Goal: Task Accomplishment & Management: Use online tool/utility

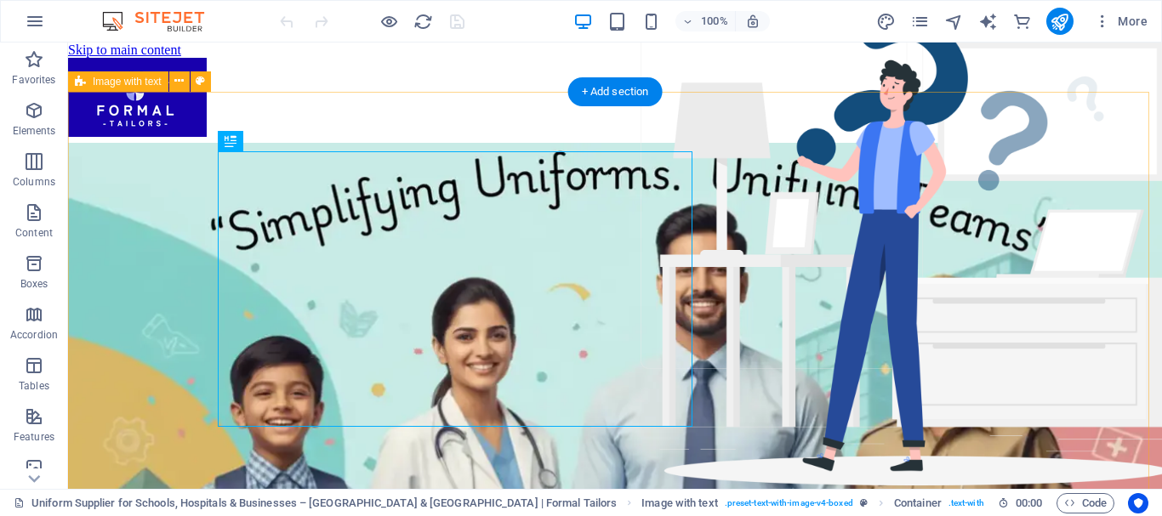
scroll to position [644, 0]
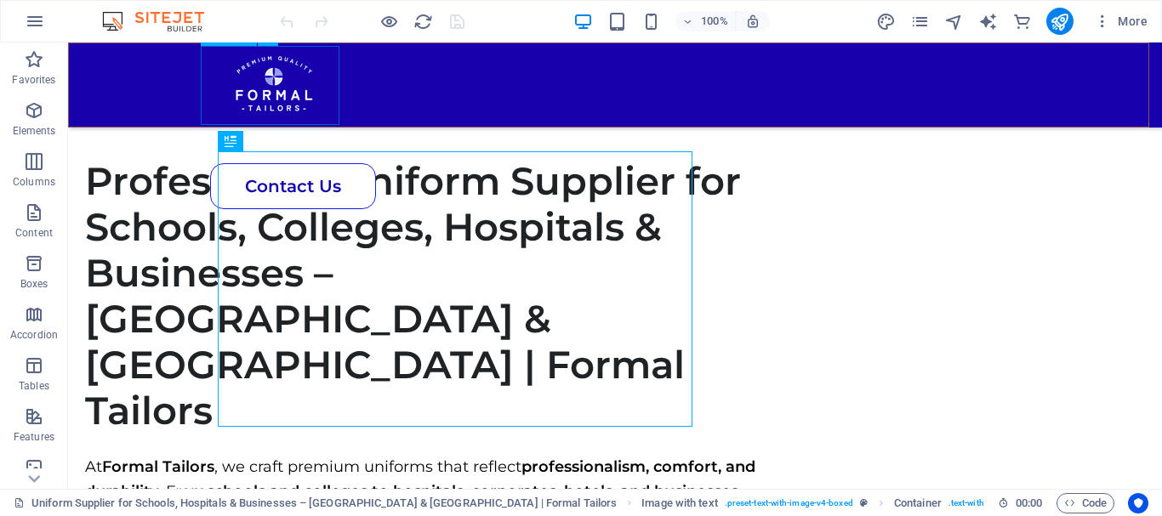
click at [277, 80] on div at bounding box center [609, 82] width 804 height 79
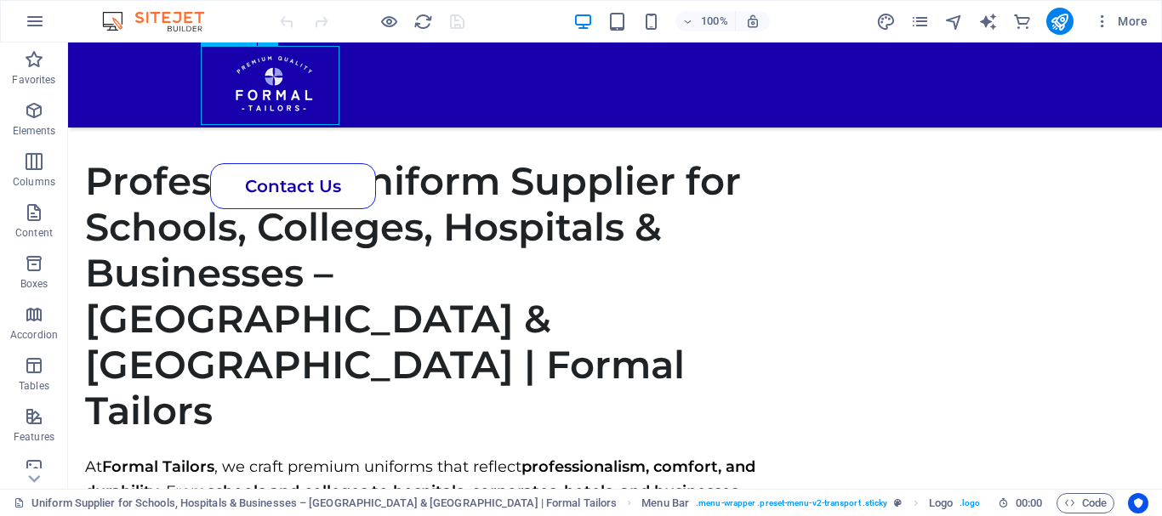
click at [277, 80] on div at bounding box center [609, 82] width 804 height 79
click at [230, 87] on div at bounding box center [609, 82] width 804 height 79
select select "px"
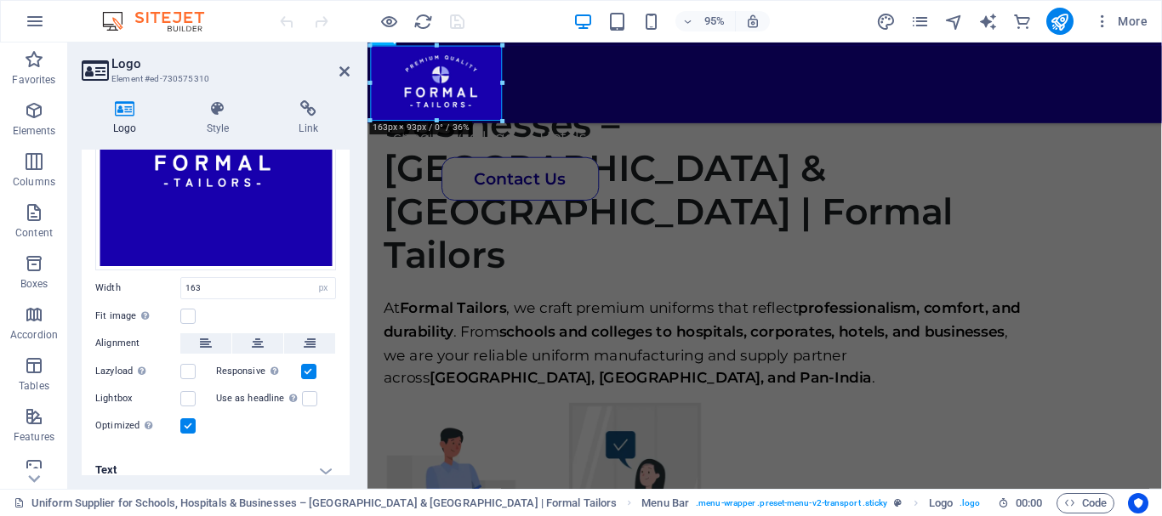
scroll to position [204, 0]
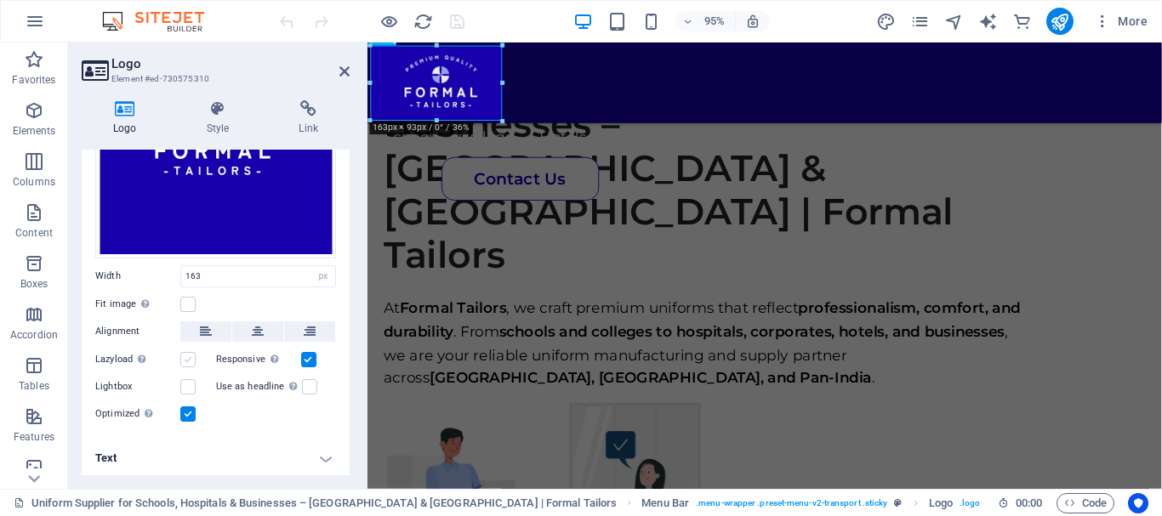
click at [185, 360] on label at bounding box center [187, 359] width 15 height 15
click at [0, 0] on input "Lazyload Loading images after the page loads improves page speed." at bounding box center [0, 0] width 0 height 0
click at [310, 449] on h4 "Text" at bounding box center [216, 458] width 268 height 41
click at [310, 449] on h4 "Text" at bounding box center [216, 453] width 268 height 31
click at [206, 112] on icon at bounding box center [218, 108] width 86 height 17
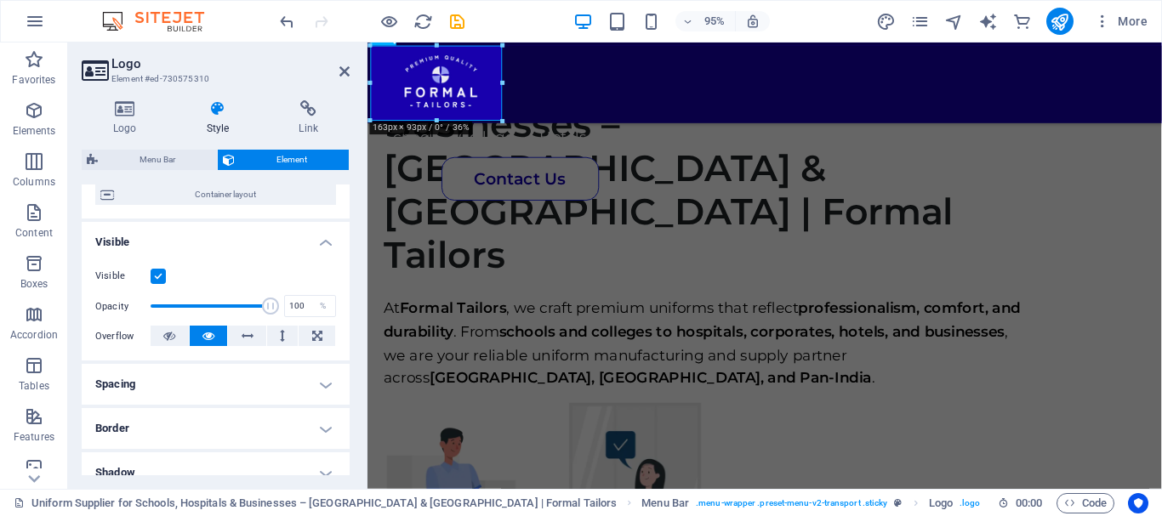
scroll to position [146, 0]
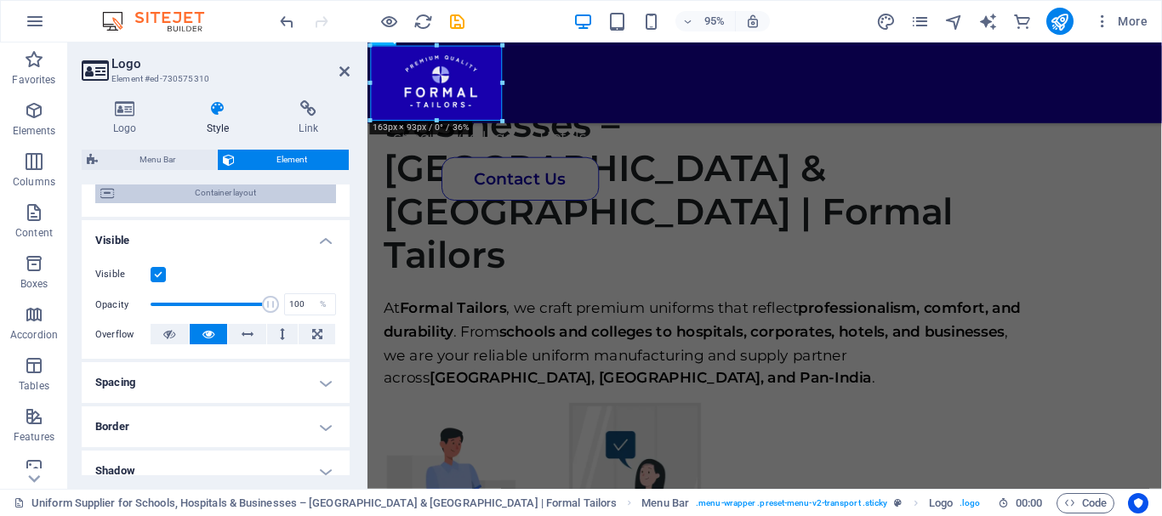
click at [240, 196] on span "Container layout" at bounding box center [225, 193] width 212 height 20
select select "rem"
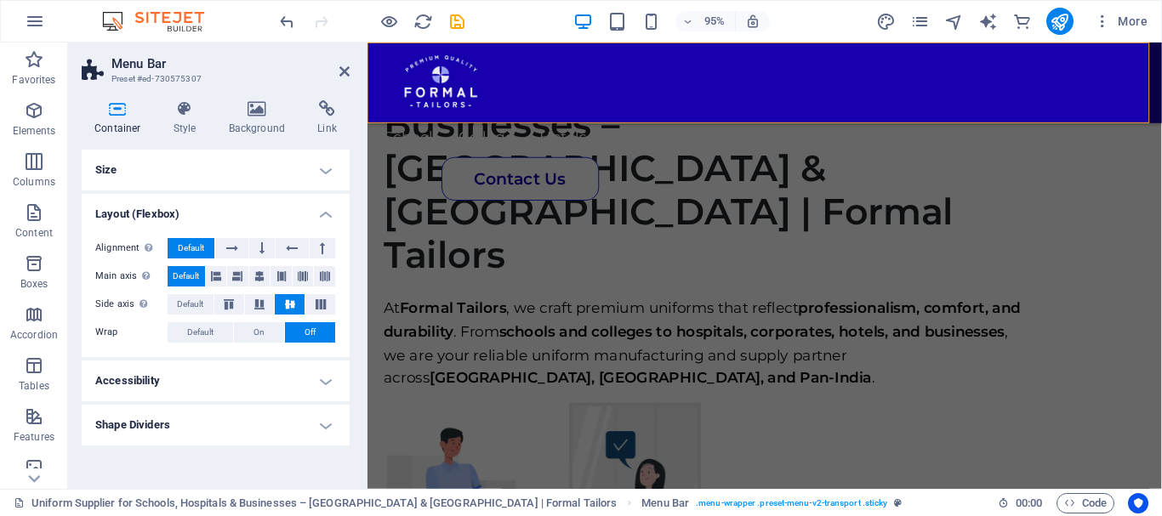
click at [209, 182] on h4 "Size" at bounding box center [216, 170] width 268 height 41
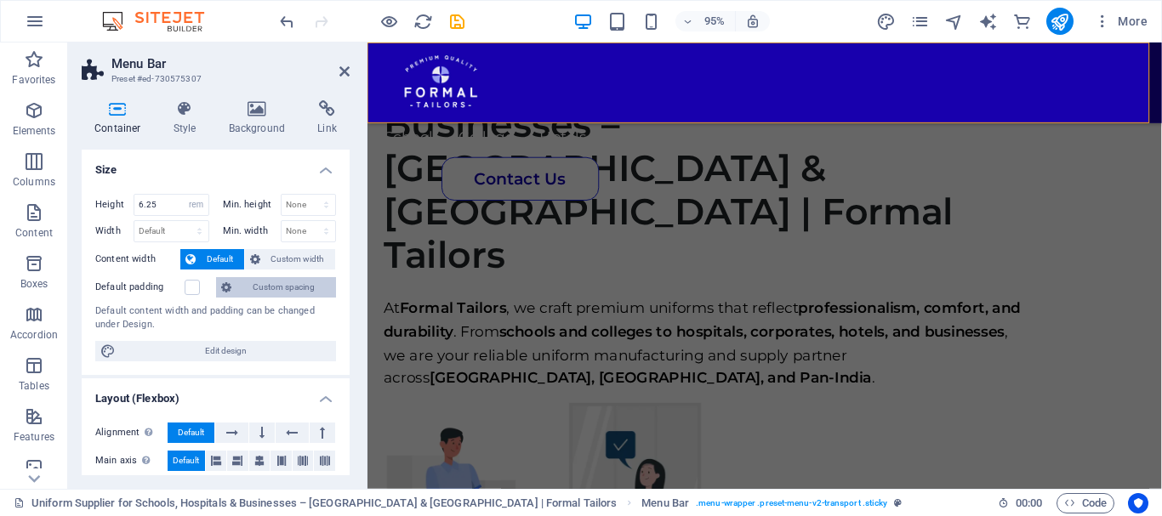
click at [291, 293] on span "Custom spacing" at bounding box center [283, 287] width 94 height 20
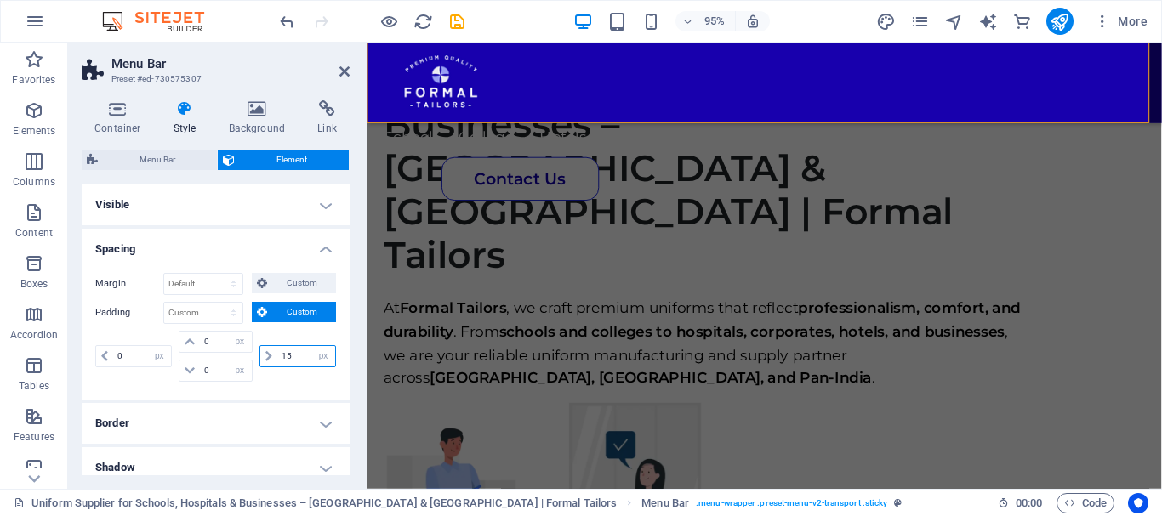
click at [301, 350] on input "15" at bounding box center [306, 356] width 58 height 20
type input "0"
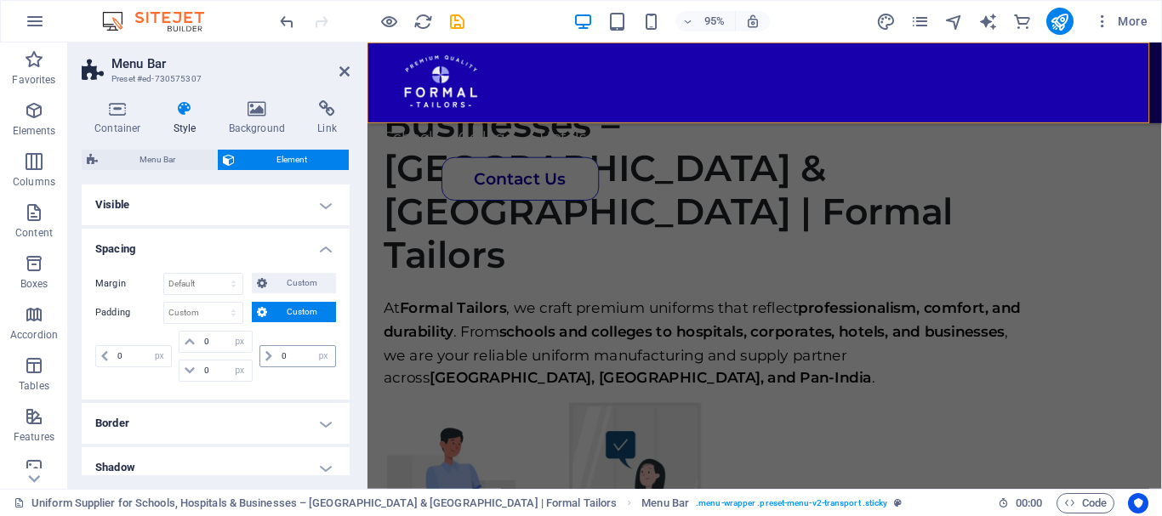
select select "px"
click at [342, 75] on icon at bounding box center [344, 72] width 10 height 14
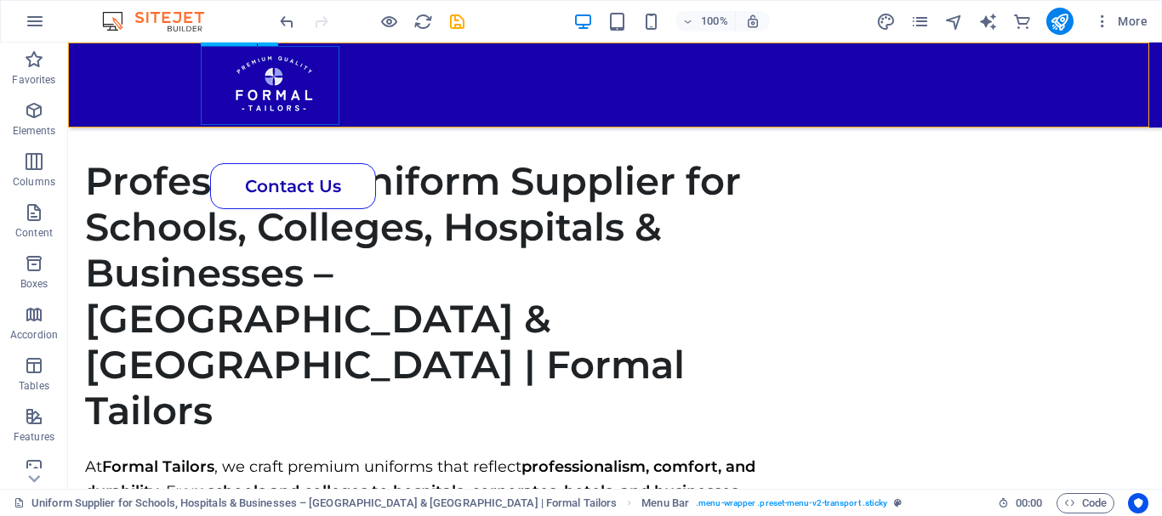
click at [224, 77] on div at bounding box center [615, 82] width 816 height 79
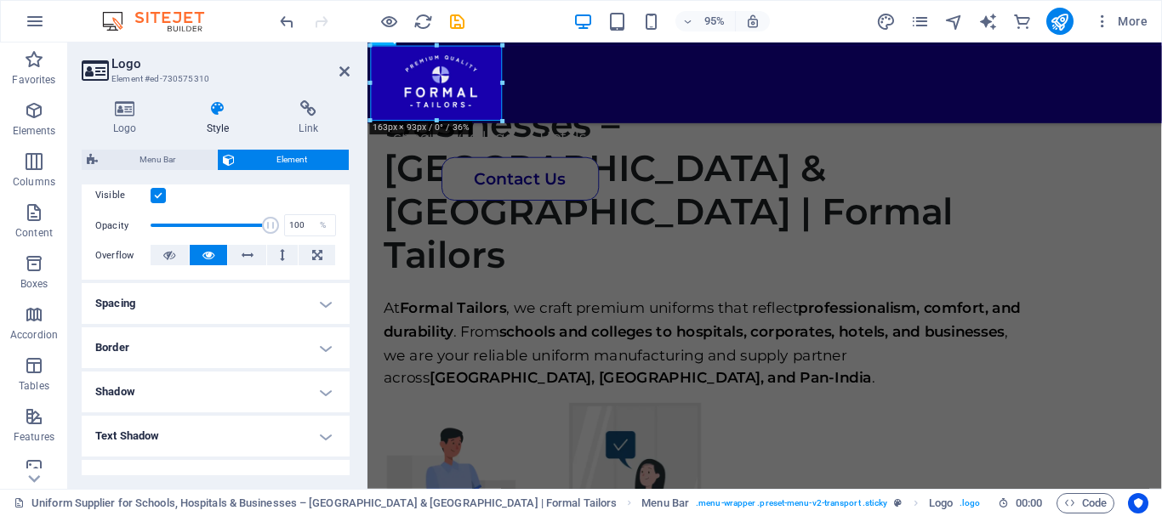
scroll to position [226, 0]
click at [293, 293] on h4 "Spacing" at bounding box center [216, 302] width 268 height 41
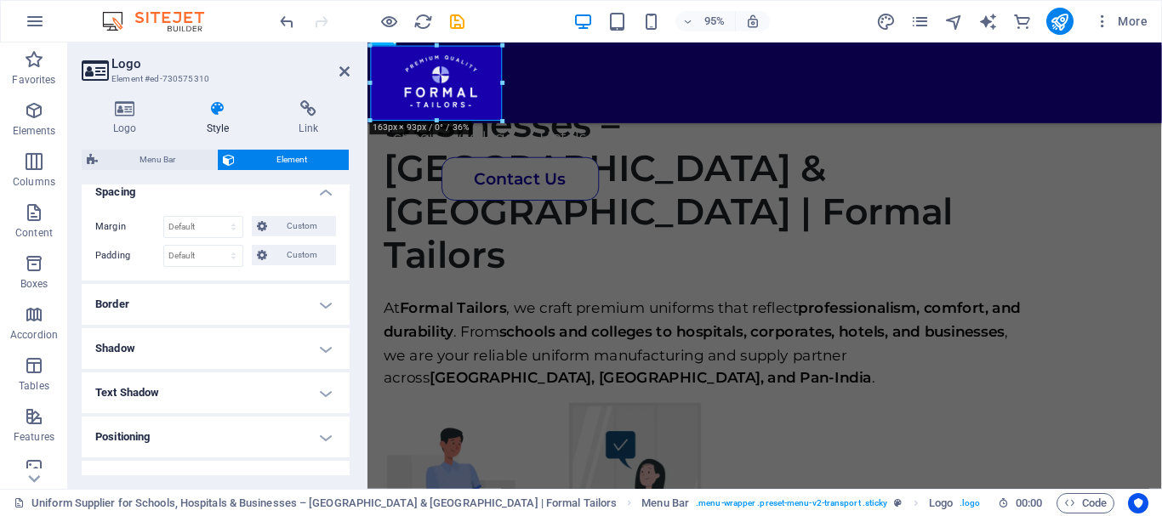
scroll to position [341, 0]
click at [121, 99] on div "Logo Style Link Logo Image Text Drag files here, click to choose files or selec…" at bounding box center [215, 288] width 295 height 402
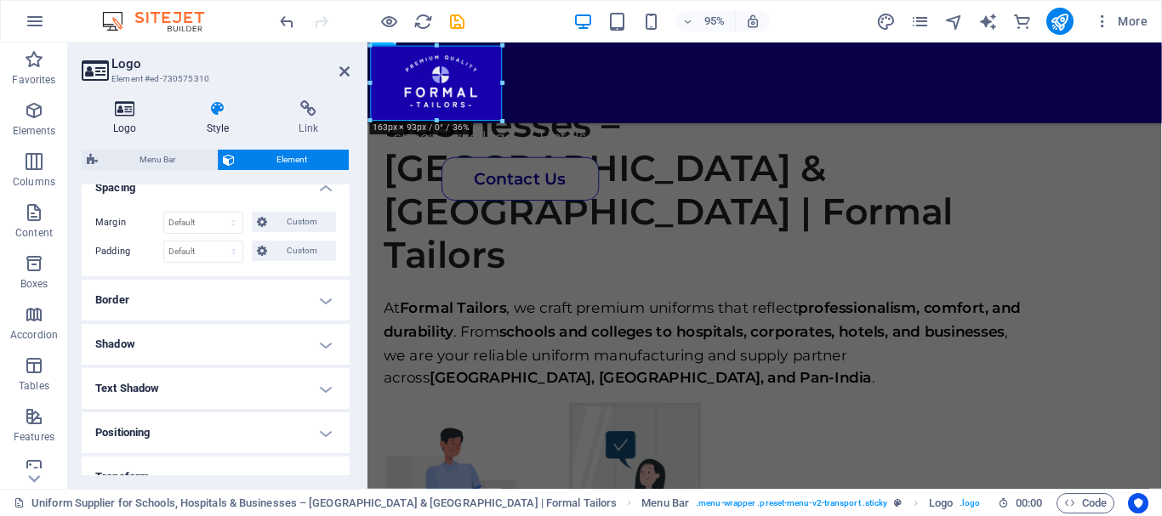
click at [121, 114] on icon at bounding box center [125, 108] width 87 height 17
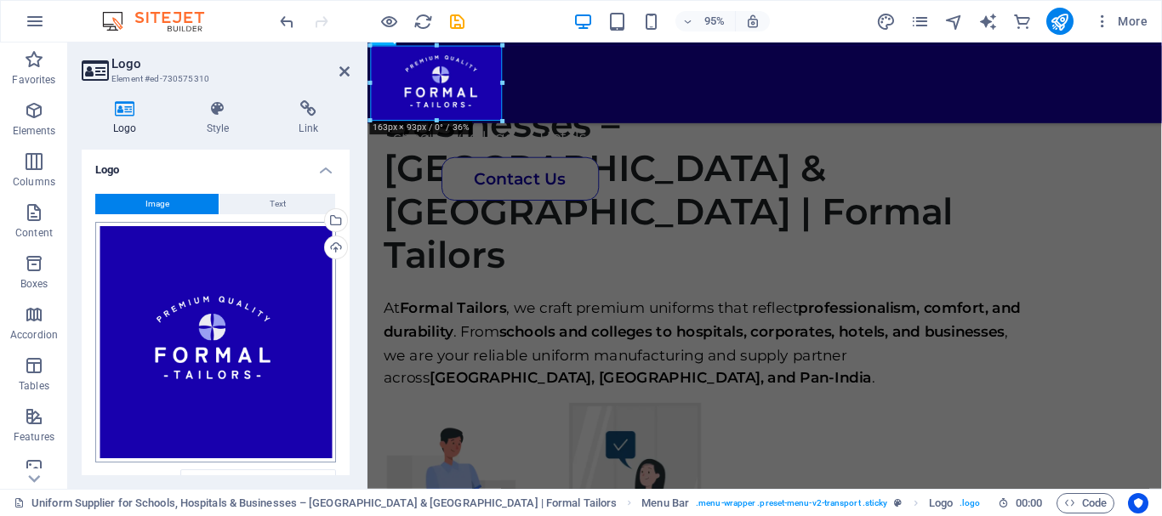
scroll to position [204, 0]
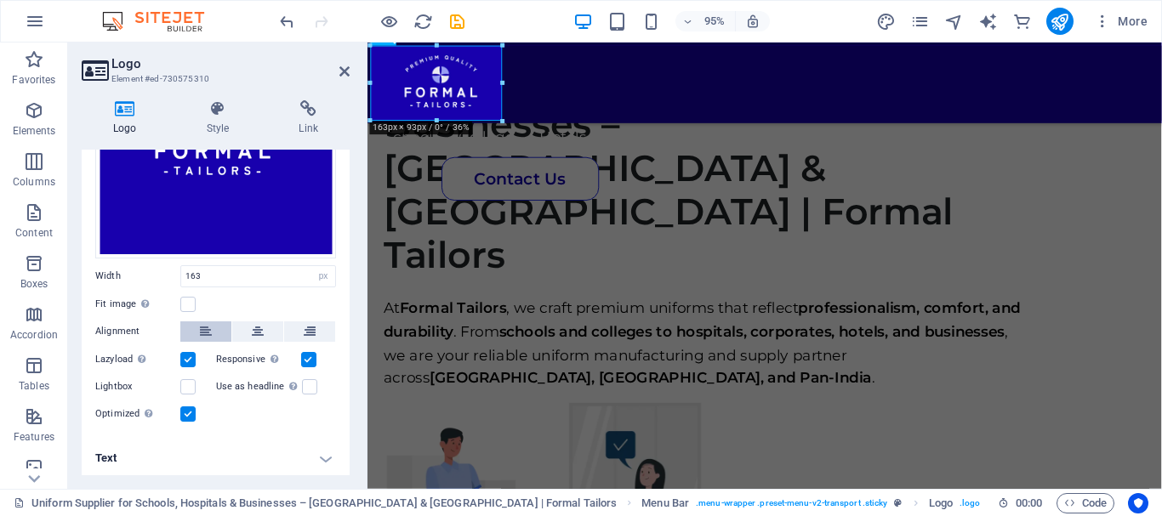
click at [208, 324] on icon at bounding box center [206, 331] width 12 height 20
click at [252, 334] on icon at bounding box center [258, 331] width 12 height 20
click at [225, 332] on button at bounding box center [205, 331] width 51 height 20
click at [337, 80] on header "Logo Element #ed-730575310" at bounding box center [216, 65] width 268 height 44
click at [342, 75] on icon at bounding box center [344, 72] width 10 height 14
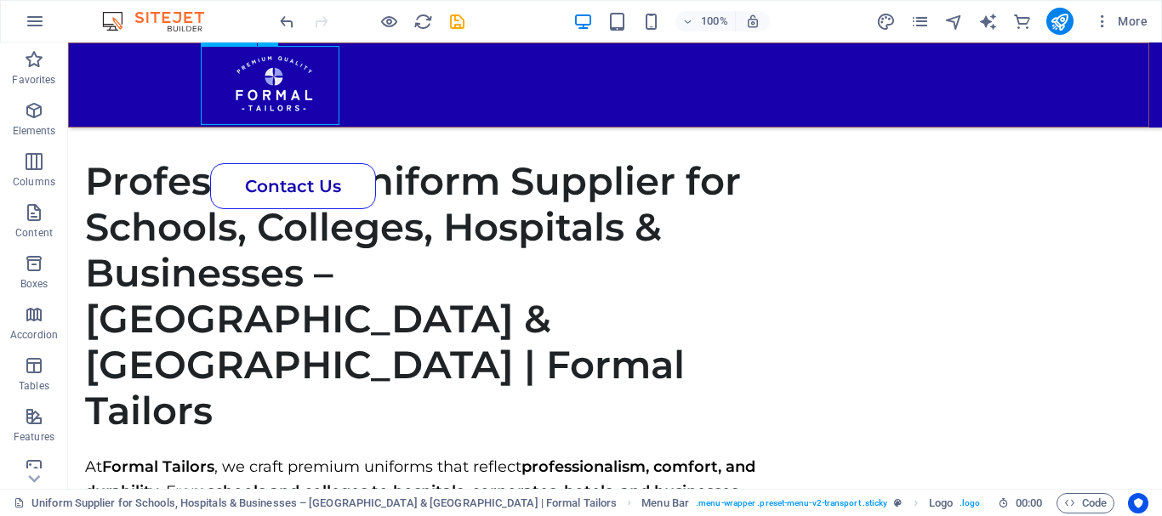
click at [286, 101] on div at bounding box center [615, 82] width 816 height 79
select select "px"
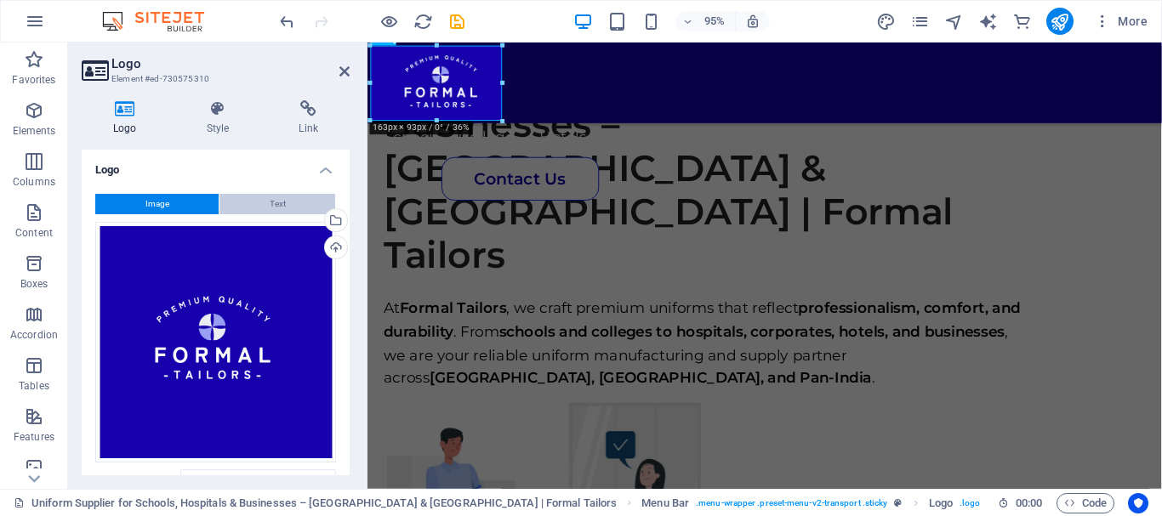
click at [261, 203] on button "Text" at bounding box center [277, 204] width 116 height 20
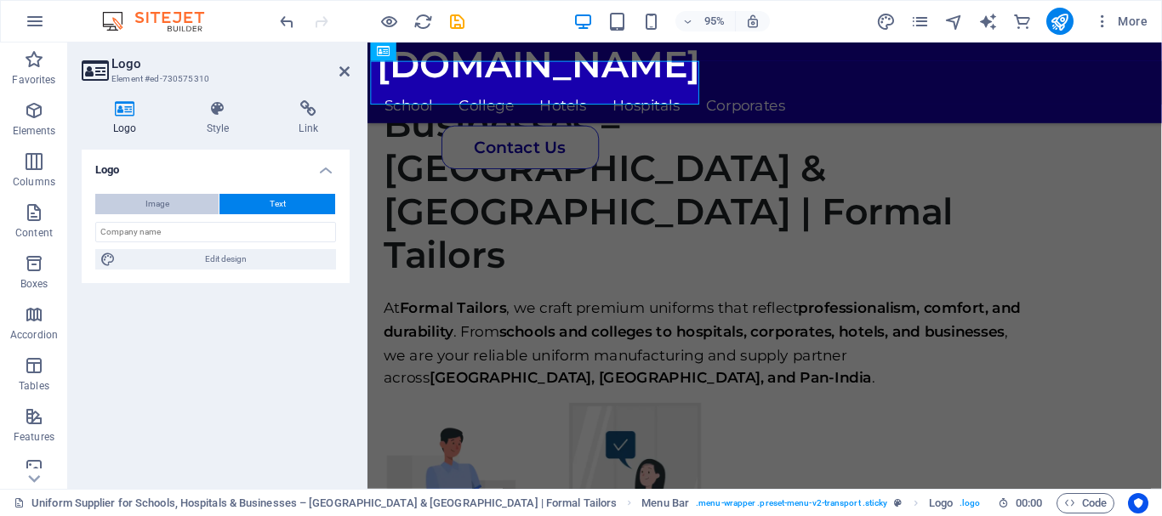
click at [186, 208] on button "Image" at bounding box center [156, 204] width 123 height 20
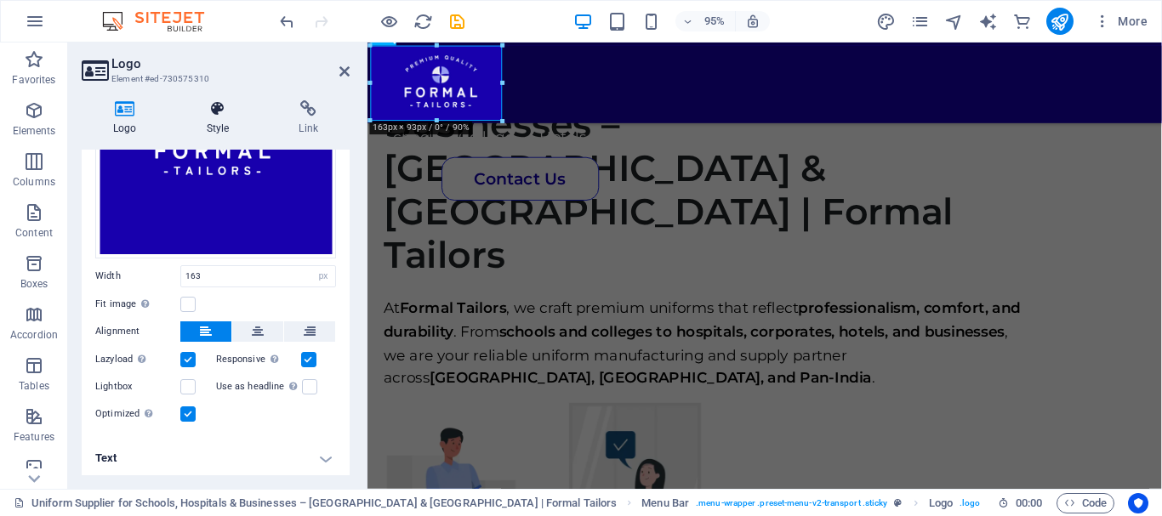
click at [226, 109] on icon at bounding box center [218, 108] width 86 height 17
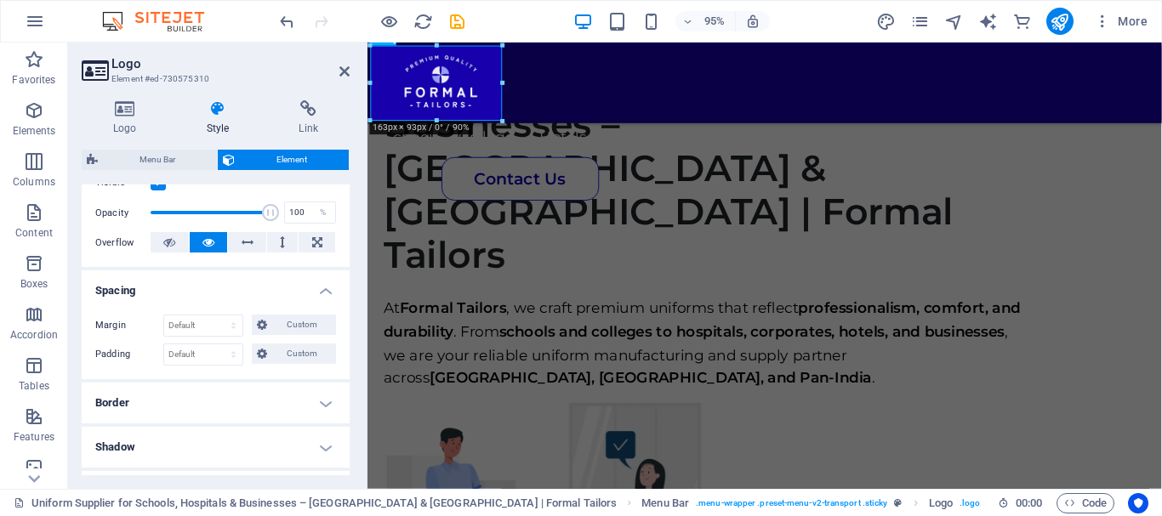
scroll to position [0, 0]
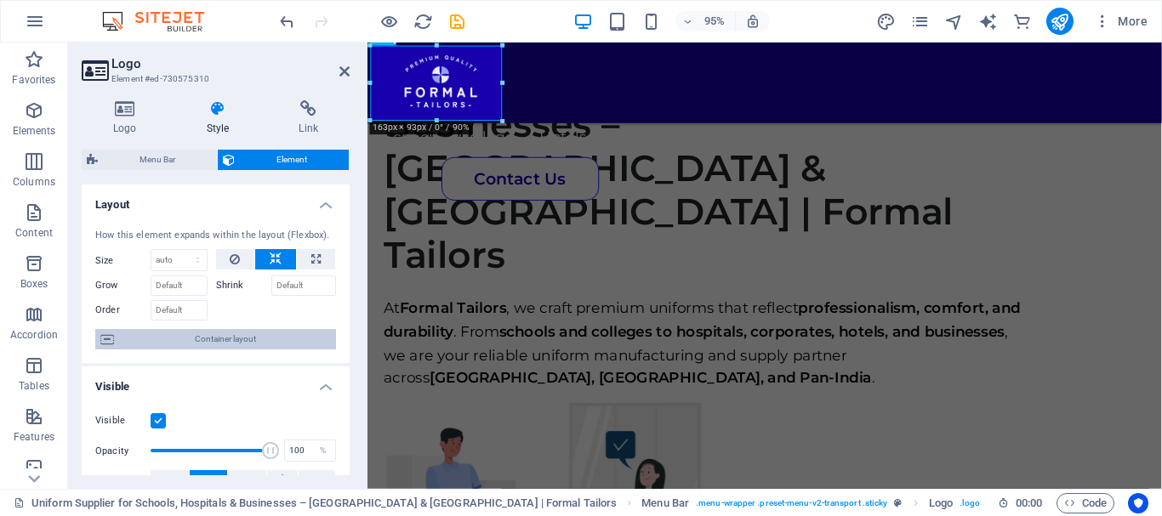
click at [236, 349] on span "Container layout" at bounding box center [225, 339] width 212 height 20
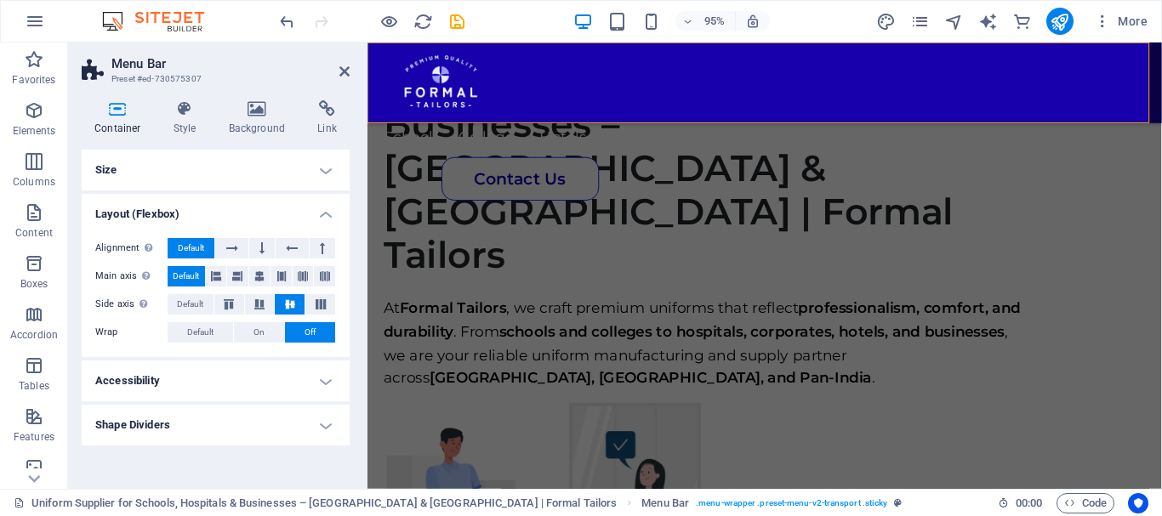
click at [197, 177] on h4 "Size" at bounding box center [216, 170] width 268 height 41
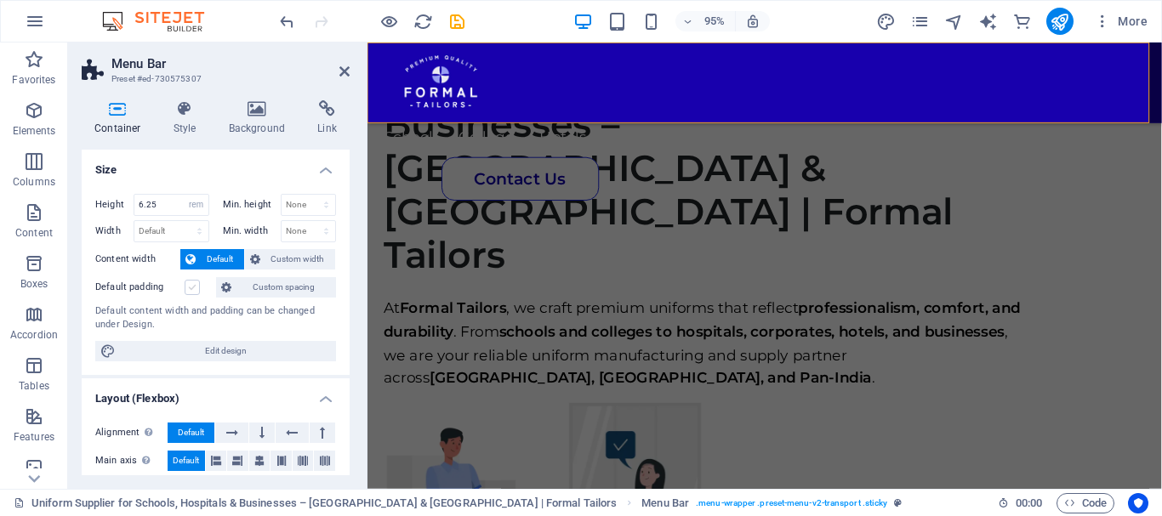
click at [193, 291] on label at bounding box center [192, 287] width 15 height 15
click at [0, 0] on input "Default padding" at bounding box center [0, 0] width 0 height 0
click at [193, 291] on label at bounding box center [192, 287] width 15 height 15
click at [0, 0] on input "Default padding" at bounding box center [0, 0] width 0 height 0
click at [193, 291] on label at bounding box center [192, 287] width 15 height 15
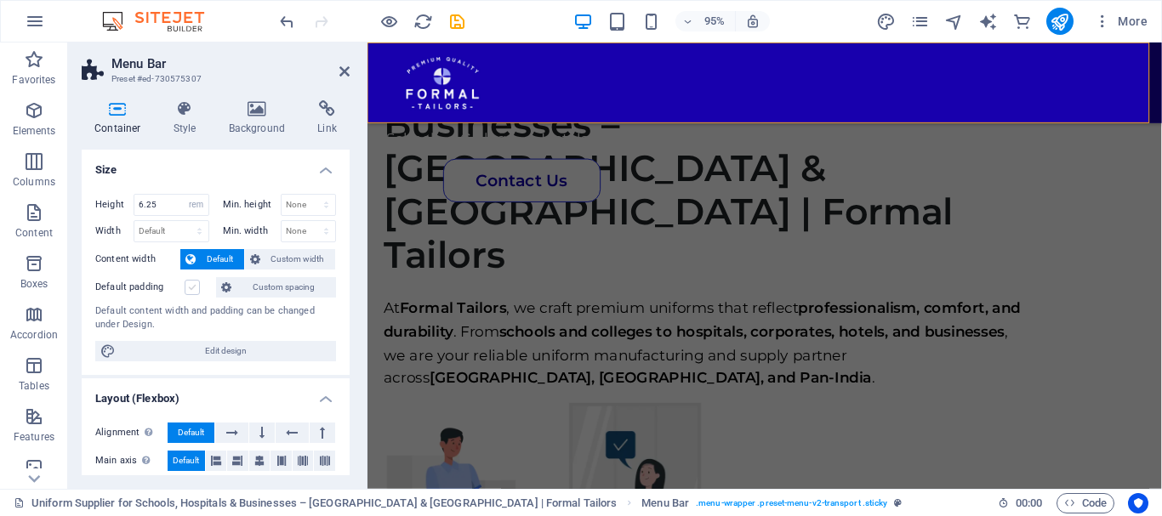
click at [0, 0] on input "Default padding" at bounding box center [0, 0] width 0 height 0
click at [341, 71] on icon at bounding box center [344, 72] width 10 height 14
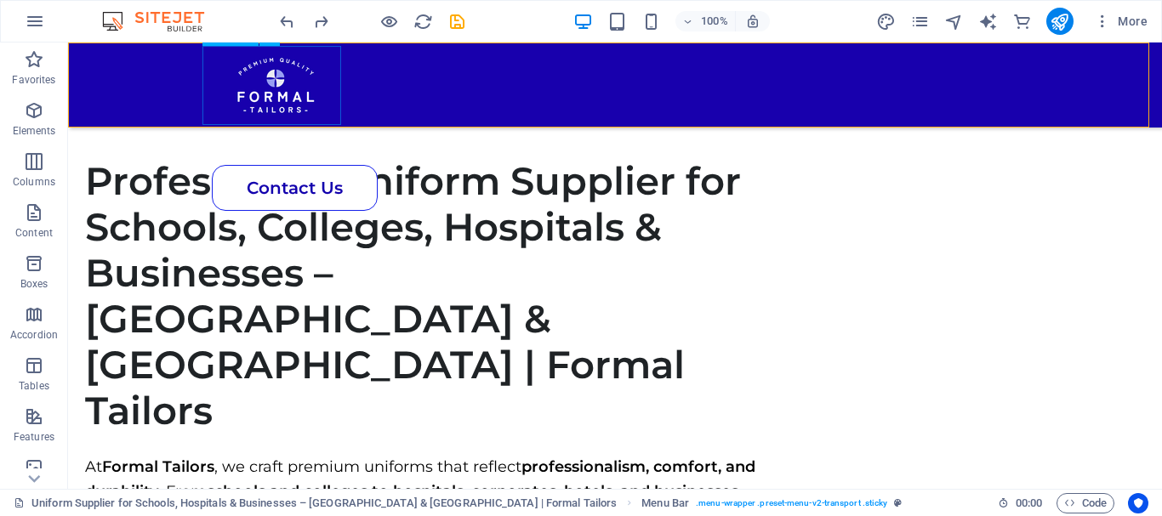
click at [270, 95] on div at bounding box center [614, 83] width 813 height 79
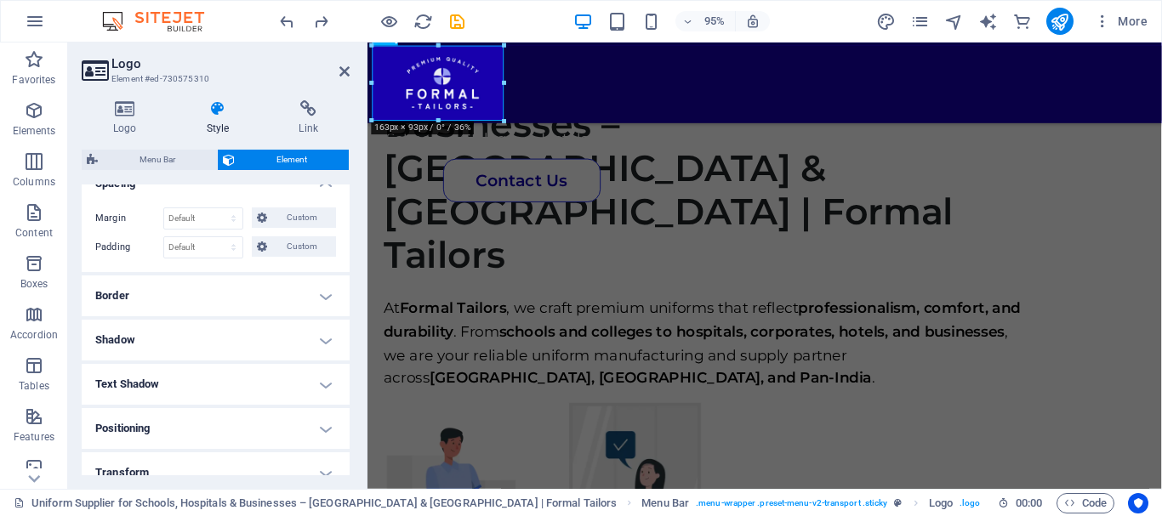
scroll to position [346, 0]
click at [287, 249] on span "Custom" at bounding box center [301, 246] width 59 height 20
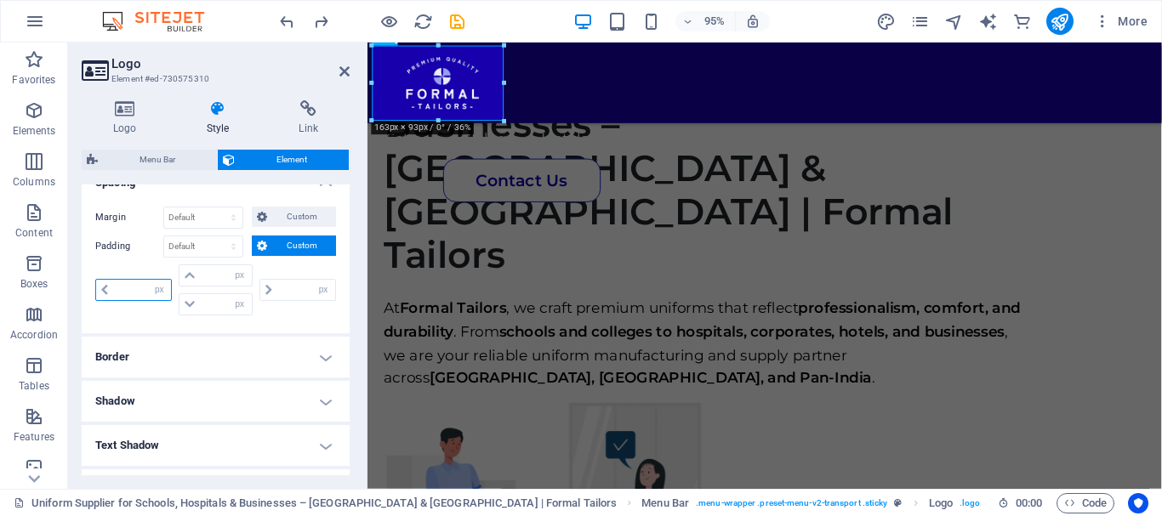
click at [132, 286] on input "number" at bounding box center [142, 290] width 58 height 20
type input "0"
select select "px"
type input "0"
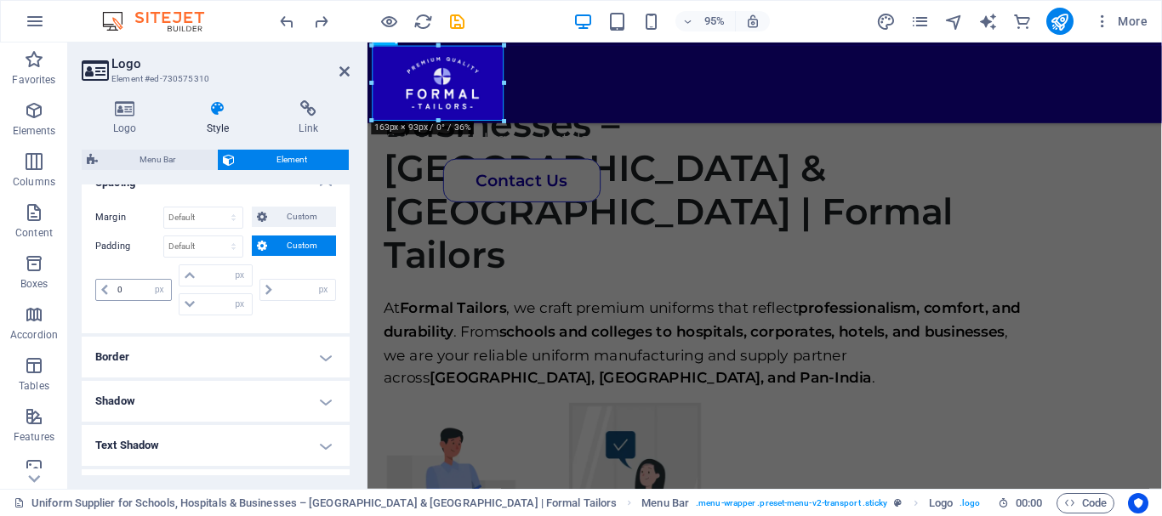
type input "0"
click at [263, 209] on icon at bounding box center [262, 217] width 10 height 20
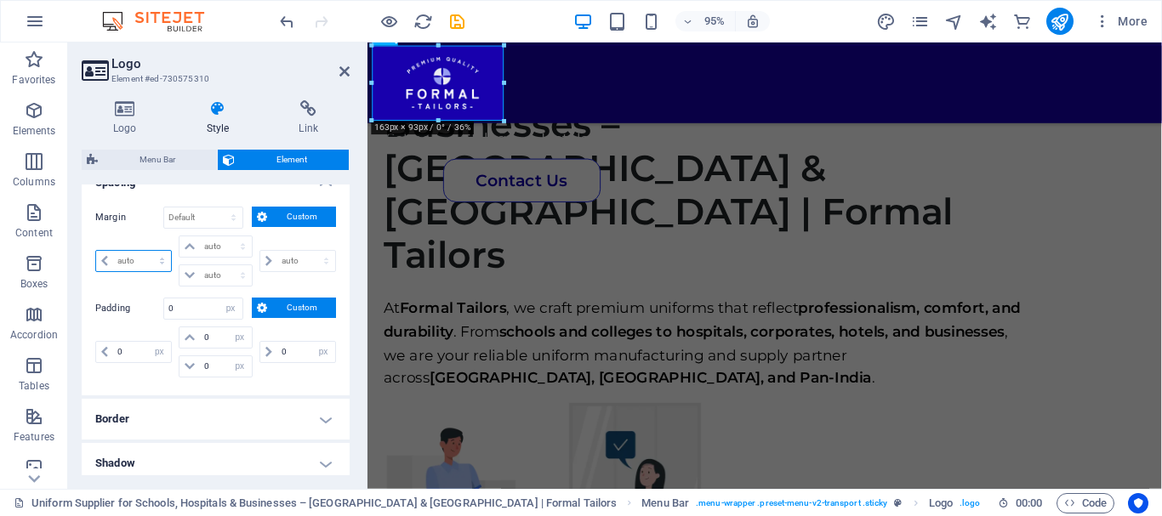
click at [148, 260] on select "auto px % rem vw vh" at bounding box center [133, 261] width 75 height 20
select select "px"
click at [146, 251] on select "auto px % rem vw vh" at bounding box center [133, 261] width 75 height 20
type input "0"
select select "px"
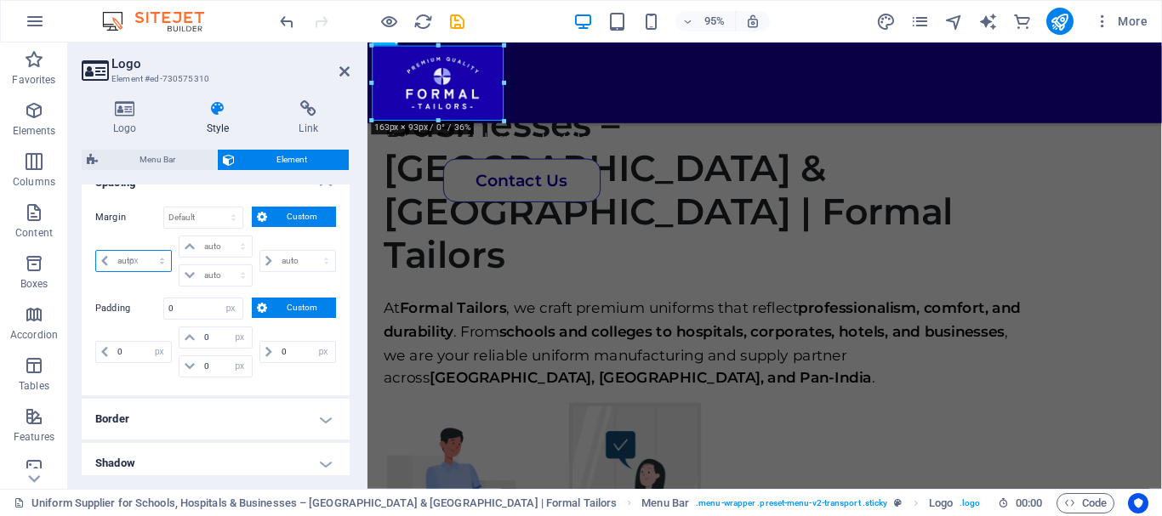
type input "0"
select select "px"
type input "0"
select select "px"
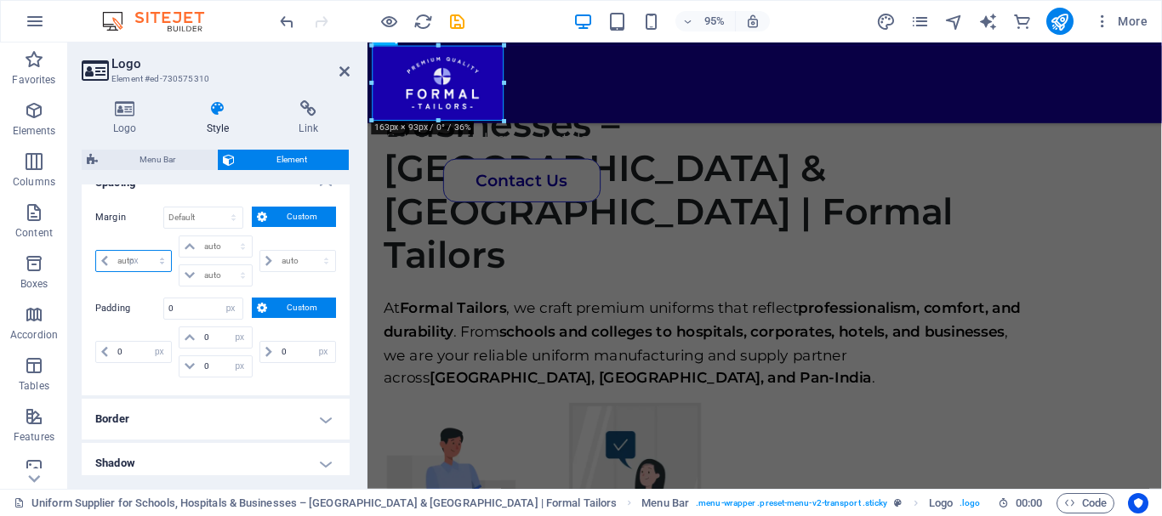
type input "0"
select select "px"
drag, startPoint x: 353, startPoint y: 72, endPoint x: 343, endPoint y: 72, distance: 10.2
click at [343, 72] on aside "Logo Element #ed-730575310 Logo Style Link Logo Image Text Drag files here, cli…" at bounding box center [217, 266] width 299 height 446
click at [343, 72] on icon at bounding box center [344, 72] width 10 height 14
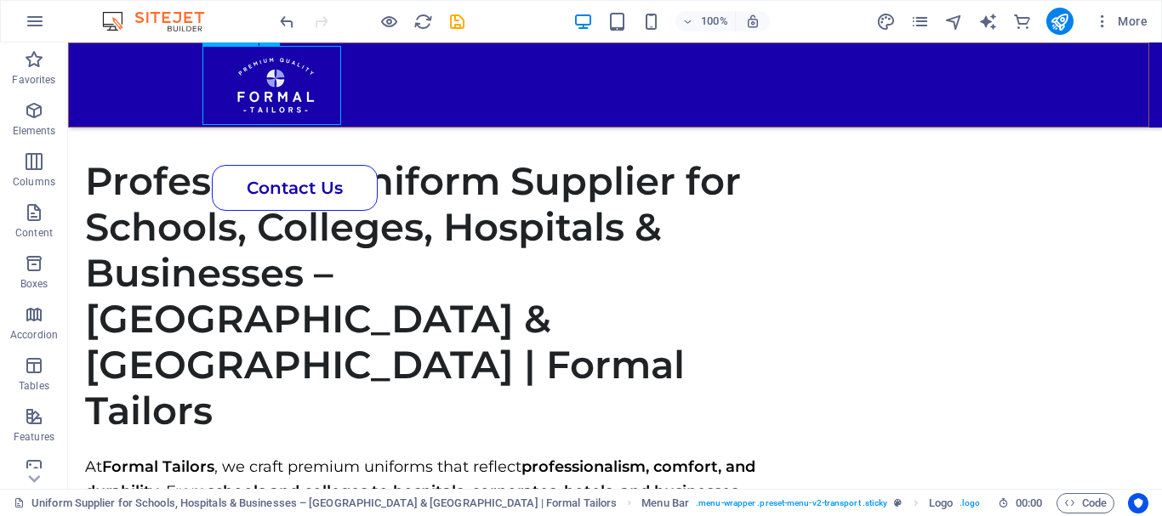
click at [257, 104] on div at bounding box center [614, 83] width 813 height 79
select select "px"
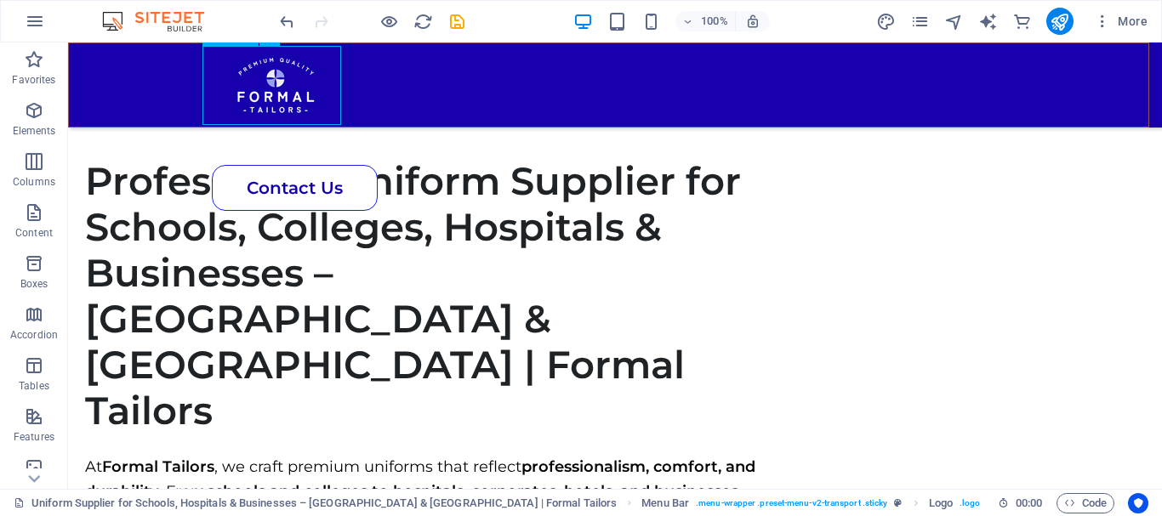
select select "px"
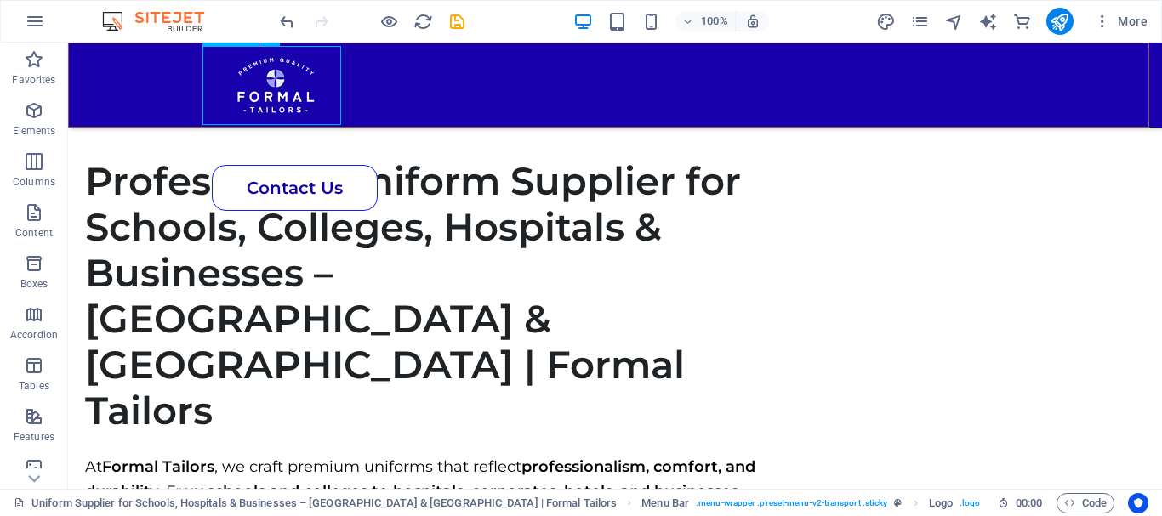
select select "px"
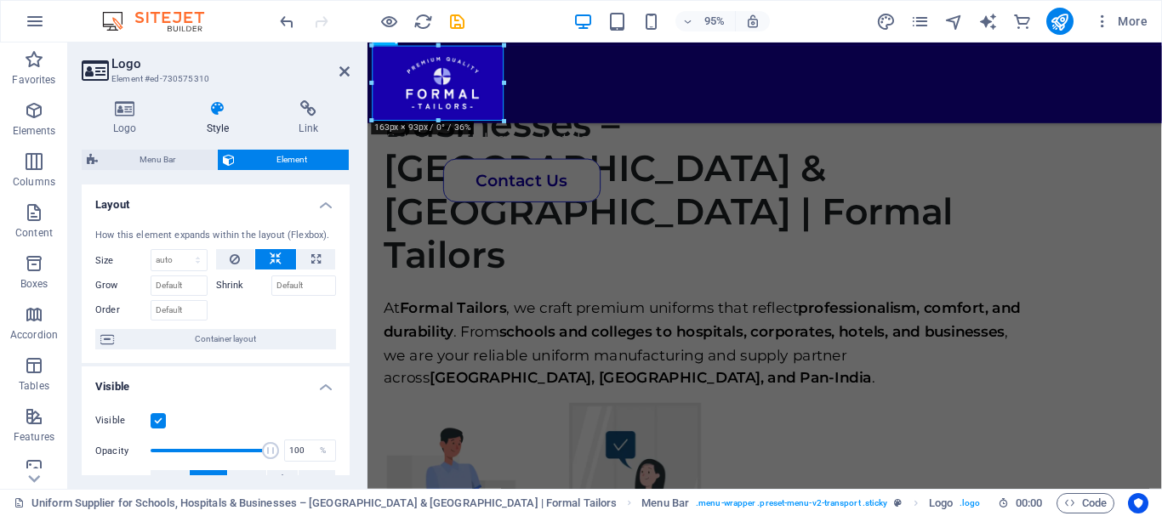
click at [338, 71] on header "Logo Element #ed-730575310" at bounding box center [216, 65] width 268 height 44
click at [350, 66] on aside "Logo Element #ed-730575310 Logo Style Link Logo Image Text Drag files here, cli…" at bounding box center [217, 266] width 299 height 446
click at [347, 71] on icon at bounding box center [344, 72] width 10 height 14
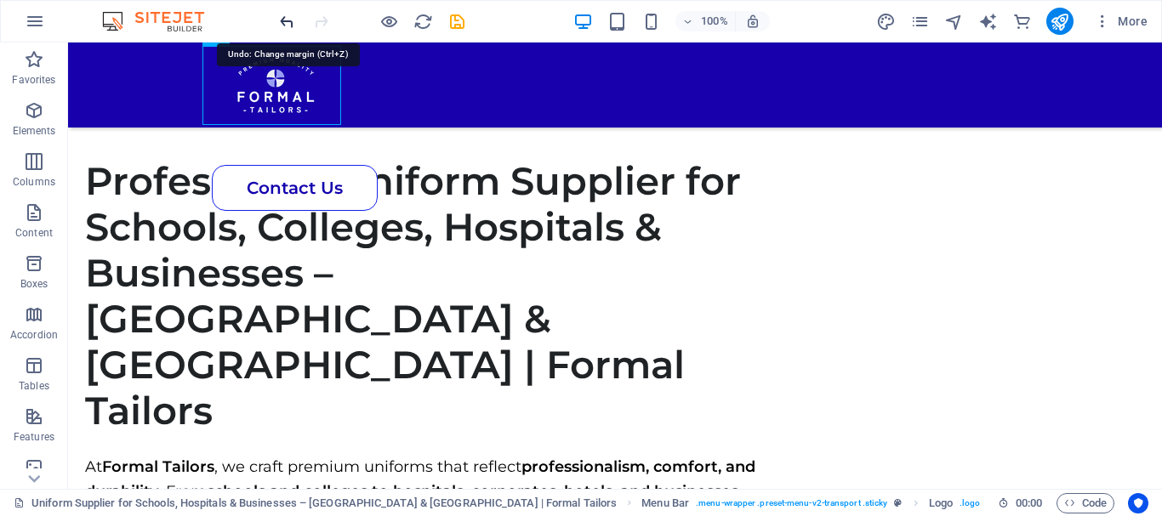
click at [287, 18] on icon "undo" at bounding box center [287, 22] width 20 height 20
click at [291, 22] on icon "undo" at bounding box center [287, 22] width 20 height 20
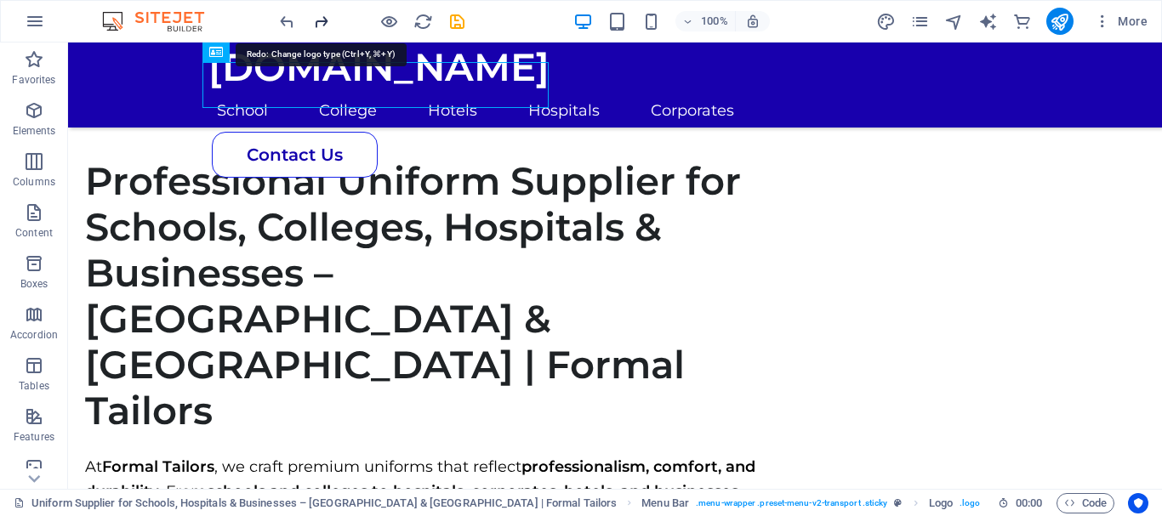
click at [317, 28] on icon "redo" at bounding box center [321, 22] width 20 height 20
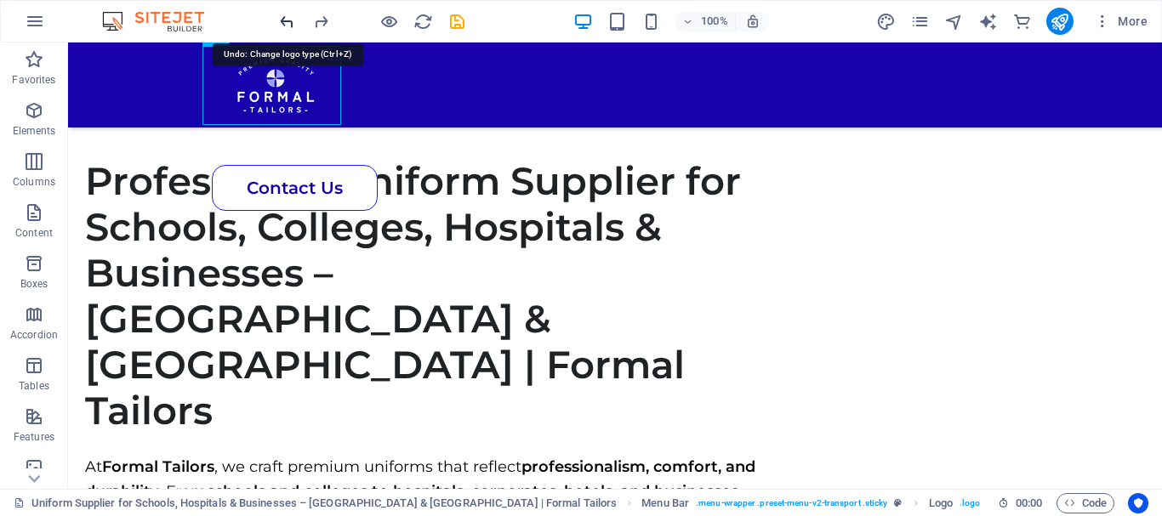
drag, startPoint x: 264, startPoint y: 13, endPoint x: 293, endPoint y: 23, distance: 30.7
click at [293, 23] on div "100% More" at bounding box center [581, 21] width 1160 height 41
click at [293, 23] on icon "undo" at bounding box center [287, 22] width 20 height 20
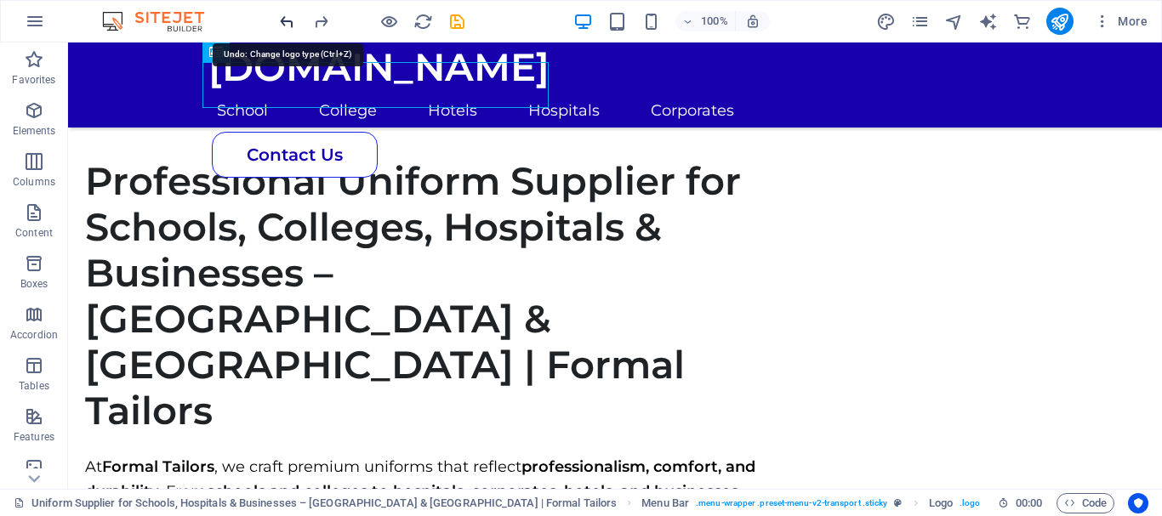
click at [293, 23] on icon "undo" at bounding box center [287, 22] width 20 height 20
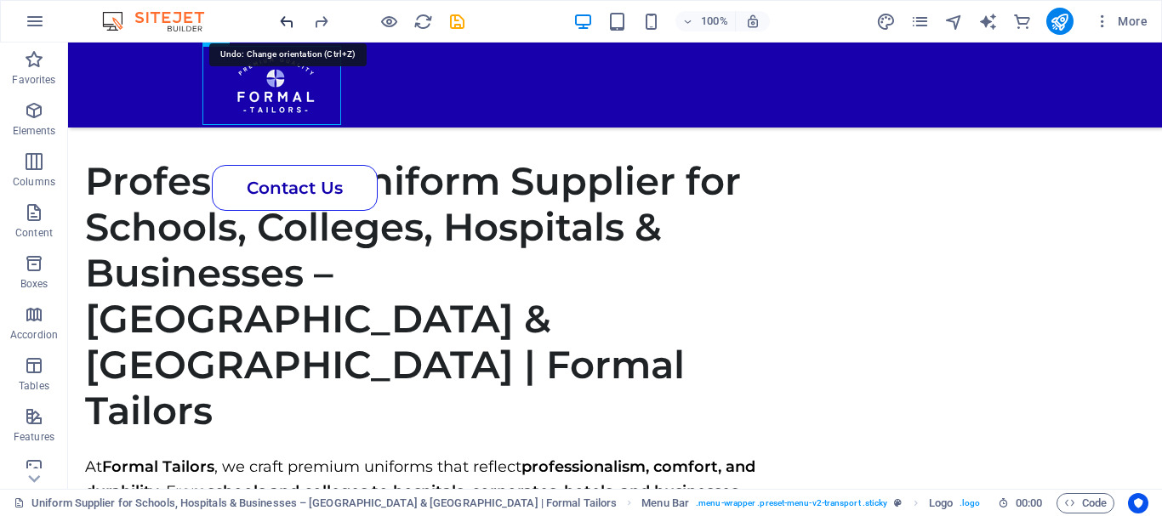
click at [293, 23] on icon "undo" at bounding box center [287, 22] width 20 height 20
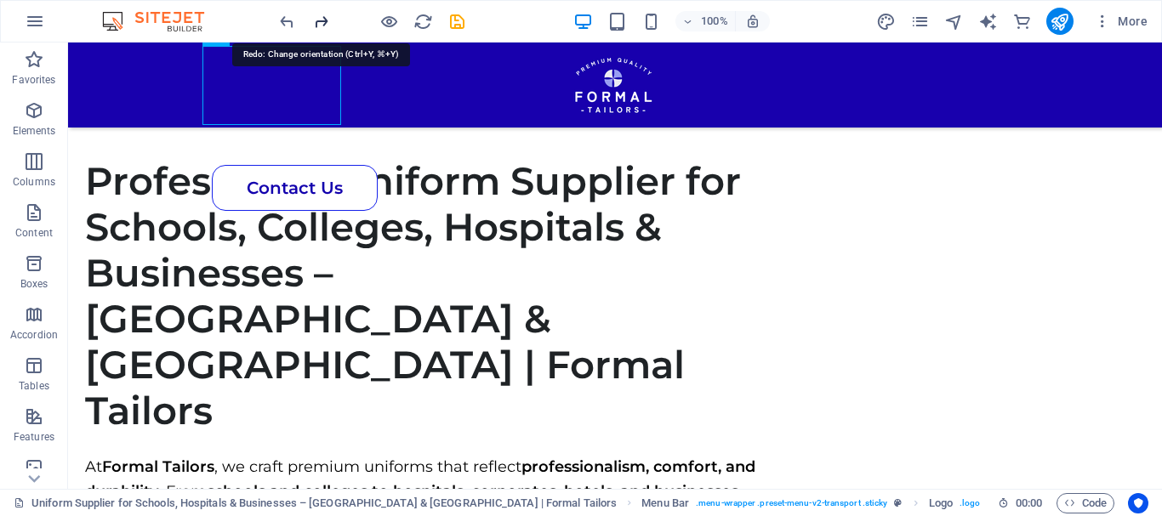
click at [314, 23] on div at bounding box center [371, 21] width 190 height 27
click at [314, 23] on icon "redo" at bounding box center [321, 22] width 20 height 20
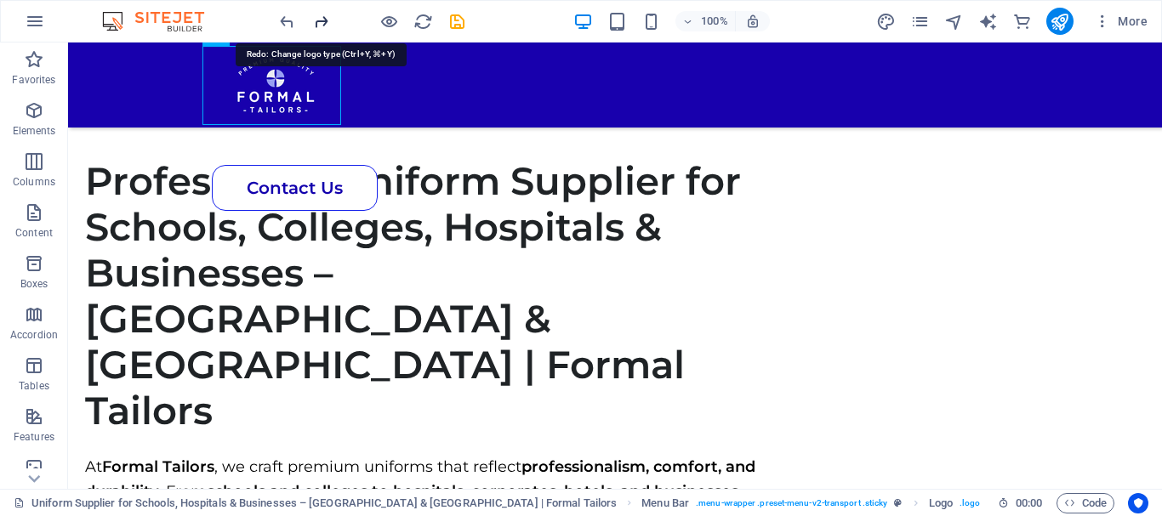
click at [313, 24] on icon "redo" at bounding box center [321, 22] width 20 height 20
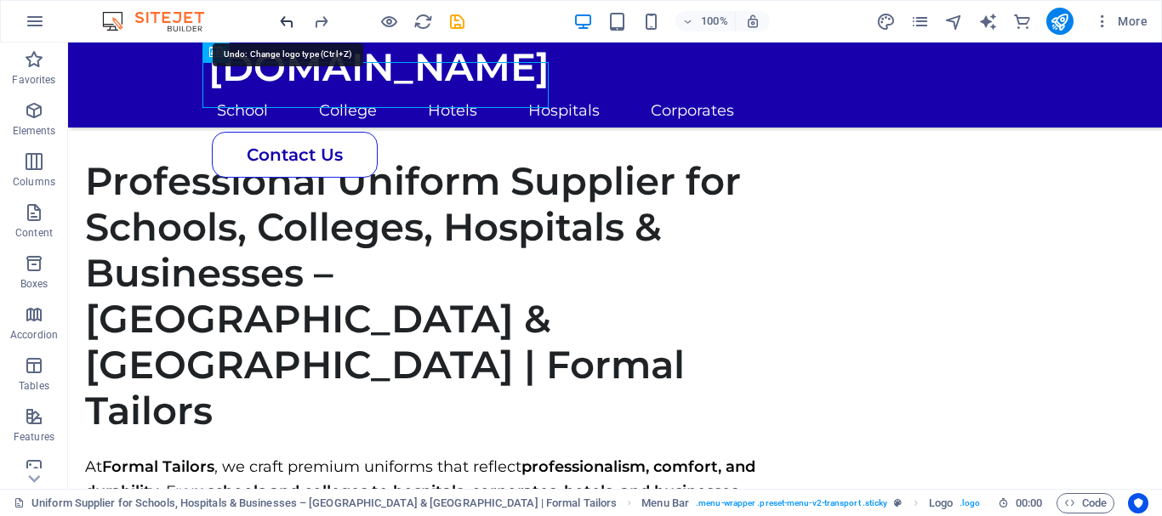
click at [281, 23] on icon "undo" at bounding box center [287, 22] width 20 height 20
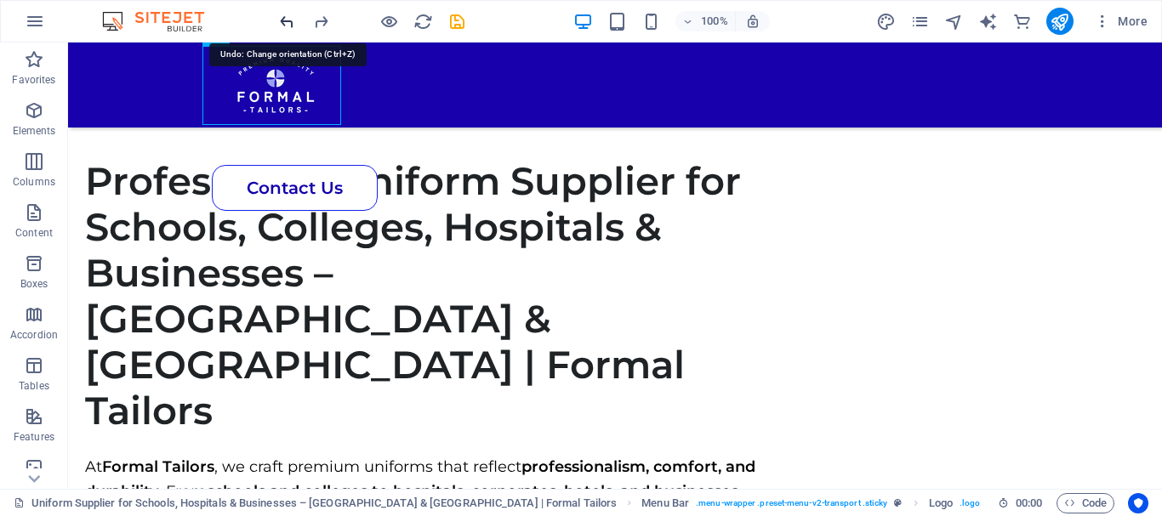
click at [281, 23] on icon "undo" at bounding box center [287, 22] width 20 height 20
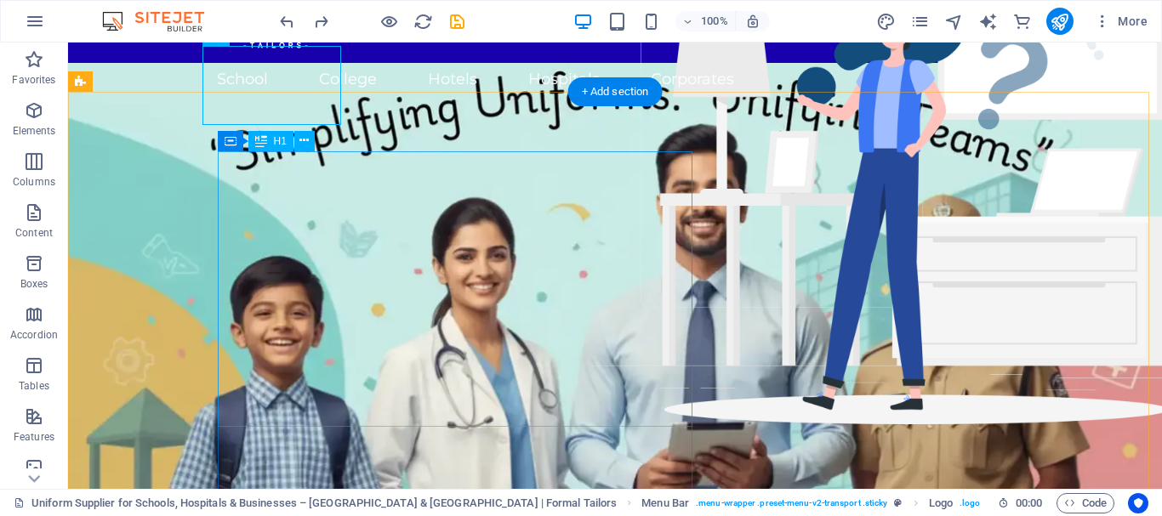
scroll to position [0, 0]
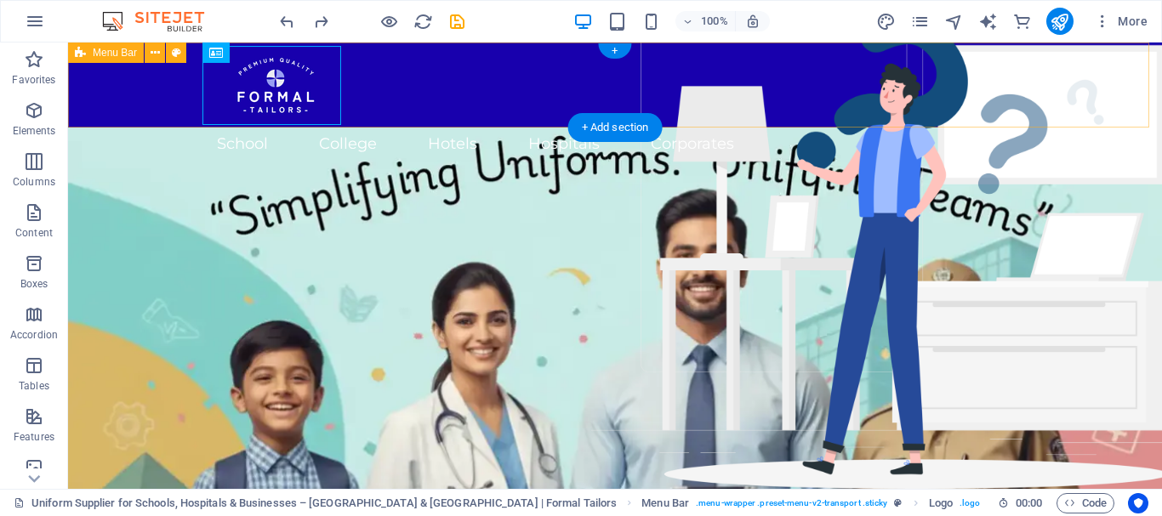
click at [157, 94] on div "School College Hotels Hospitals Corporates Contact Us" at bounding box center [615, 85] width 1094 height 85
select select "rem"
select select "px"
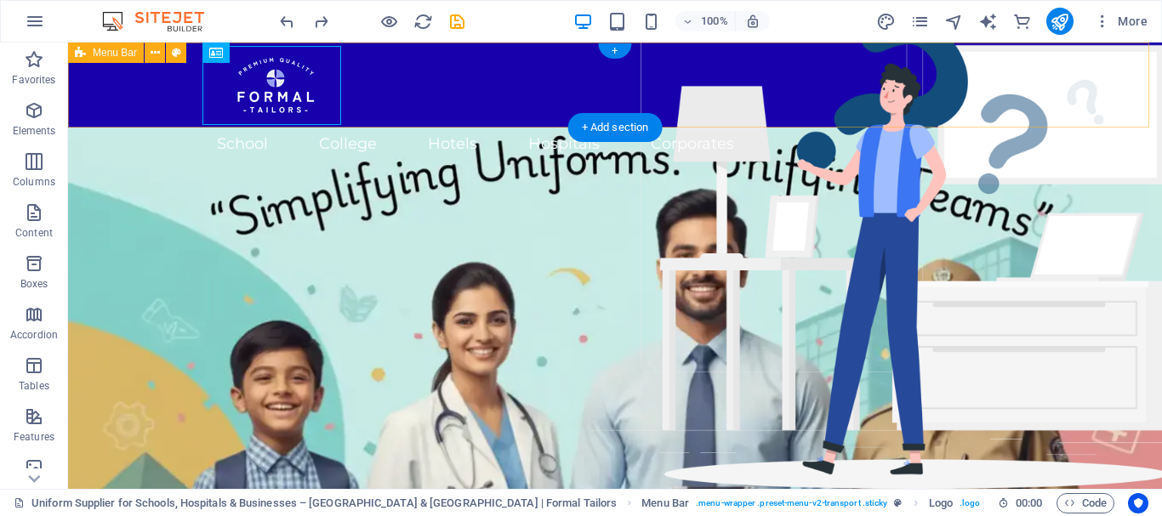
select select "px"
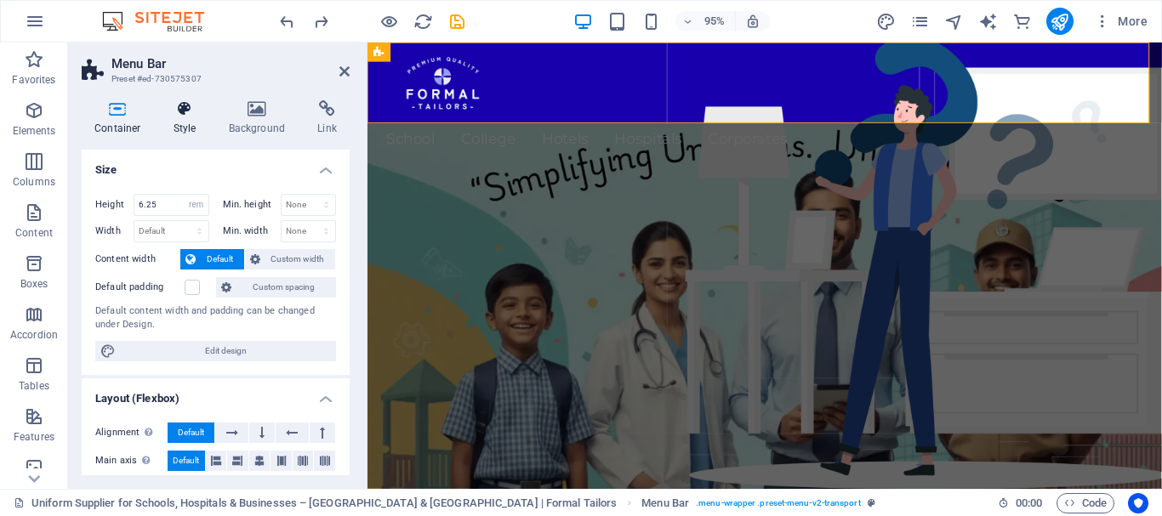
click at [190, 112] on icon at bounding box center [185, 108] width 48 height 17
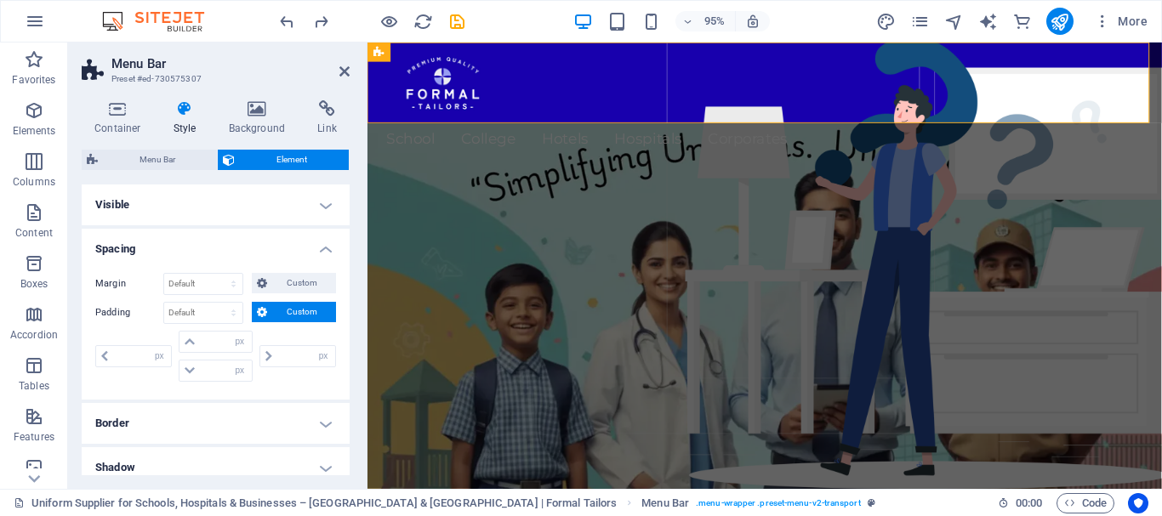
click at [205, 208] on h4 "Visible" at bounding box center [216, 205] width 268 height 41
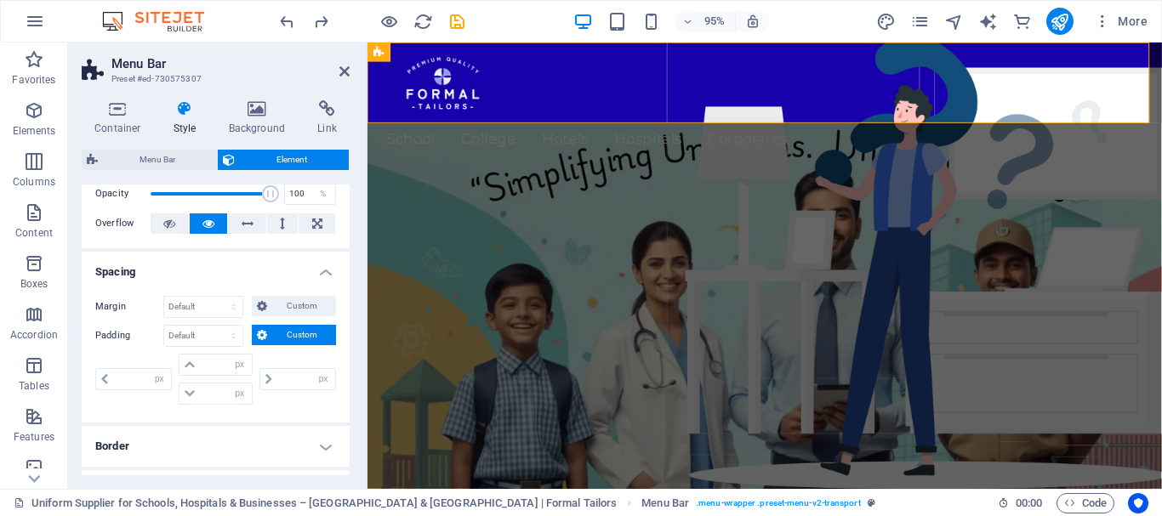
scroll to position [74, 0]
click at [131, 386] on input "number" at bounding box center [142, 380] width 58 height 20
click at [132, 118] on h4 "Container" at bounding box center [121, 118] width 79 height 36
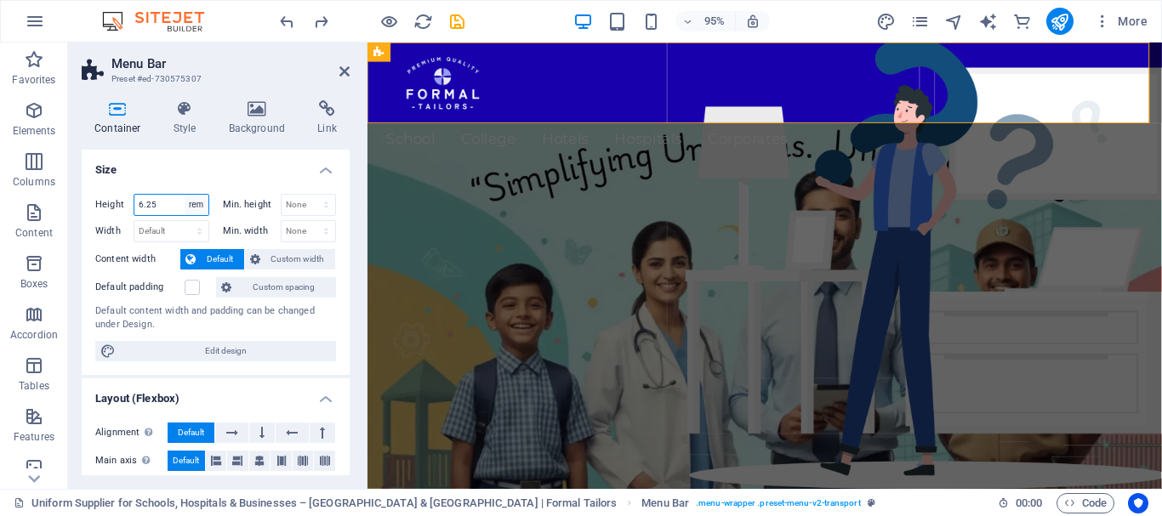
click at [190, 204] on select "Default px rem % vh vw" at bounding box center [197, 205] width 24 height 20
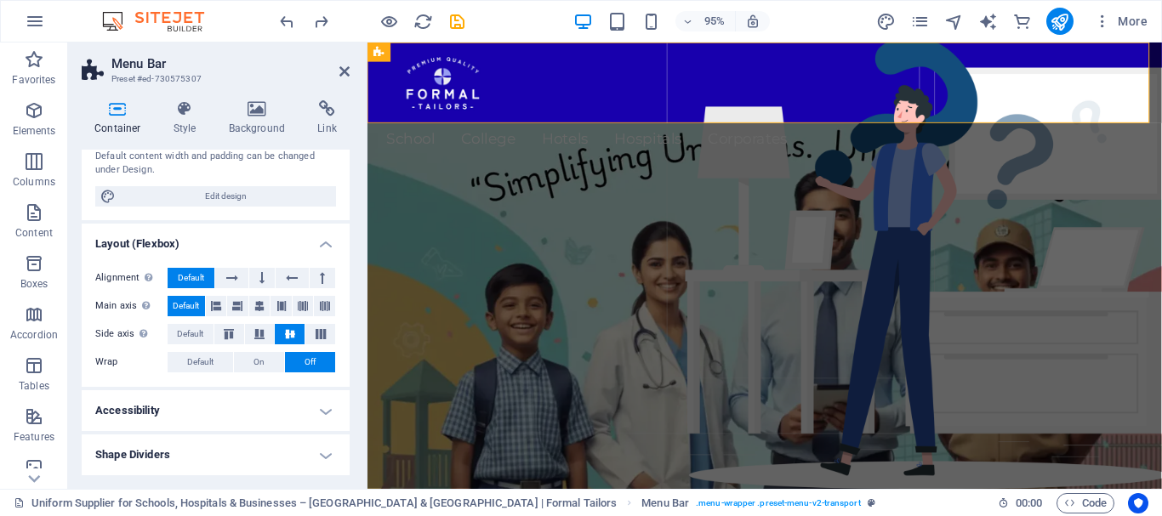
scroll to position [0, 0]
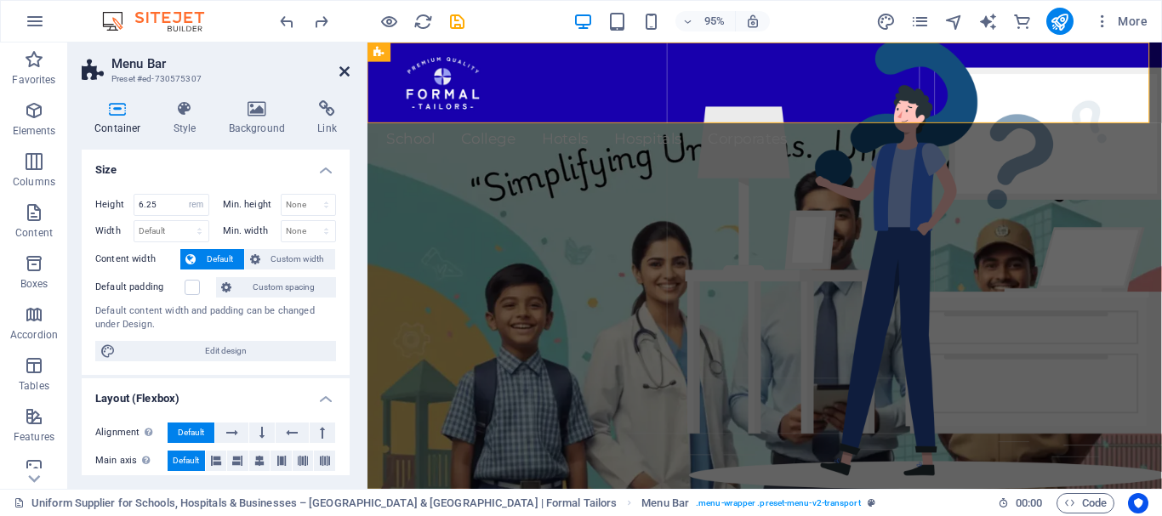
click at [339, 69] on icon at bounding box center [344, 72] width 10 height 14
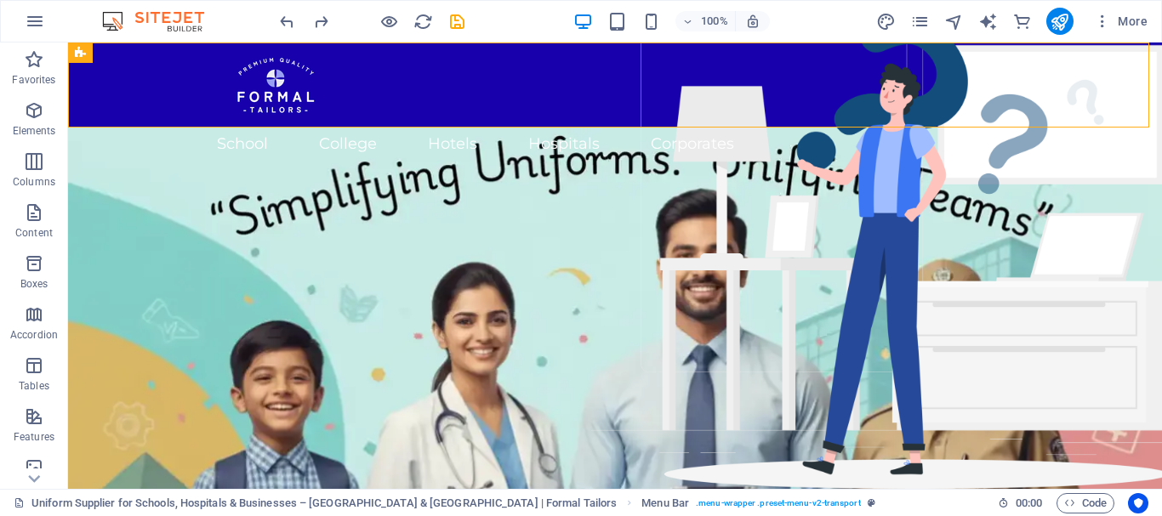
click at [654, 9] on div "100%" at bounding box center [671, 21] width 196 height 27
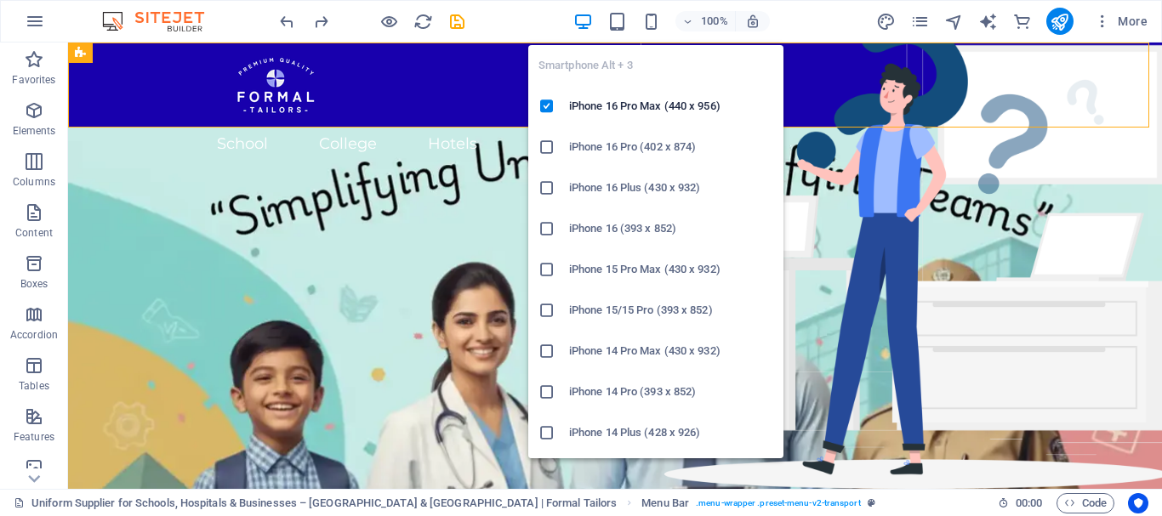
click at [649, 31] on div "Smartphone Alt + 3 iPhone 16 Pro Max (440 x 956) iPhone 16 Pro (402 x 874) iPho…" at bounding box center [655, 244] width 255 height 427
click at [649, 17] on icon "button" at bounding box center [651, 22] width 20 height 20
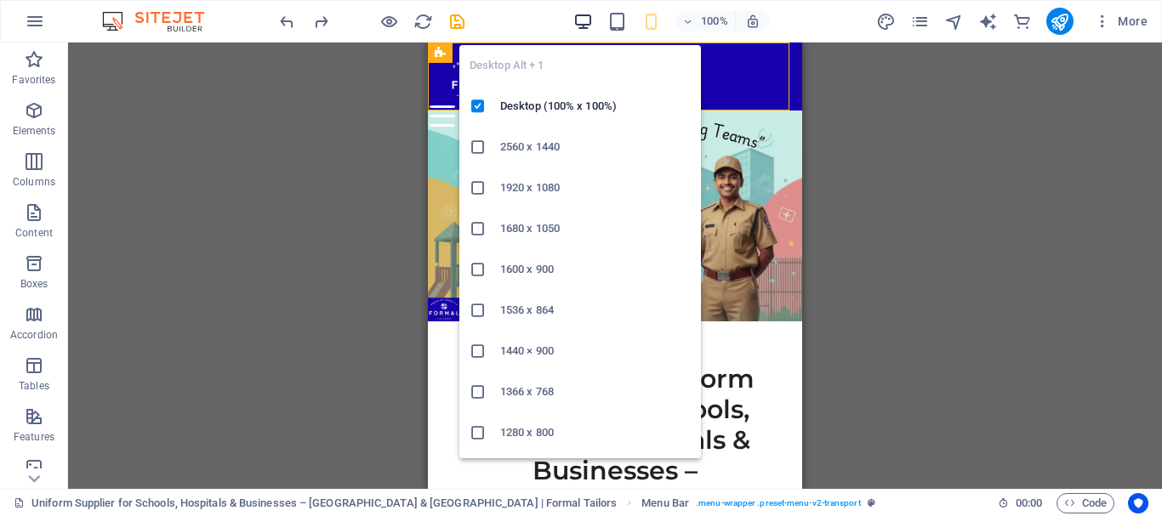
click at [577, 25] on icon "button" at bounding box center [583, 22] width 20 height 20
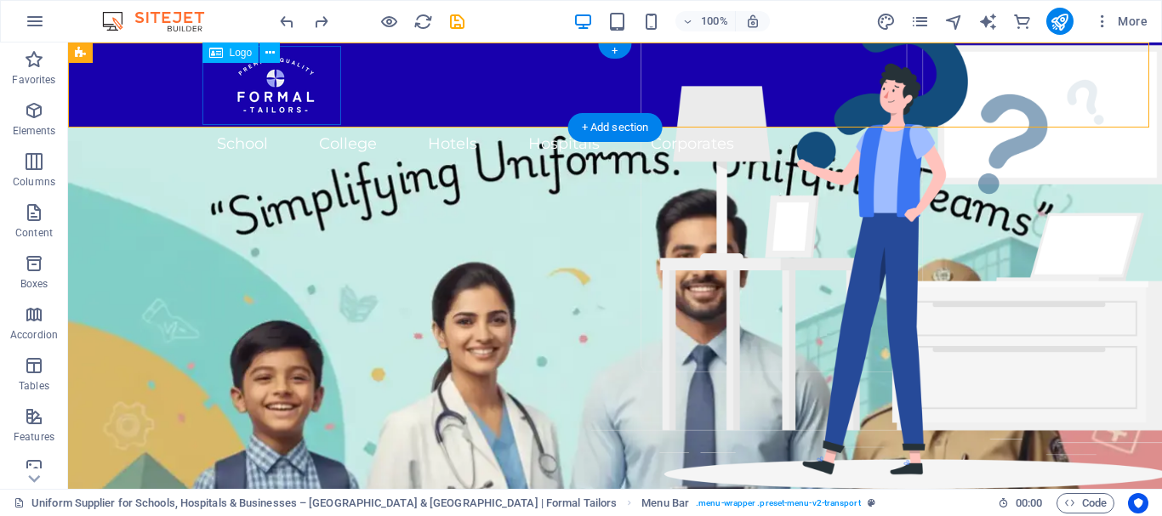
click at [301, 74] on div at bounding box center [614, 83] width 813 height 79
select select "px"
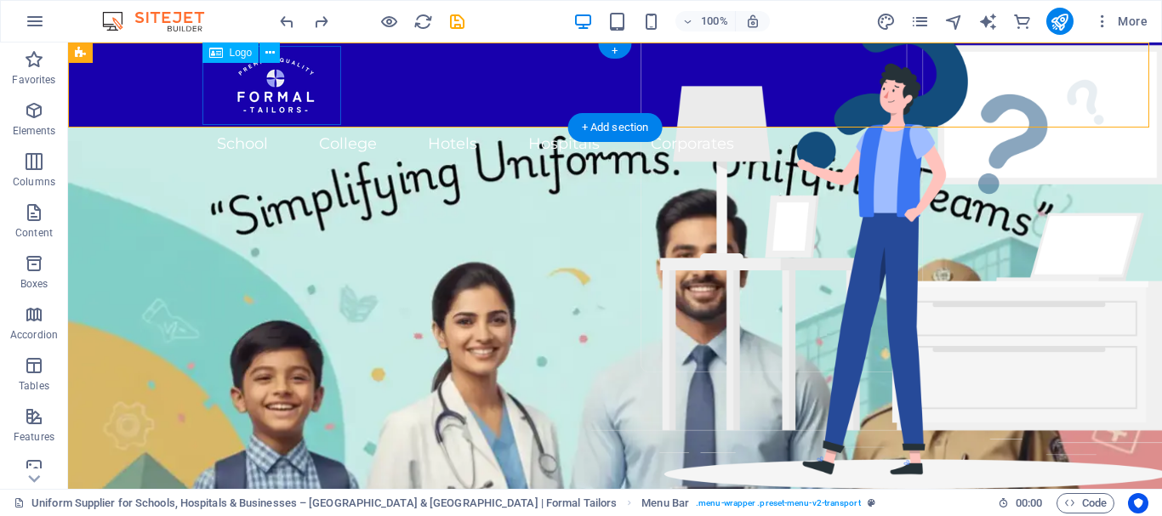
select select "px"
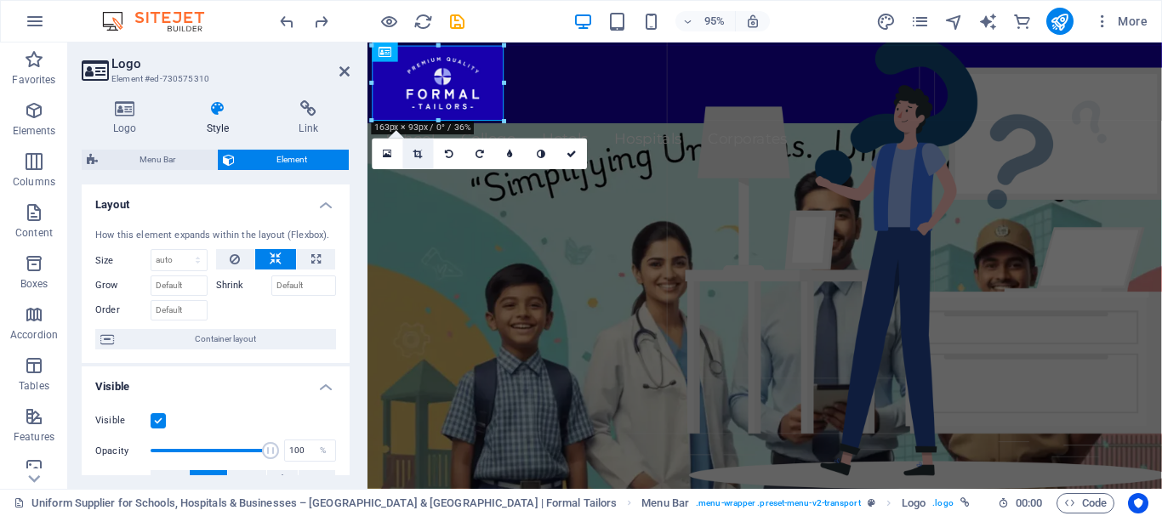
click at [414, 151] on icon at bounding box center [418, 153] width 9 height 9
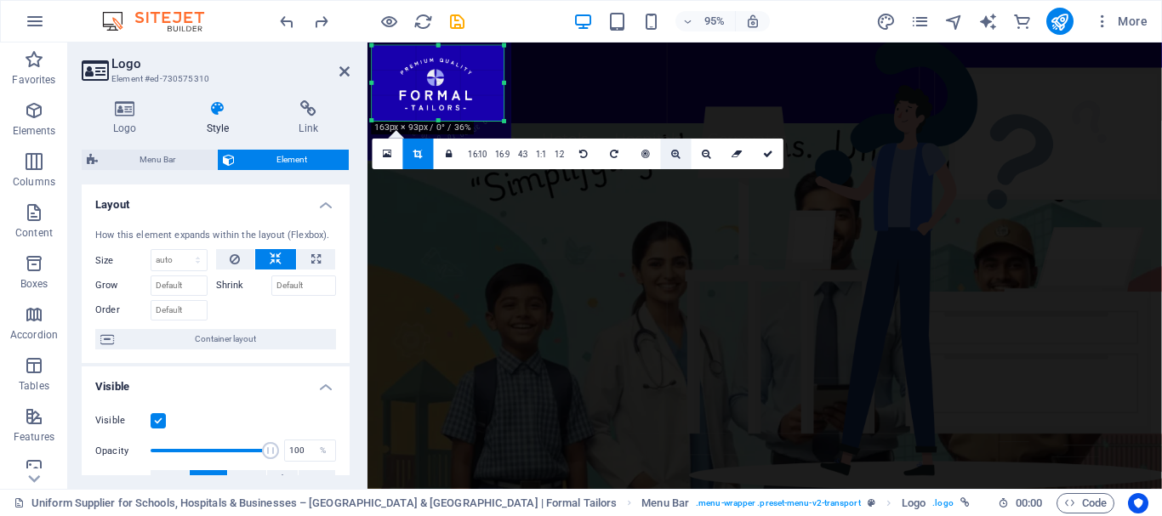
click at [682, 160] on link at bounding box center [676, 154] width 31 height 31
click at [770, 142] on link at bounding box center [768, 154] width 31 height 31
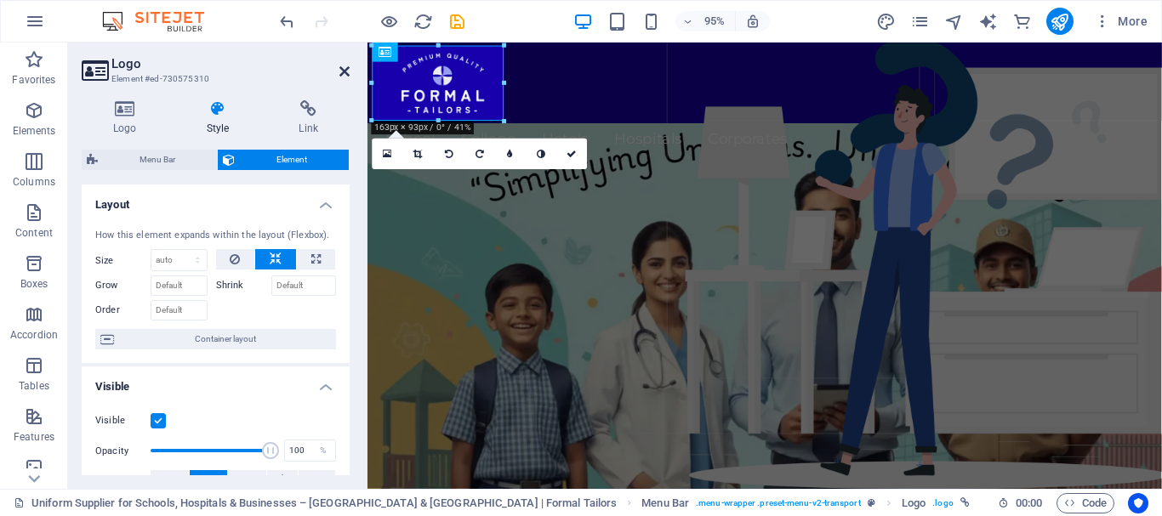
click at [349, 78] on link at bounding box center [344, 72] width 10 height 14
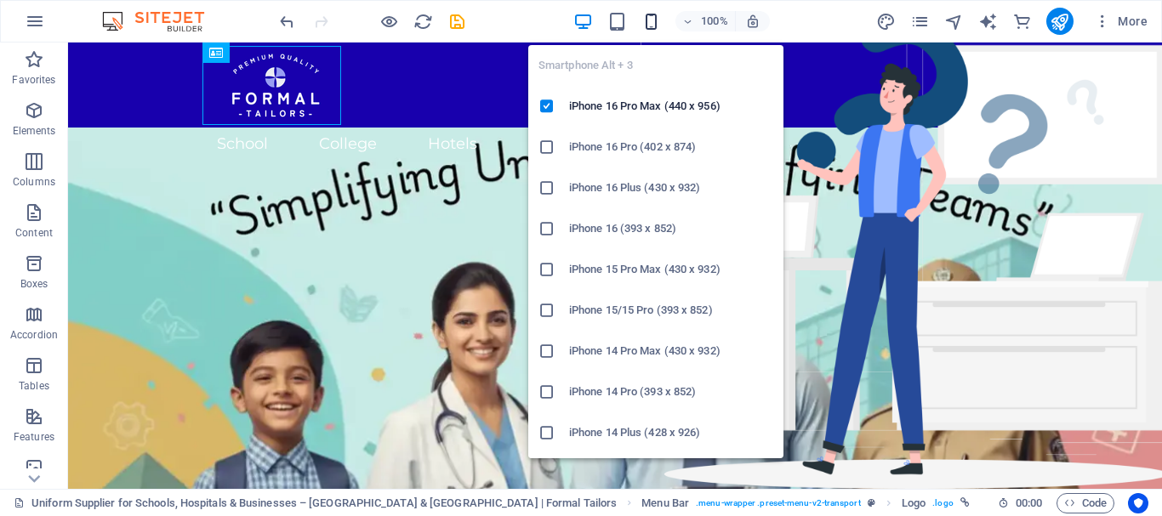
click at [644, 20] on icon "button" at bounding box center [651, 22] width 20 height 20
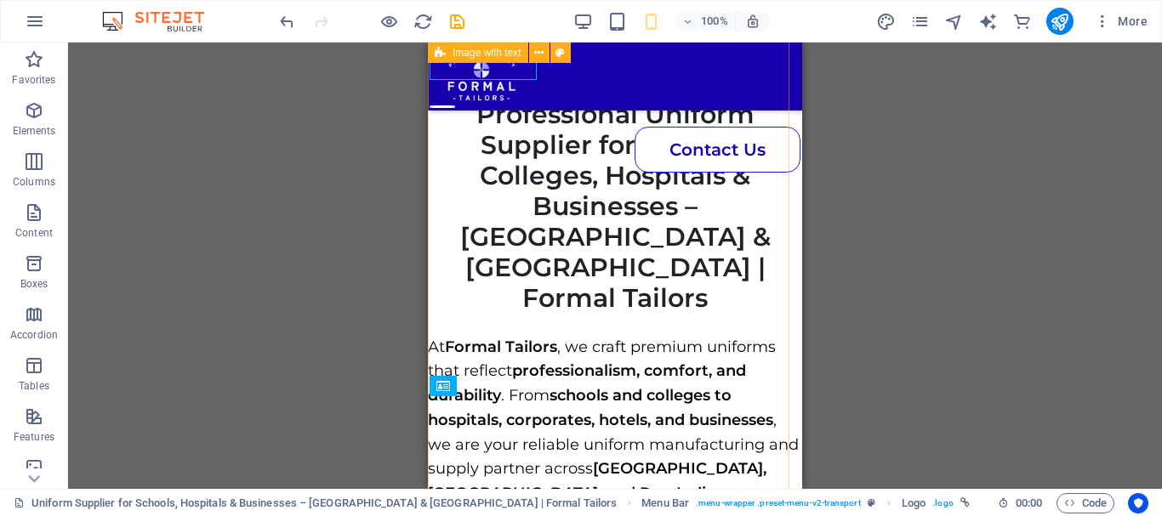
scroll to position [261, 0]
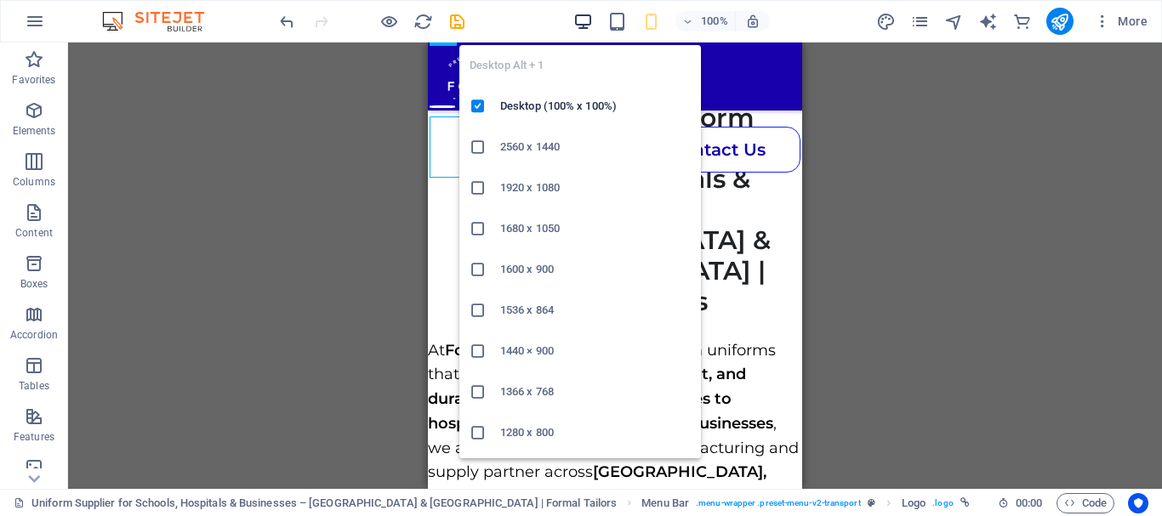
click at [579, 23] on icon "button" at bounding box center [583, 22] width 20 height 20
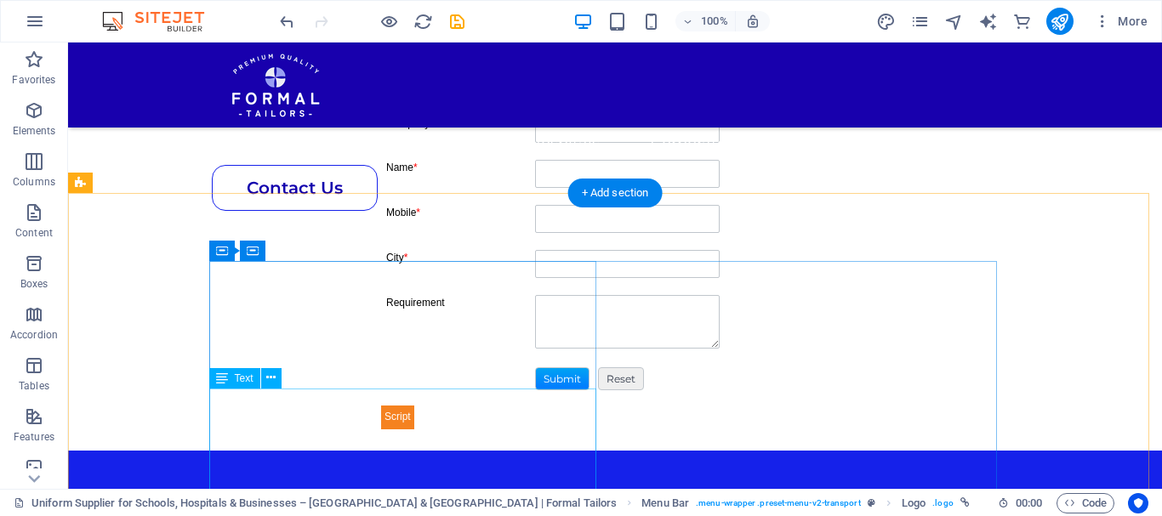
scroll to position [3428, 0]
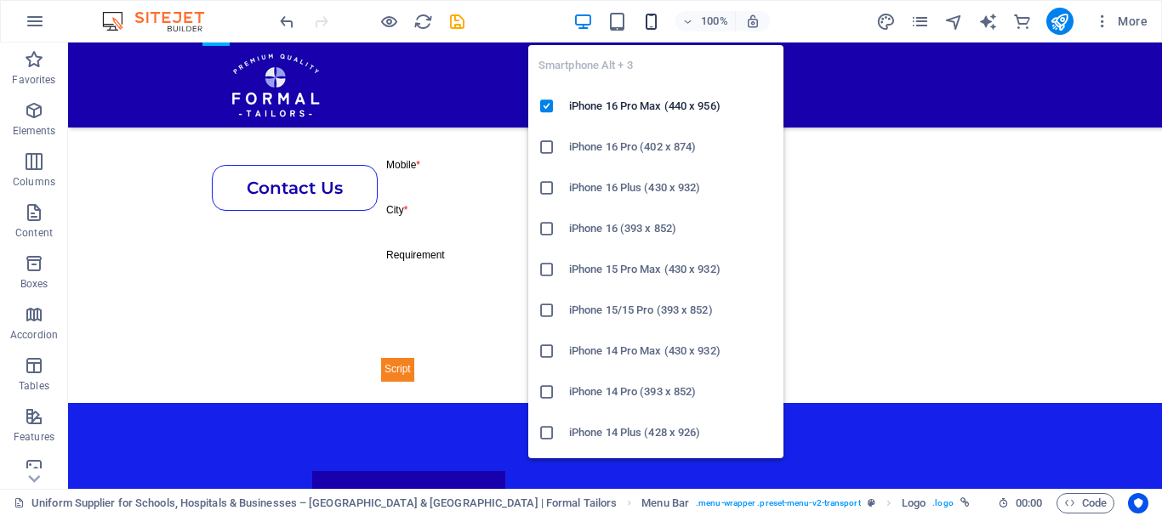
click at [646, 28] on icon "button" at bounding box center [651, 22] width 20 height 20
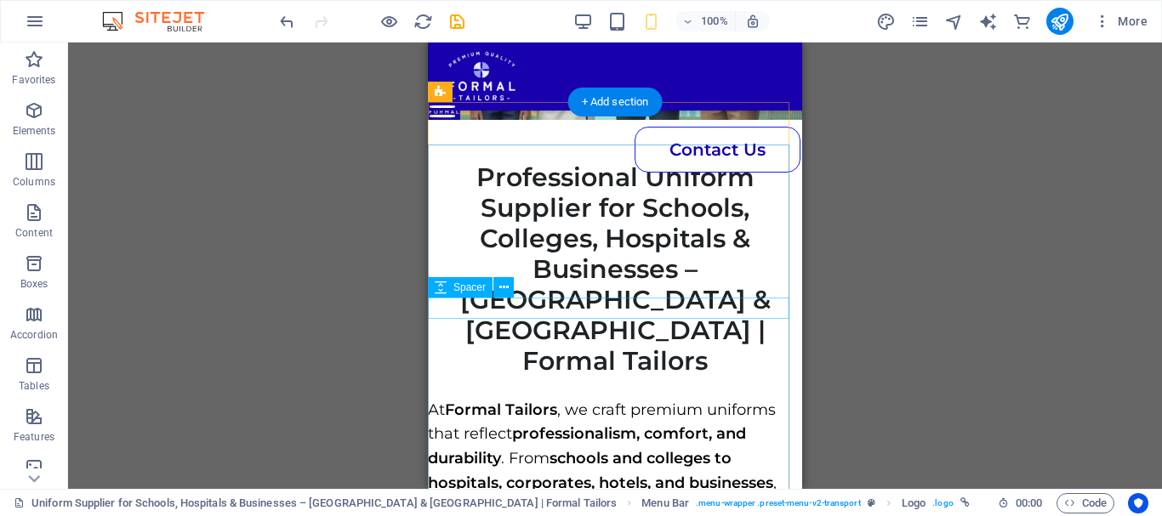
scroll to position [200, 0]
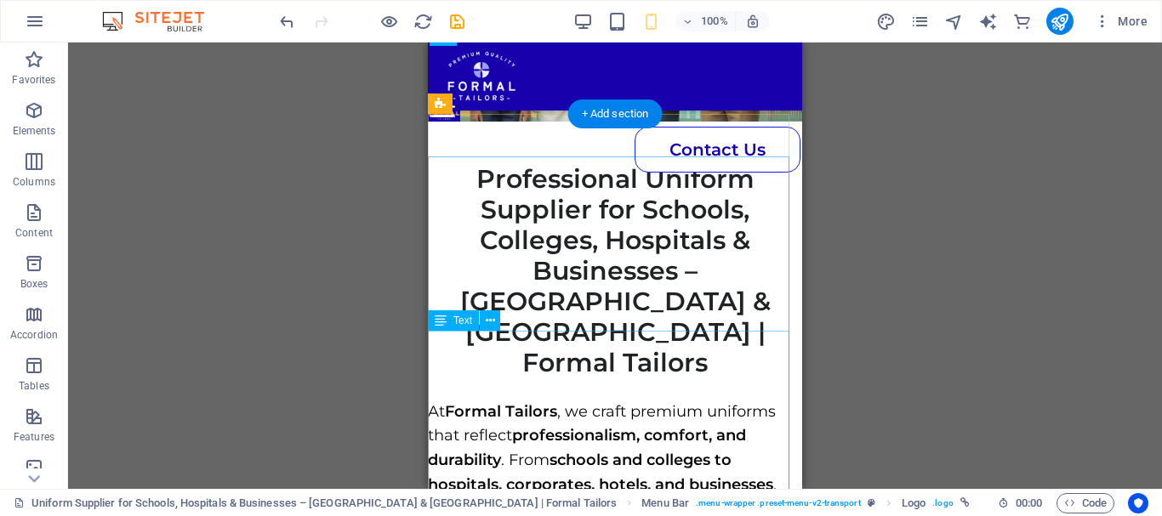
click at [539, 400] on div "At Formal Tailors , we craft premium uniforms that reflect professionalism, com…" at bounding box center [615, 486] width 374 height 172
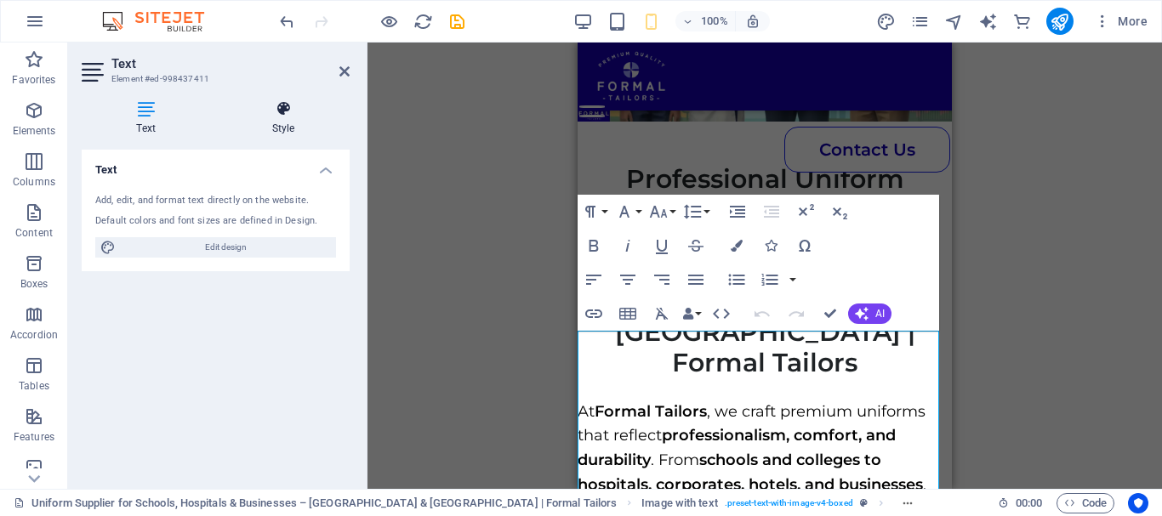
click at [278, 113] on icon at bounding box center [283, 108] width 133 height 17
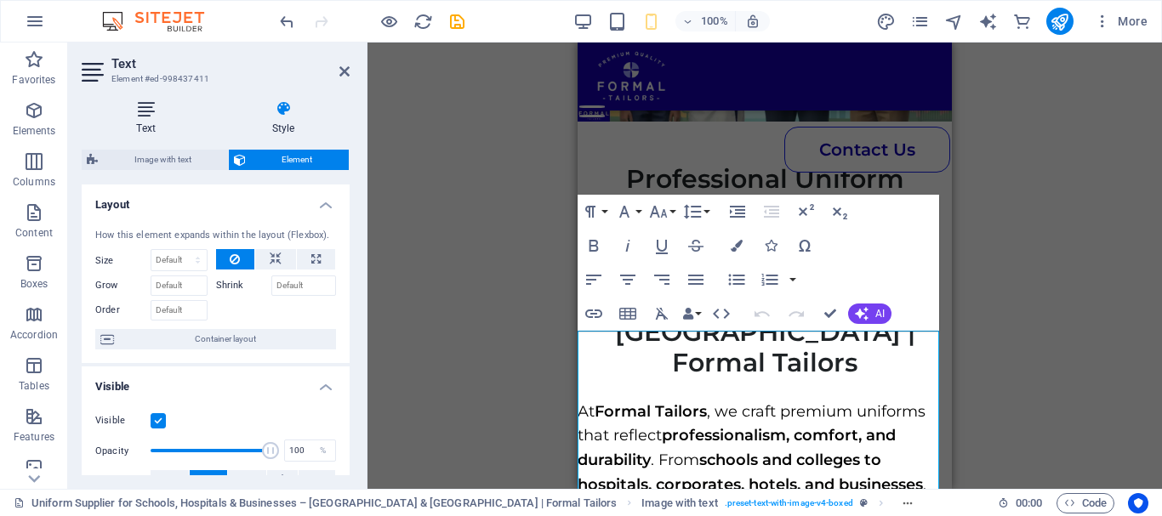
click at [159, 122] on h4 "Text" at bounding box center [149, 118] width 135 height 36
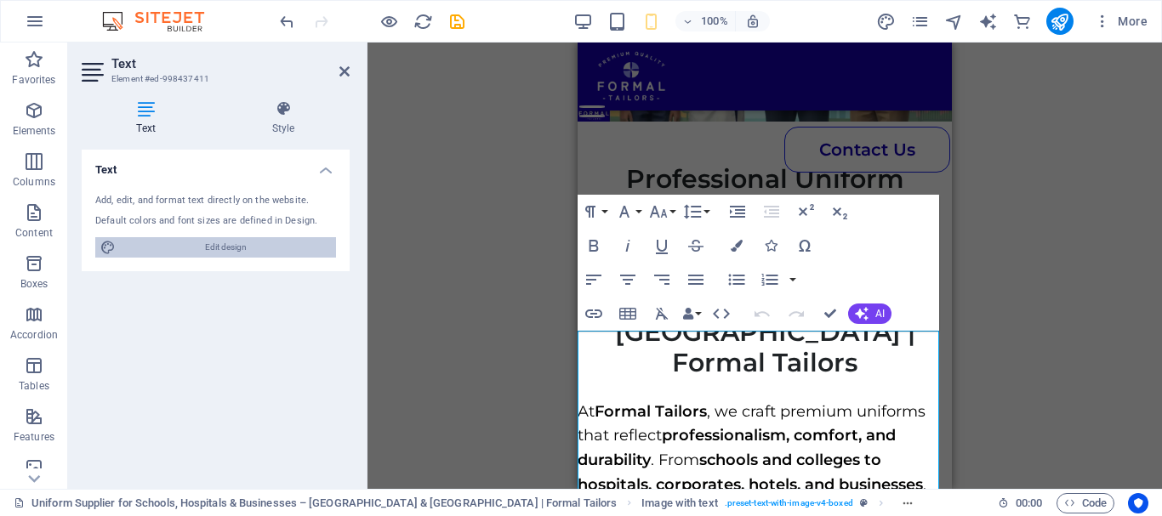
click at [242, 257] on span "Edit design" at bounding box center [226, 247] width 210 height 20
select select "px"
select select "400"
select select "px"
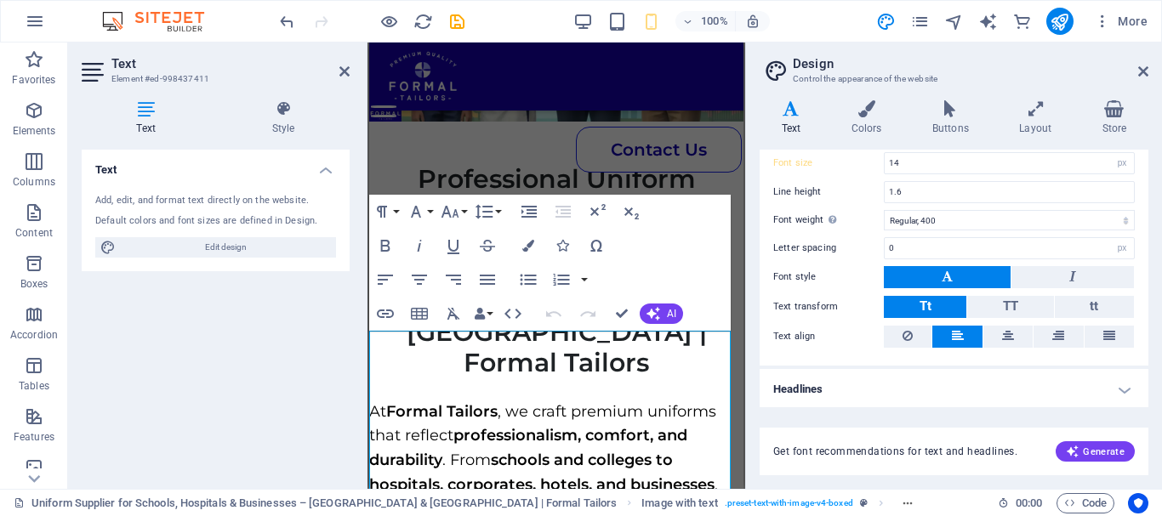
scroll to position [130, 0]
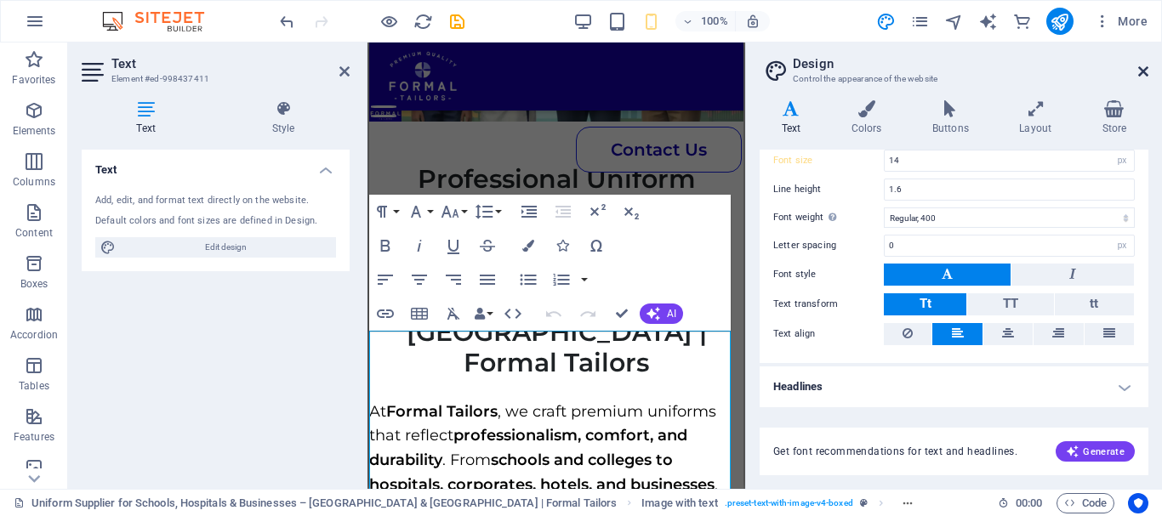
click at [1145, 66] on icon at bounding box center [1143, 72] width 10 height 14
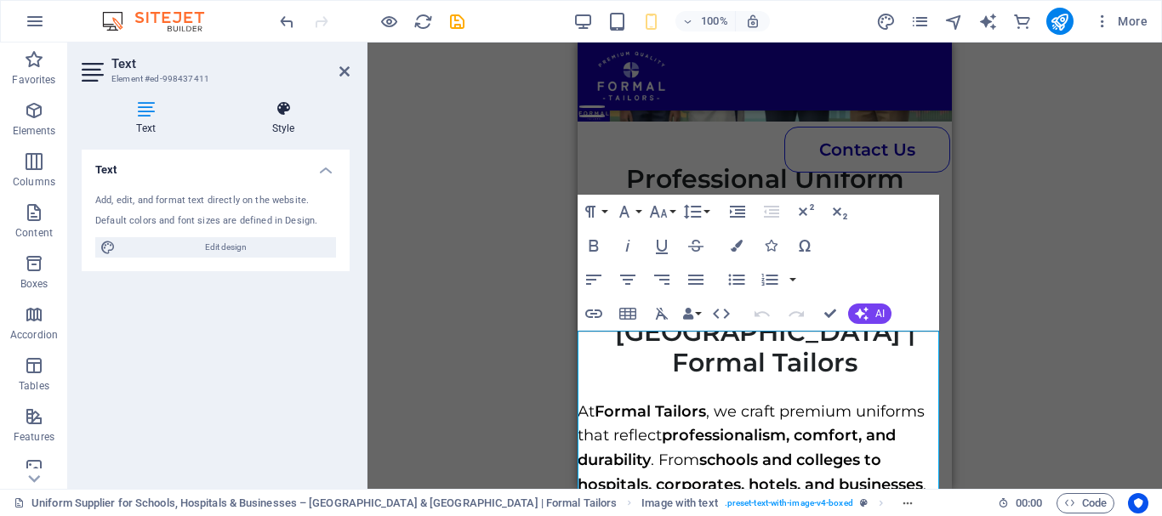
click at [285, 130] on h4 "Style" at bounding box center [283, 118] width 133 height 36
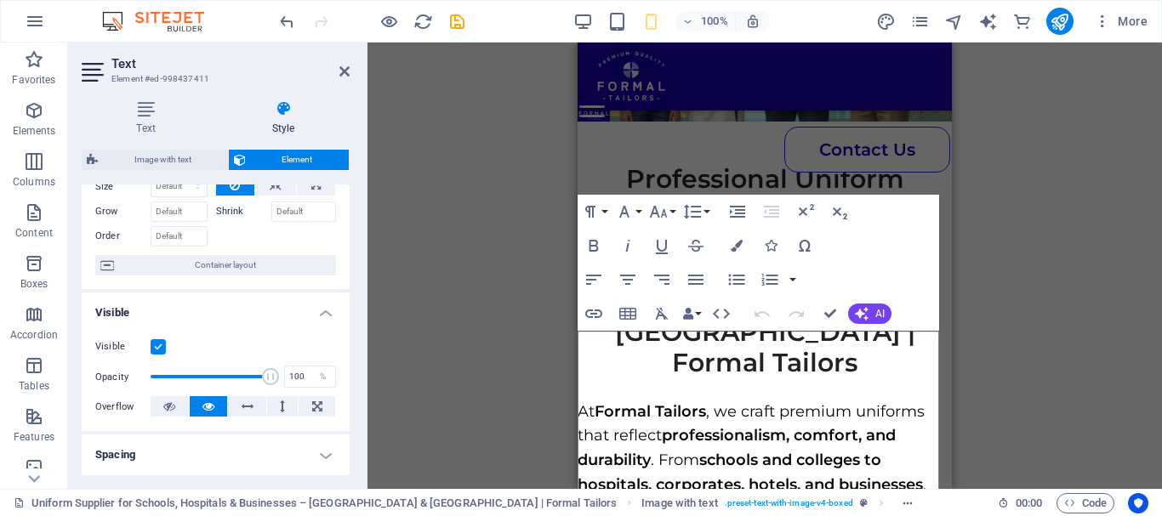
scroll to position [0, 0]
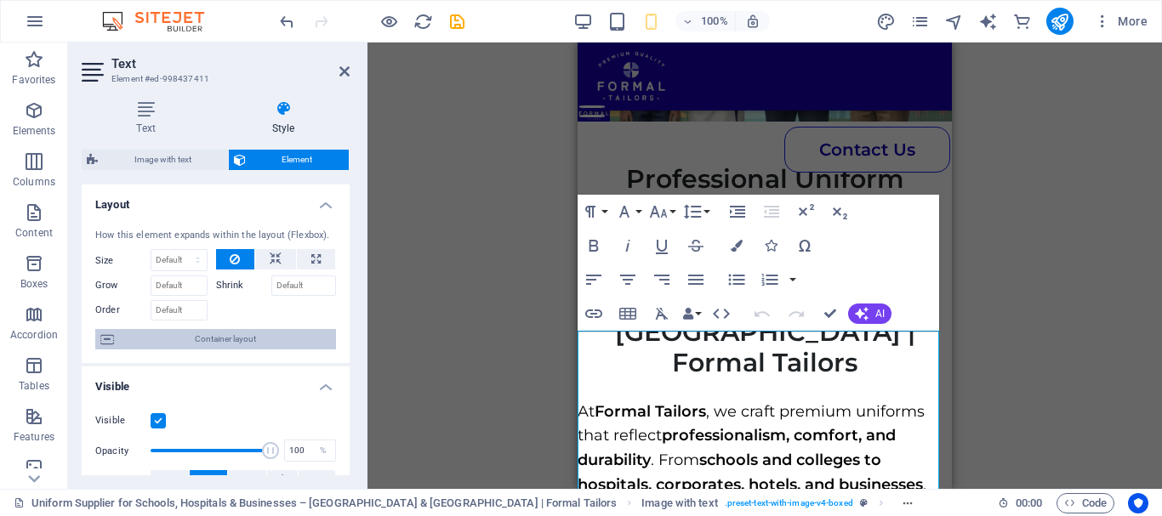
click at [202, 342] on span "Container layout" at bounding box center [225, 339] width 212 height 20
select select "px"
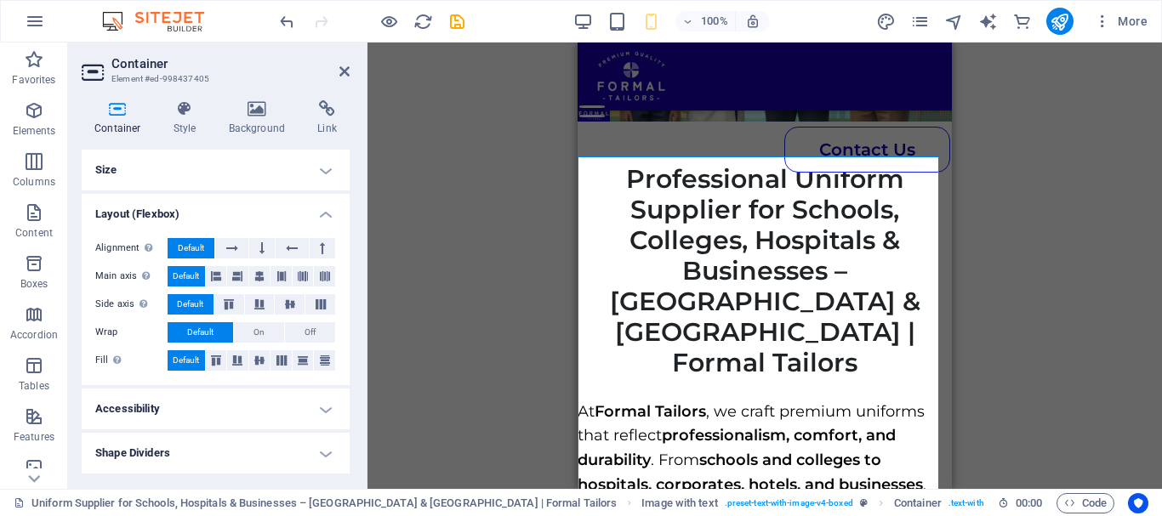
click at [316, 165] on h4 "Size" at bounding box center [216, 170] width 268 height 41
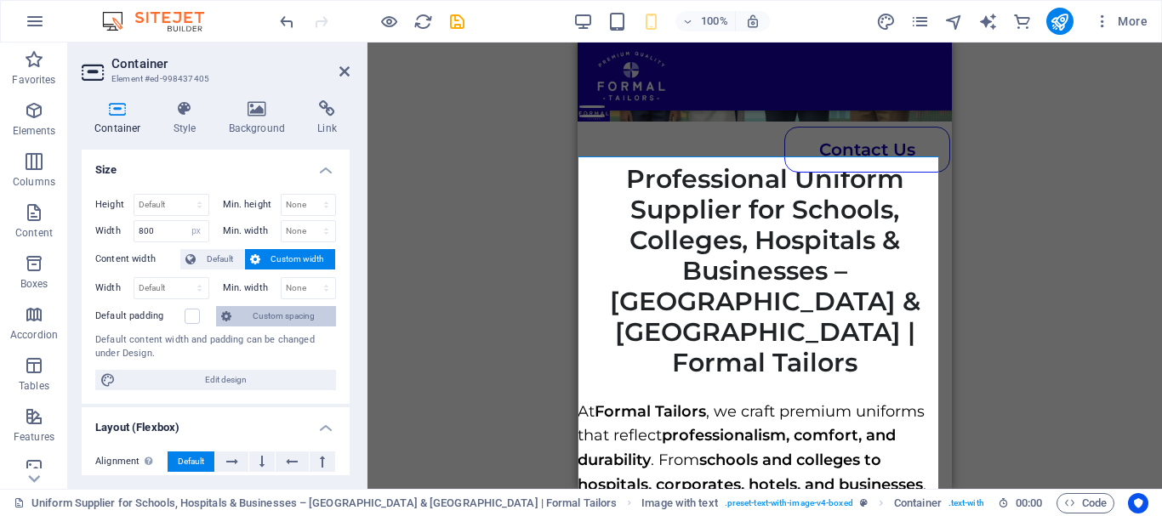
click at [272, 310] on span "Custom spacing" at bounding box center [283, 316] width 94 height 20
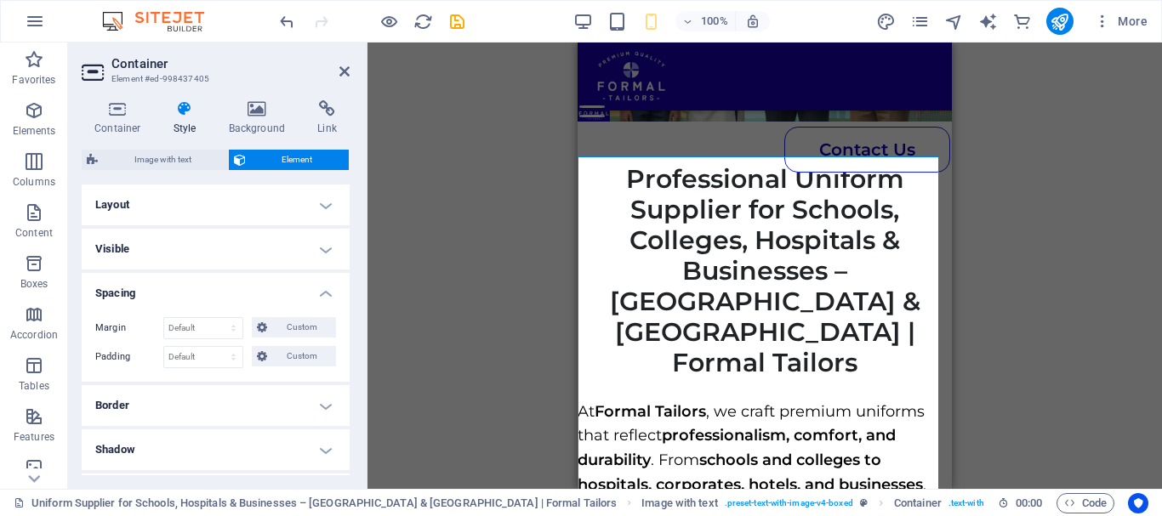
click at [246, 210] on h4 "Layout" at bounding box center [216, 205] width 268 height 41
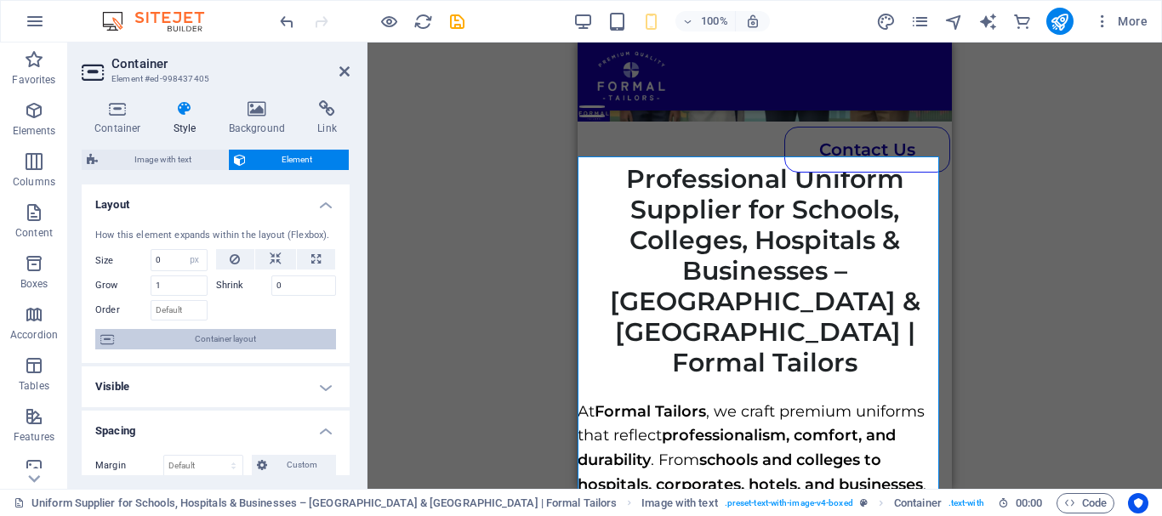
click at [230, 334] on span "Container layout" at bounding box center [225, 339] width 212 height 20
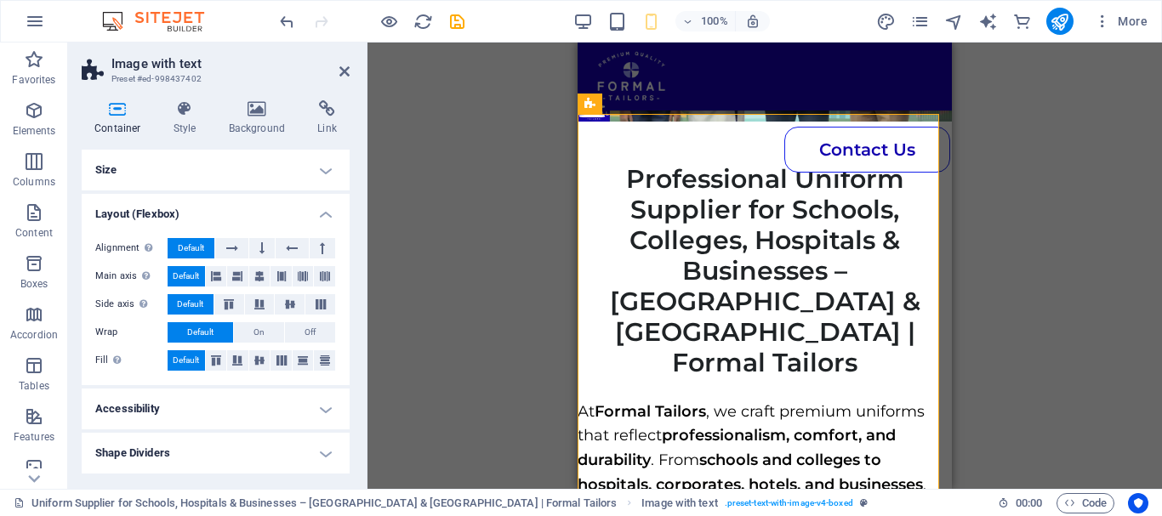
click at [306, 165] on h4 "Size" at bounding box center [216, 170] width 268 height 41
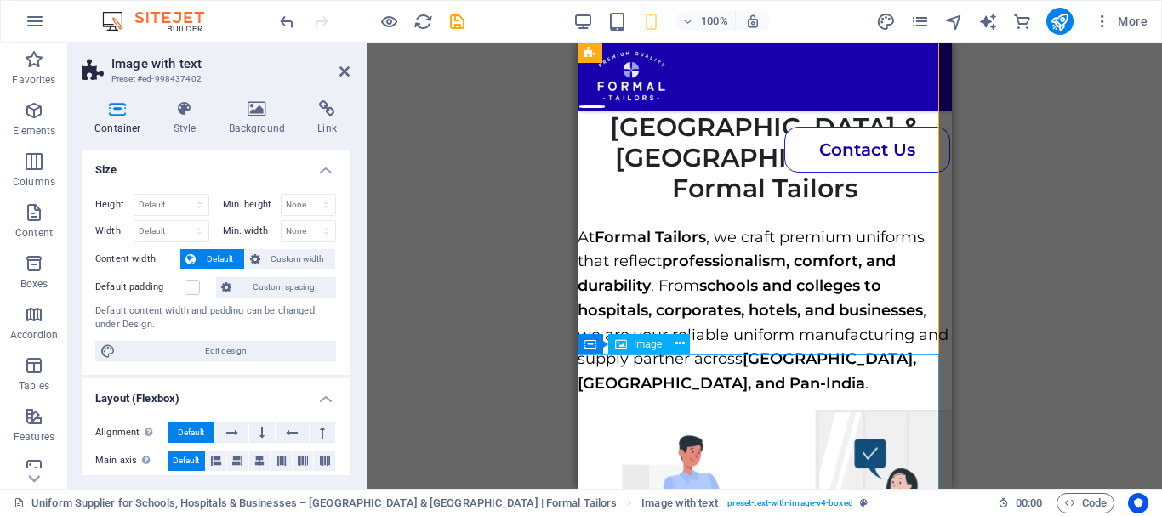
scroll to position [375, 0]
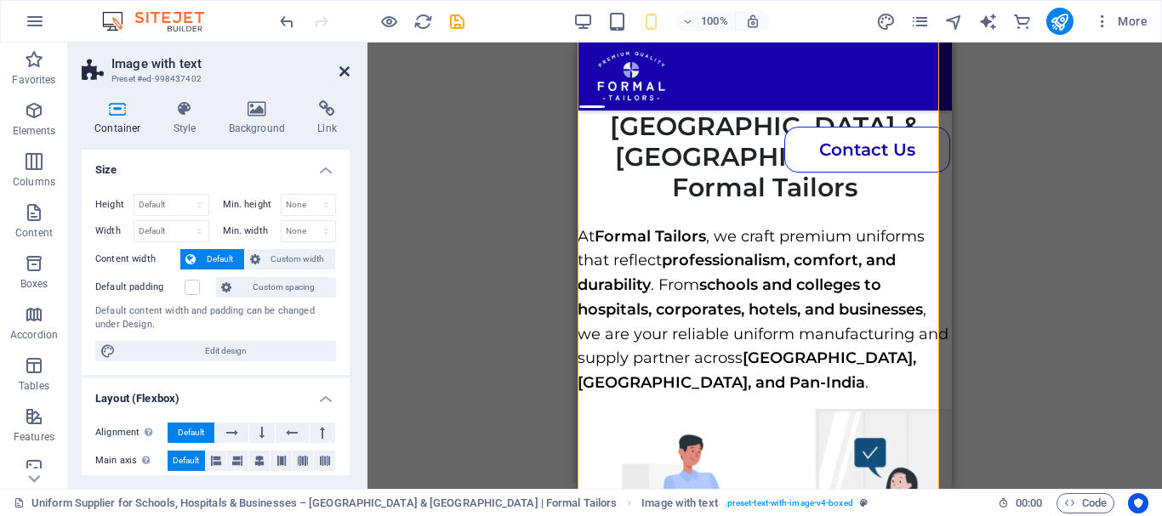
click at [347, 73] on icon at bounding box center [344, 72] width 10 height 14
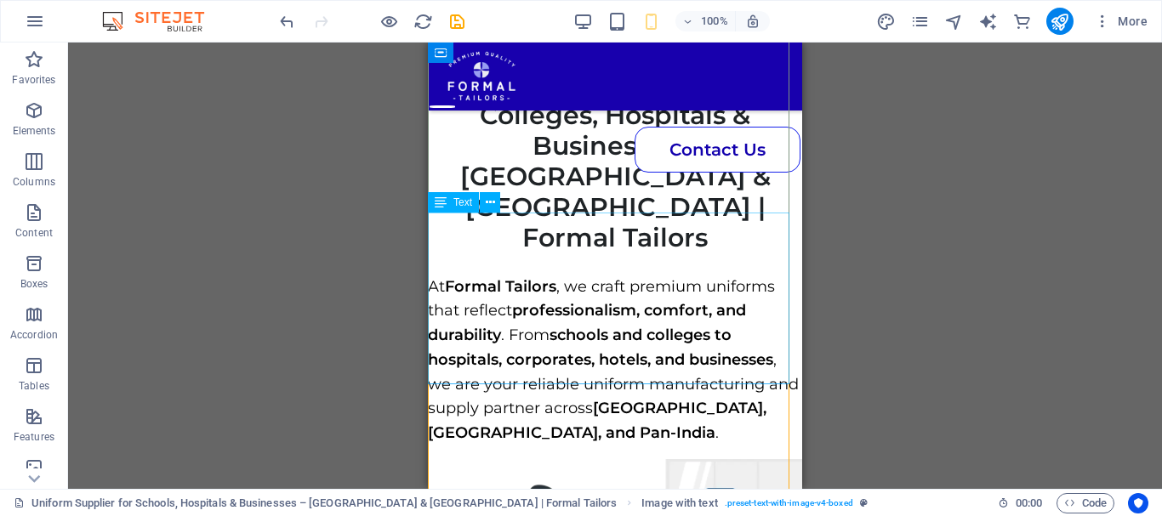
scroll to position [310, 0]
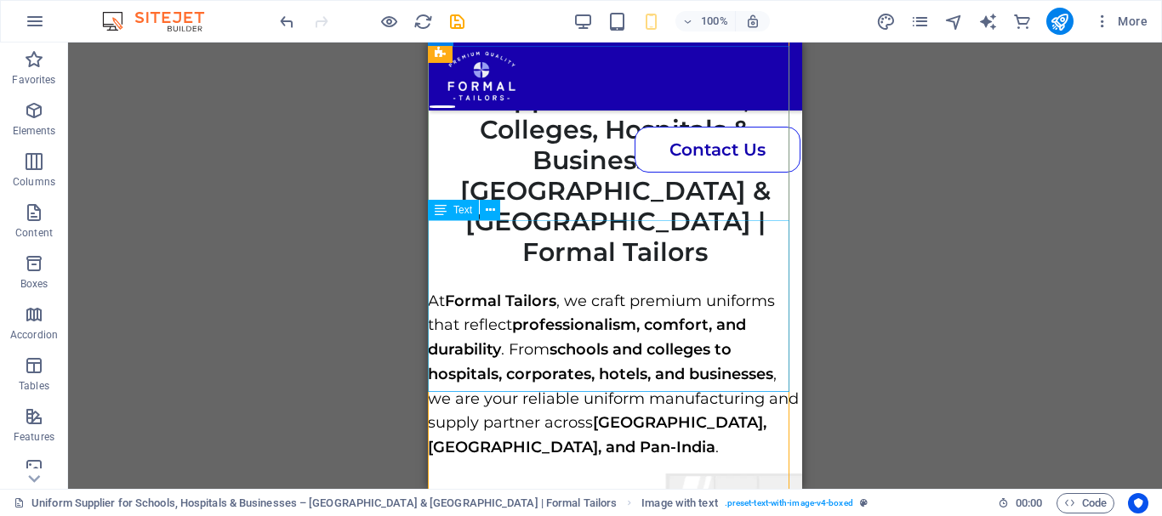
click at [521, 289] on div "At Formal Tailors , we craft premium uniforms that reflect professionalism, com…" at bounding box center [615, 375] width 374 height 172
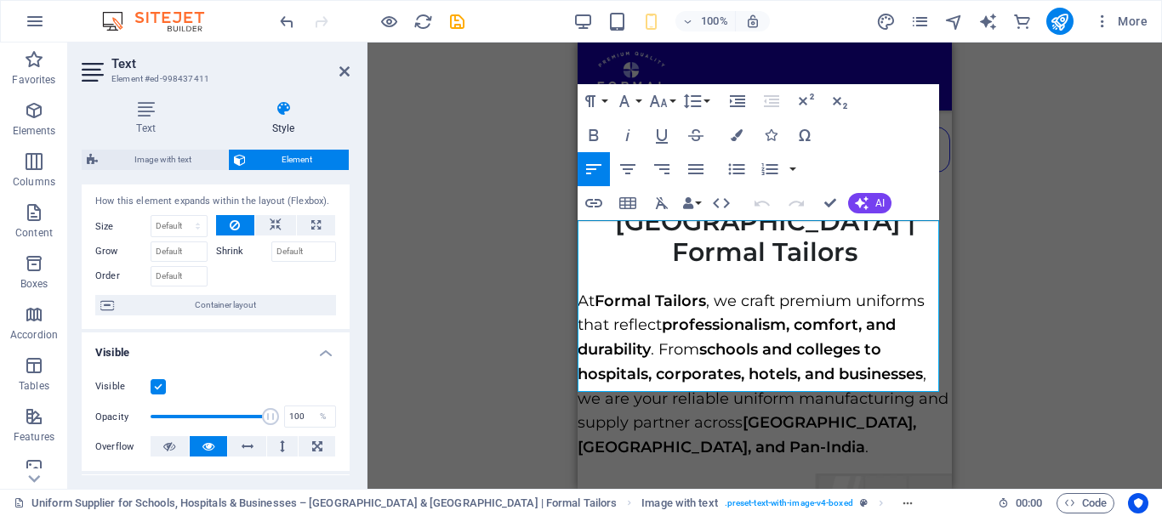
scroll to position [31, 0]
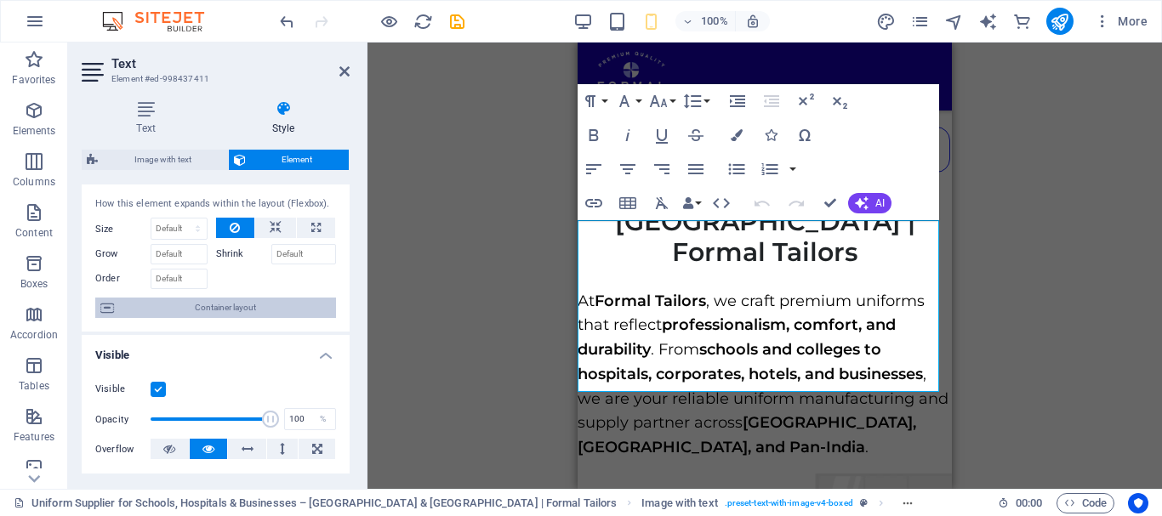
click at [225, 304] on span "Container layout" at bounding box center [225, 308] width 212 height 20
select select "px"
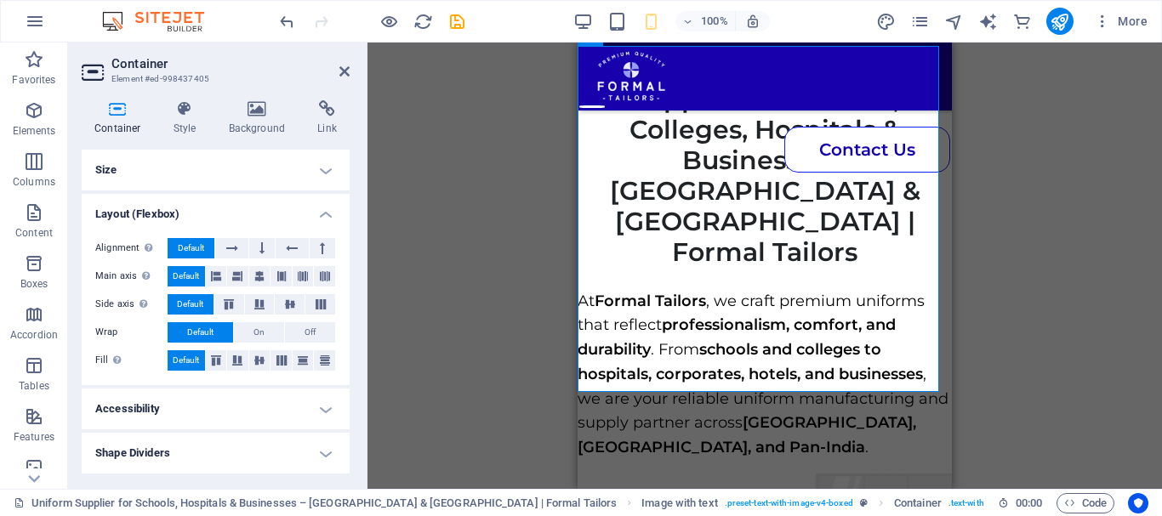
click at [252, 168] on h4 "Size" at bounding box center [216, 170] width 268 height 41
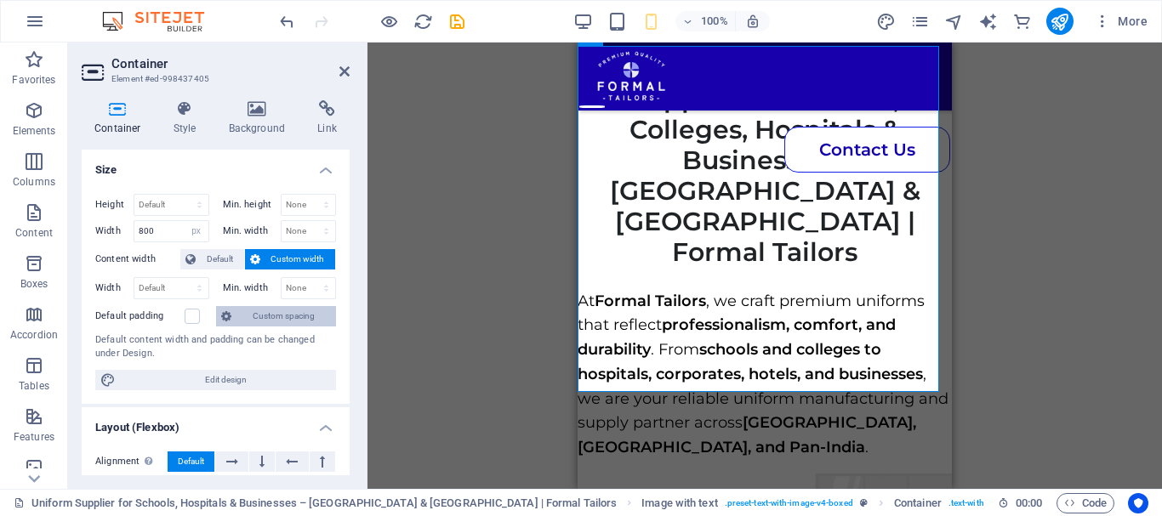
click at [253, 306] on span "Custom spacing" at bounding box center [283, 316] width 94 height 20
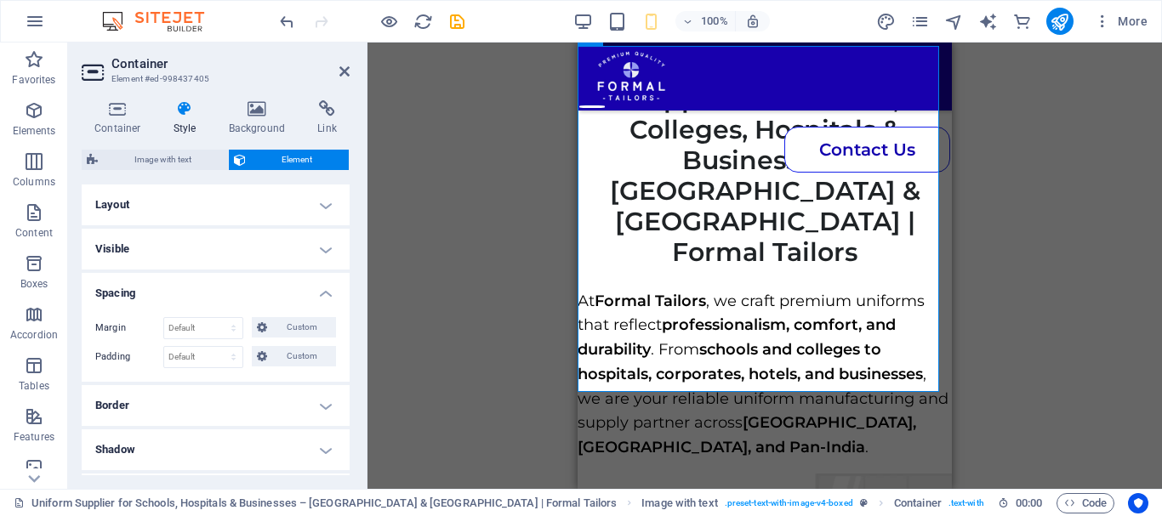
click at [225, 190] on h4 "Layout" at bounding box center [216, 205] width 268 height 41
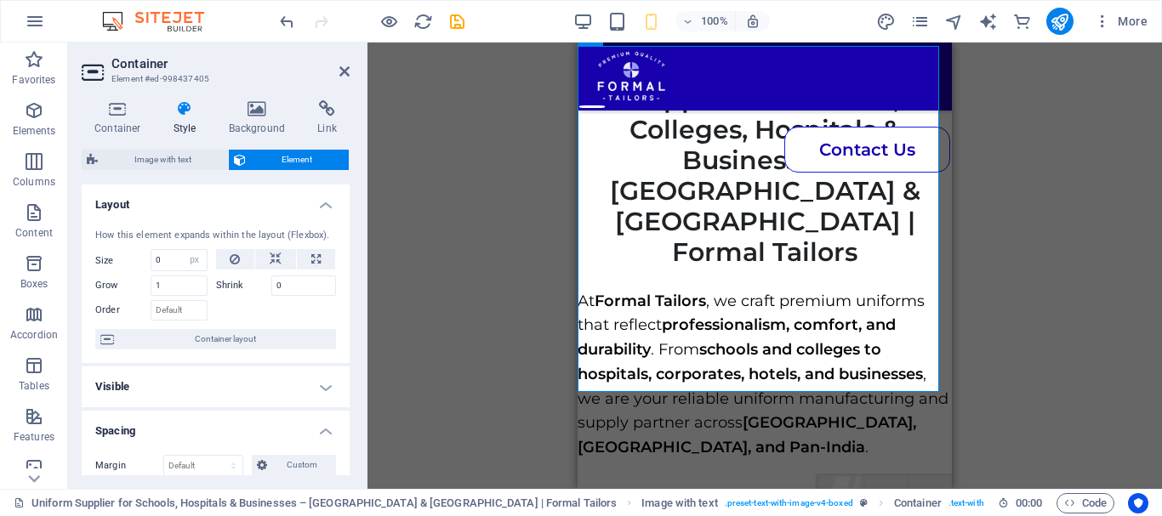
click at [293, 204] on h4 "Layout" at bounding box center [216, 200] width 268 height 31
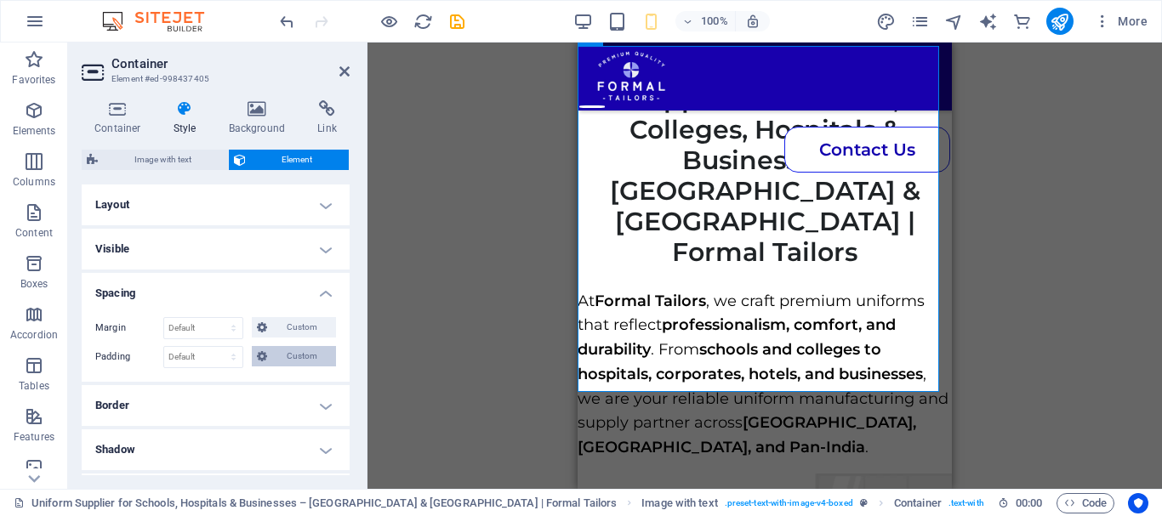
click at [279, 355] on span "Custom" at bounding box center [301, 356] width 59 height 20
click at [143, 399] on input "number" at bounding box center [142, 400] width 58 height 20
type input "5"
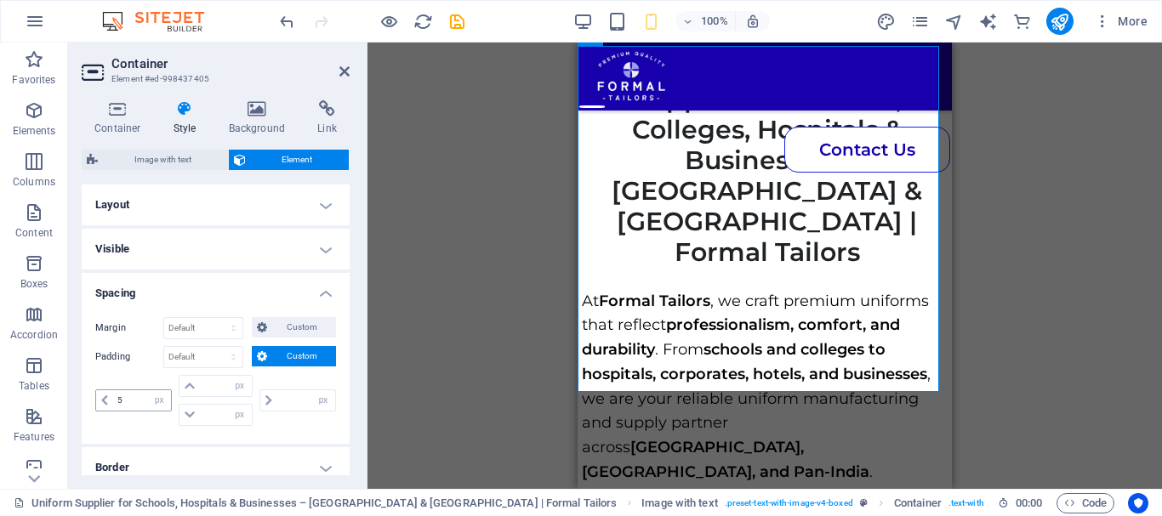
type input "0"
click at [122, 395] on input "5" at bounding box center [142, 400] width 58 height 20
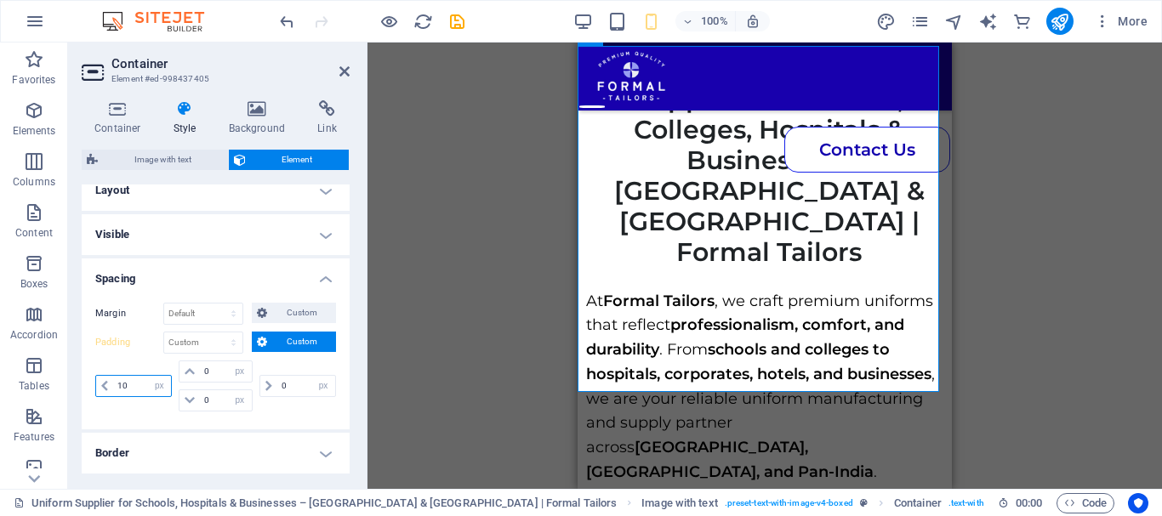
scroll to position [25, 0]
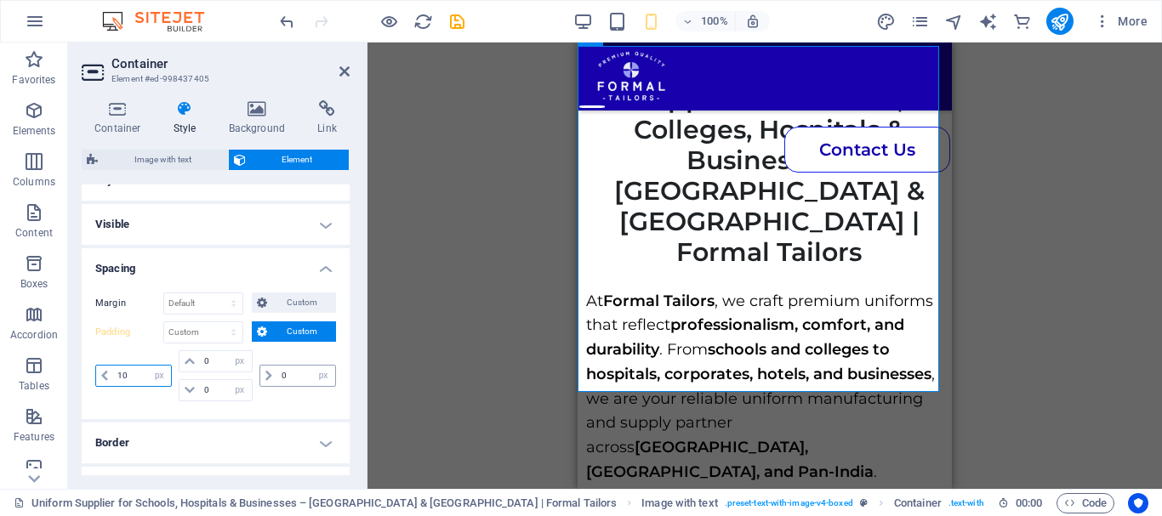
type input "10"
click at [287, 382] on input "0" at bounding box center [306, 376] width 58 height 20
type input "10"
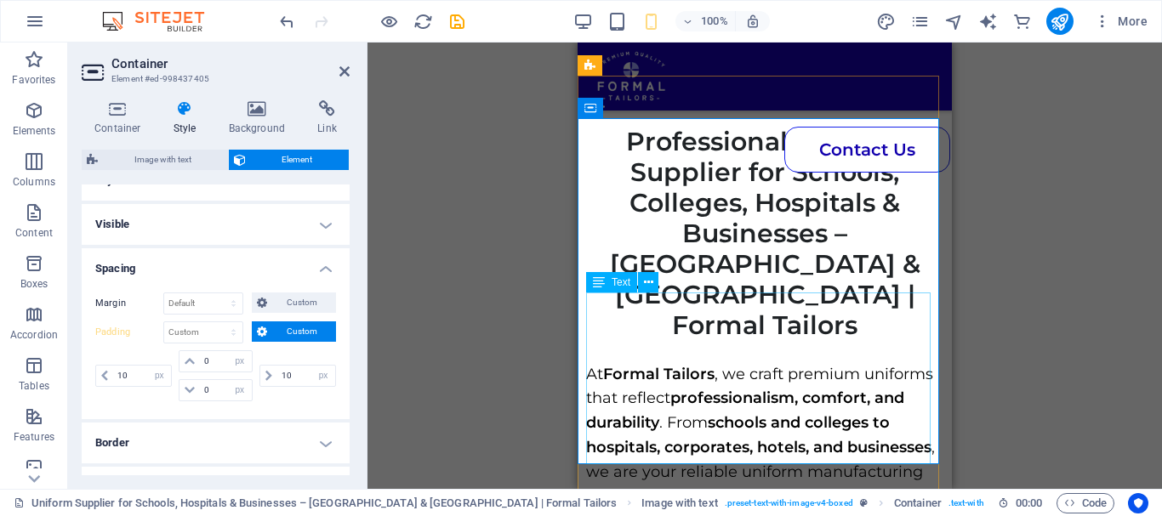
scroll to position [236, 0]
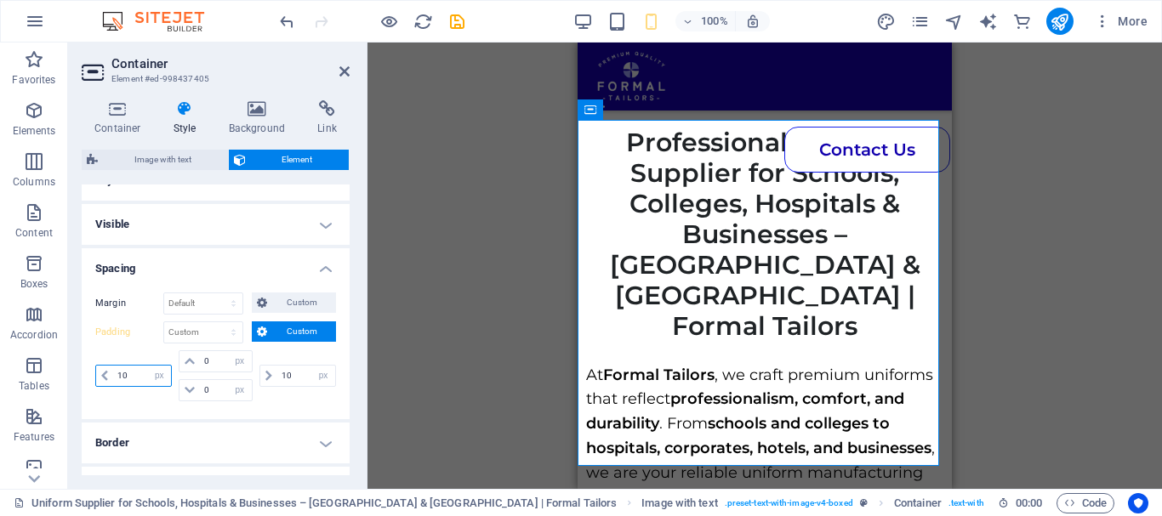
click at [138, 373] on input "10" at bounding box center [142, 376] width 58 height 20
type input "25"
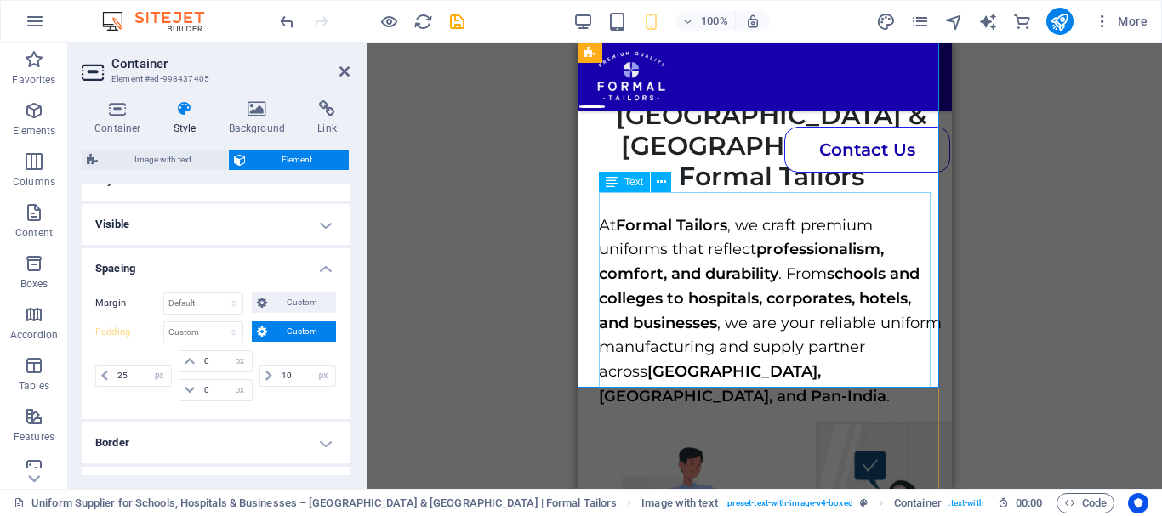
scroll to position [387, 0]
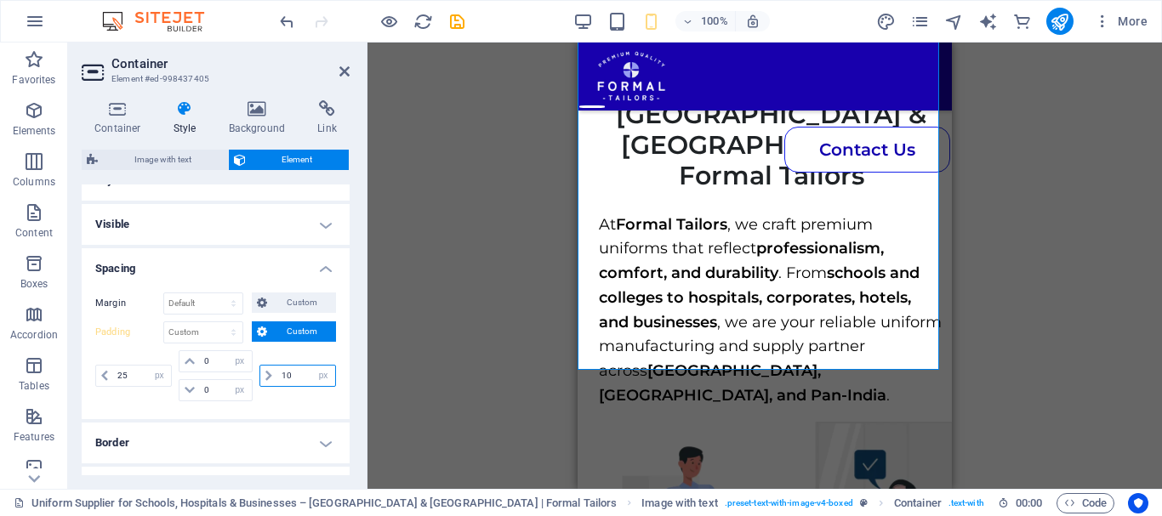
click at [280, 372] on input "10" at bounding box center [306, 376] width 58 height 20
type input "25"
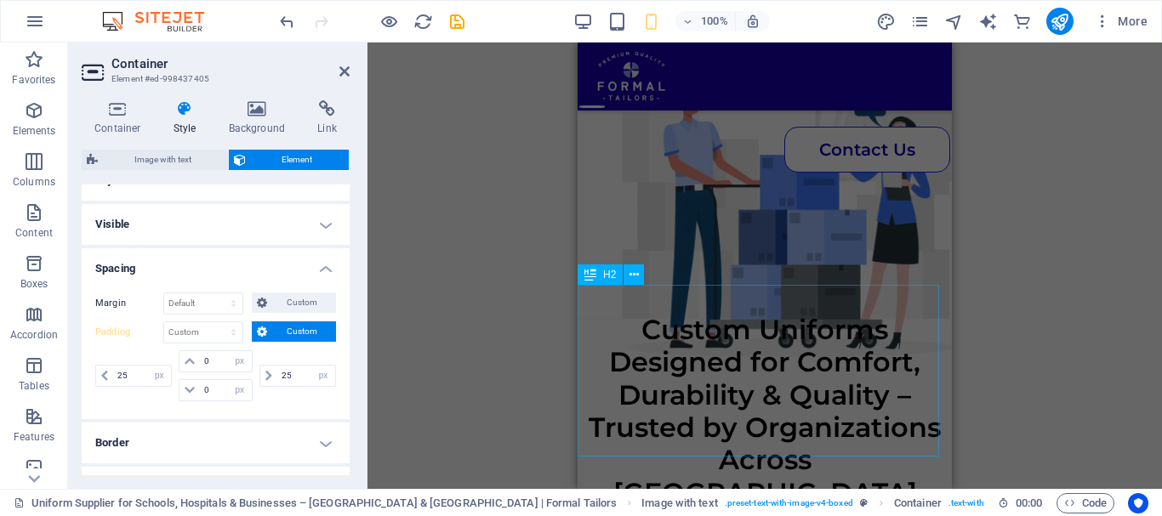
scroll to position [746, 0]
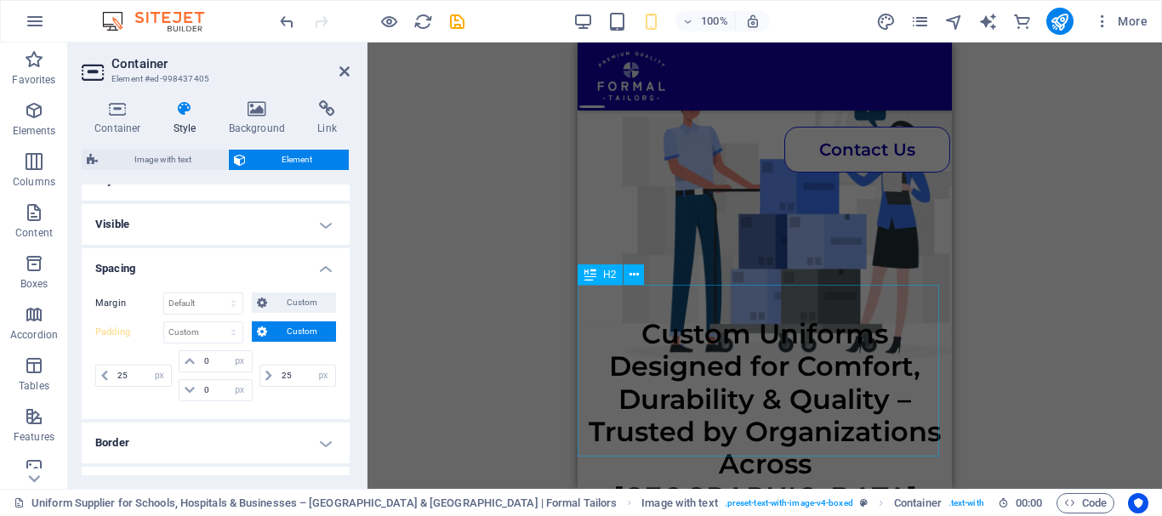
click at [775, 356] on div "Custom Uniforms Designed for Comfort, Durability & Quality – Trusted by Organiz…" at bounding box center [764, 412] width 374 height 204
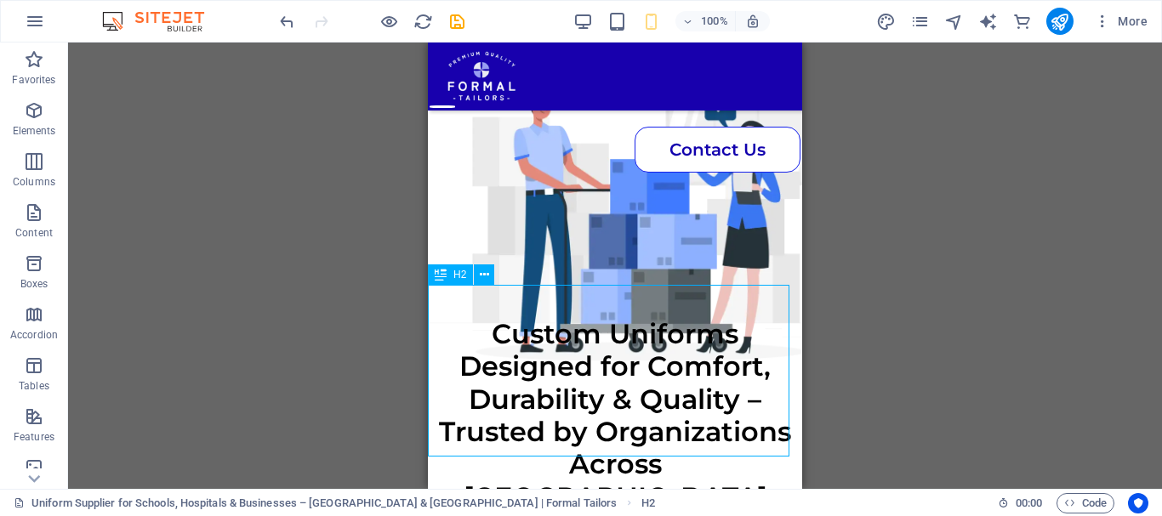
click at [775, 356] on div "Custom Uniforms Designed for Comfort, Durability & Quality – Trusted by Organiz…" at bounding box center [615, 412] width 374 height 204
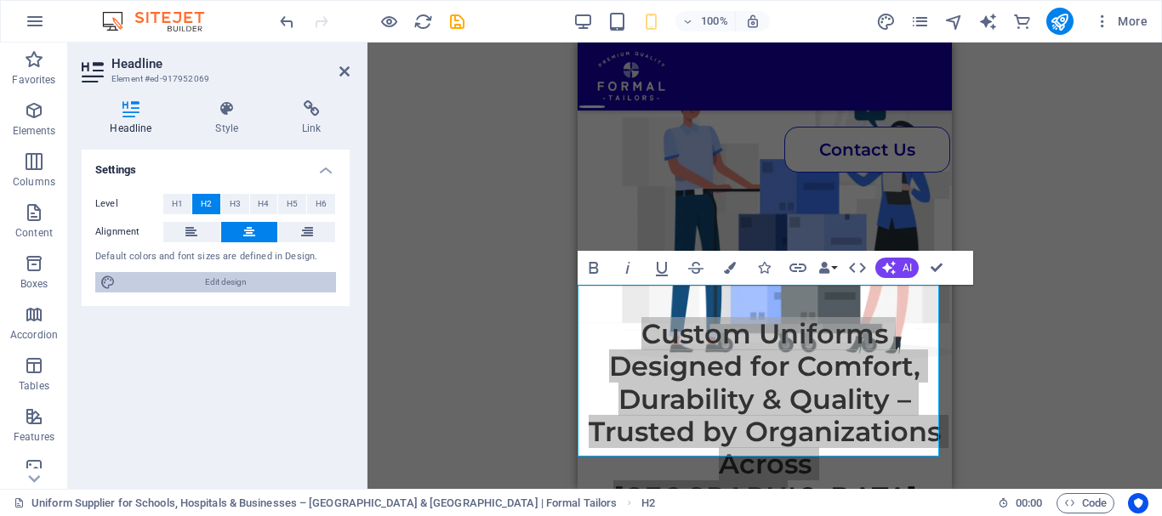
click at [270, 288] on span "Edit design" at bounding box center [226, 282] width 210 height 20
select select "px"
select select "400"
select select "px"
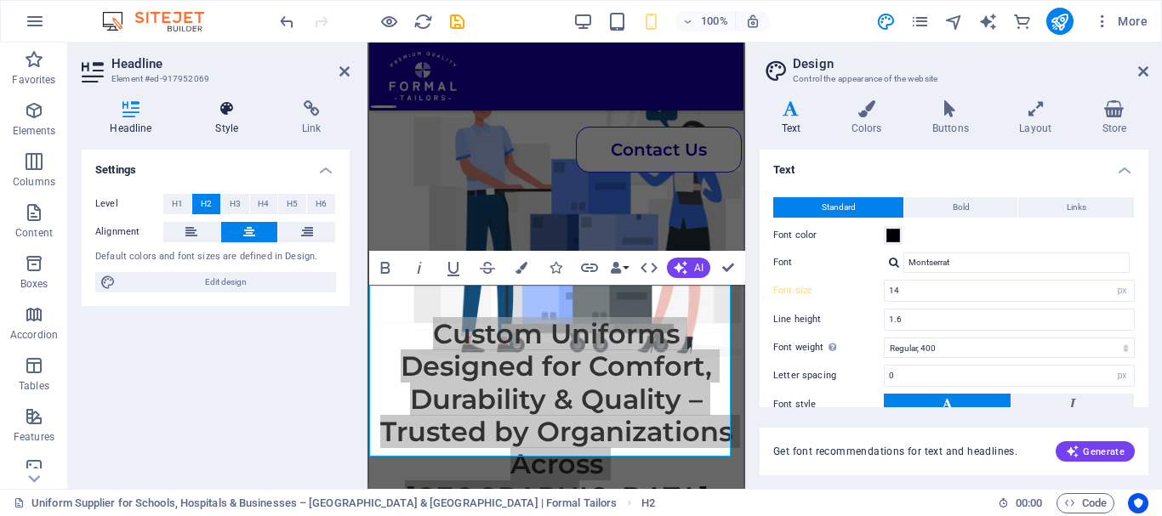
click at [236, 112] on icon at bounding box center [227, 108] width 80 height 17
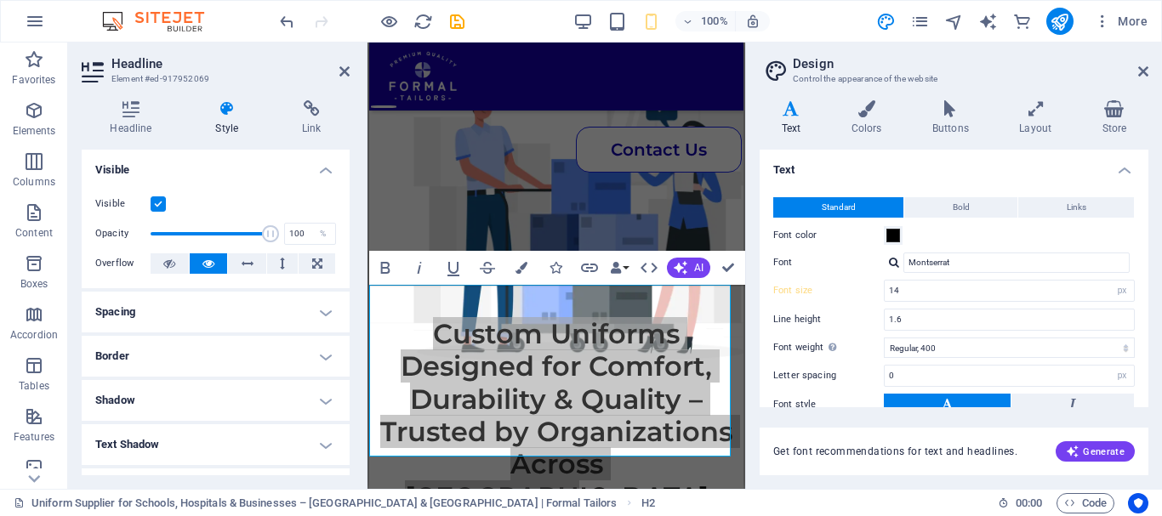
click at [306, 301] on h4 "Spacing" at bounding box center [216, 312] width 268 height 41
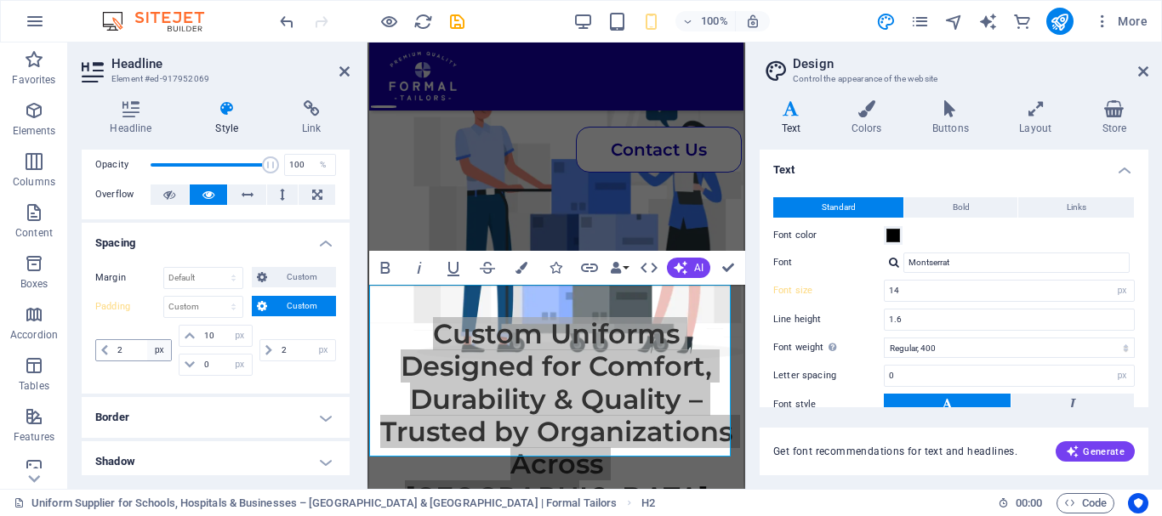
scroll to position [78, 0]
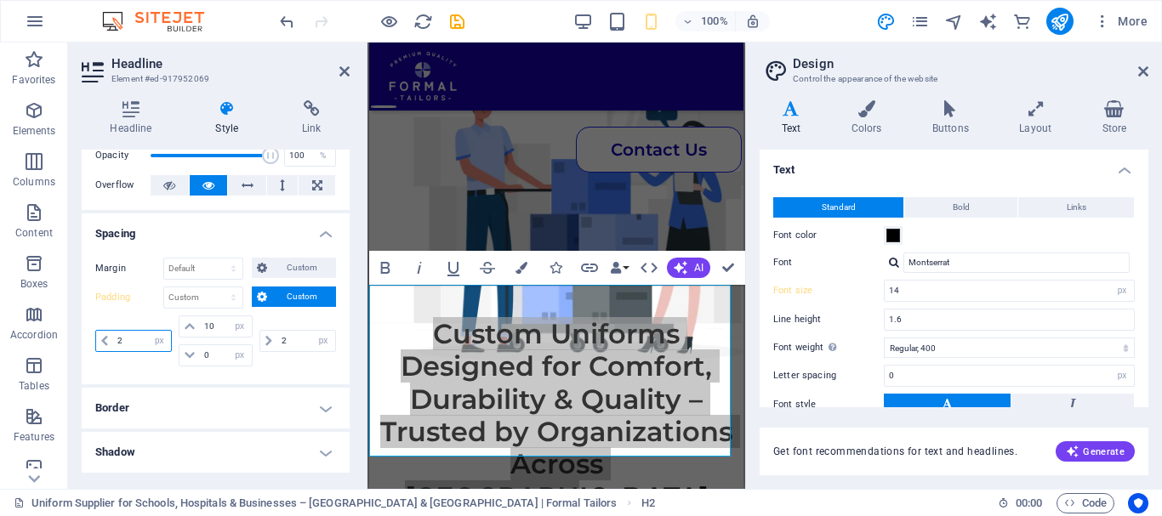
click at [138, 344] on input "2" at bounding box center [142, 341] width 58 height 20
type input "25"
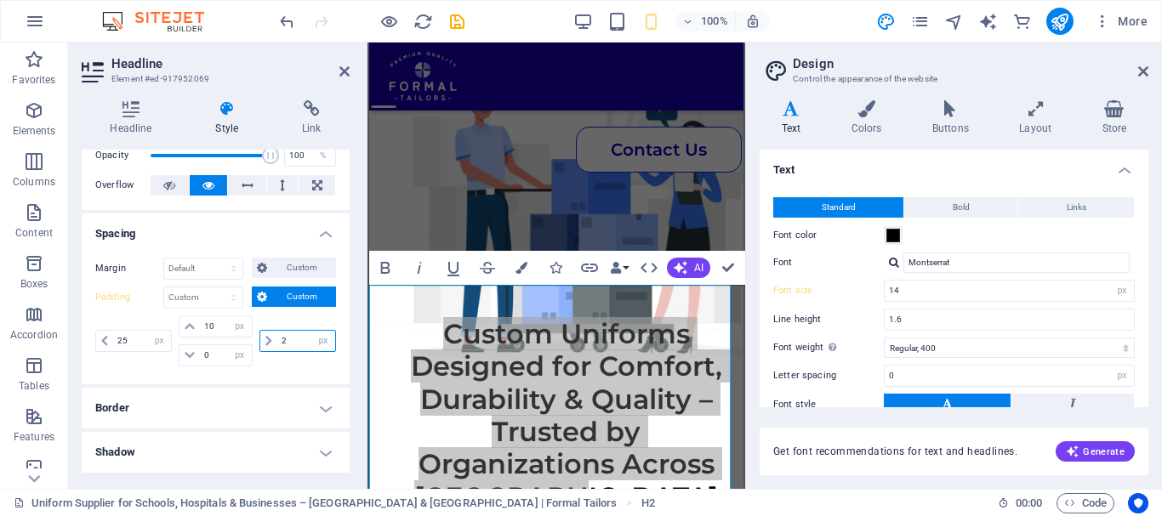
click at [290, 338] on input "2" at bounding box center [306, 341] width 58 height 20
type input "25"
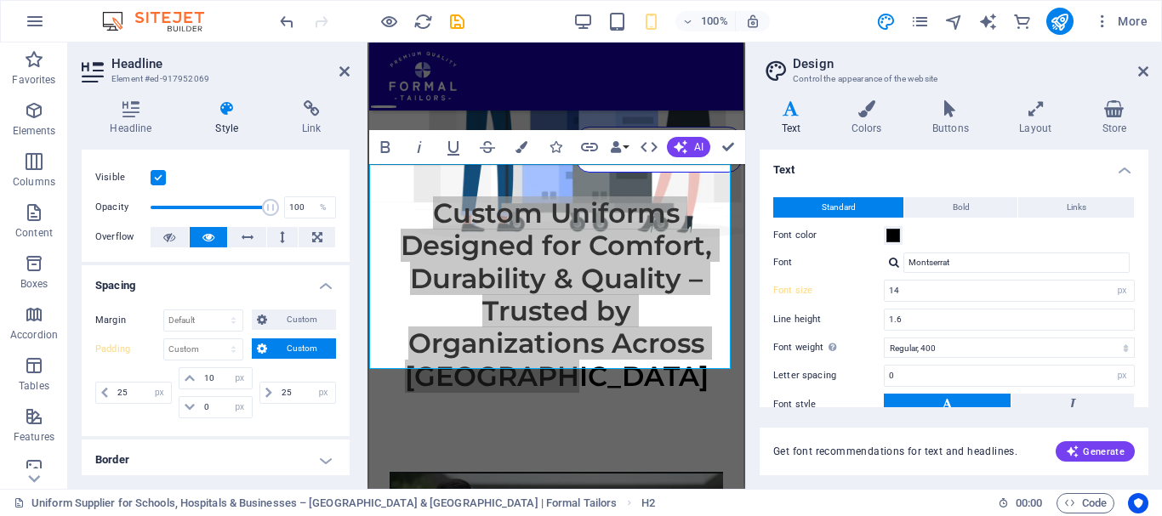
scroll to position [0, 0]
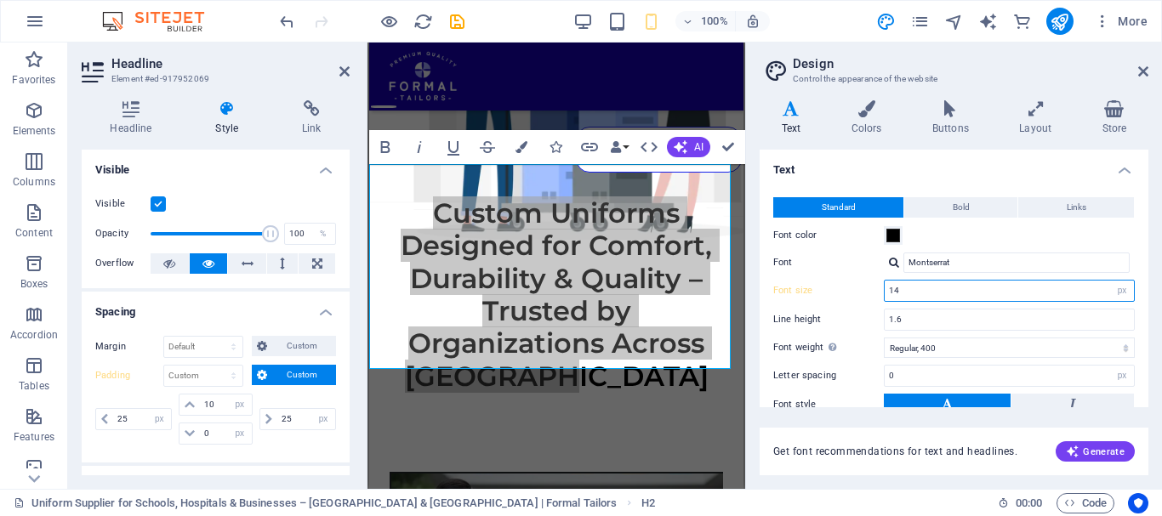
click at [893, 290] on input "14" at bounding box center [1008, 291] width 249 height 20
click at [1146, 68] on icon at bounding box center [1143, 72] width 10 height 14
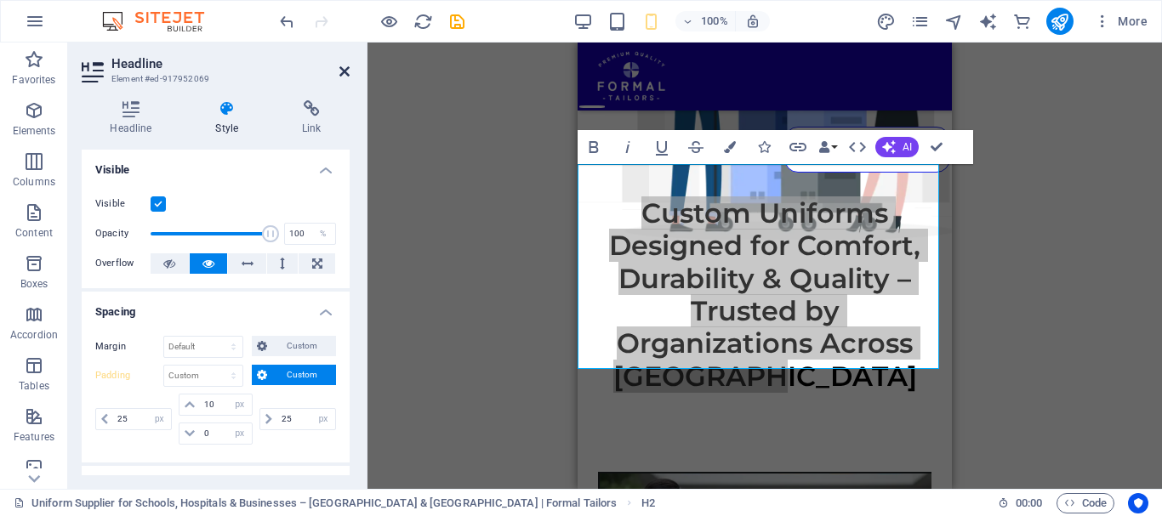
drag, startPoint x: 326, startPoint y: 54, endPoint x: 345, endPoint y: 74, distance: 27.7
click at [345, 74] on header "Headline Element #ed-917952069" at bounding box center [216, 65] width 268 height 44
click at [345, 74] on icon at bounding box center [344, 72] width 10 height 14
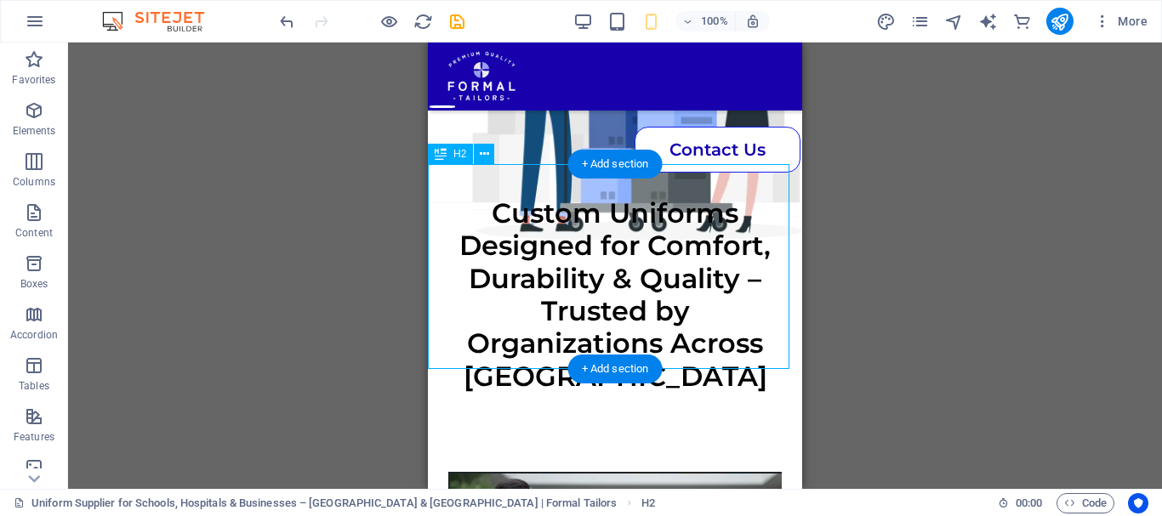
click at [645, 259] on div "Custom Uniforms Designed for Comfort, Durability & Quality – Trusted by Organiz…" at bounding box center [615, 291] width 374 height 204
select select "px"
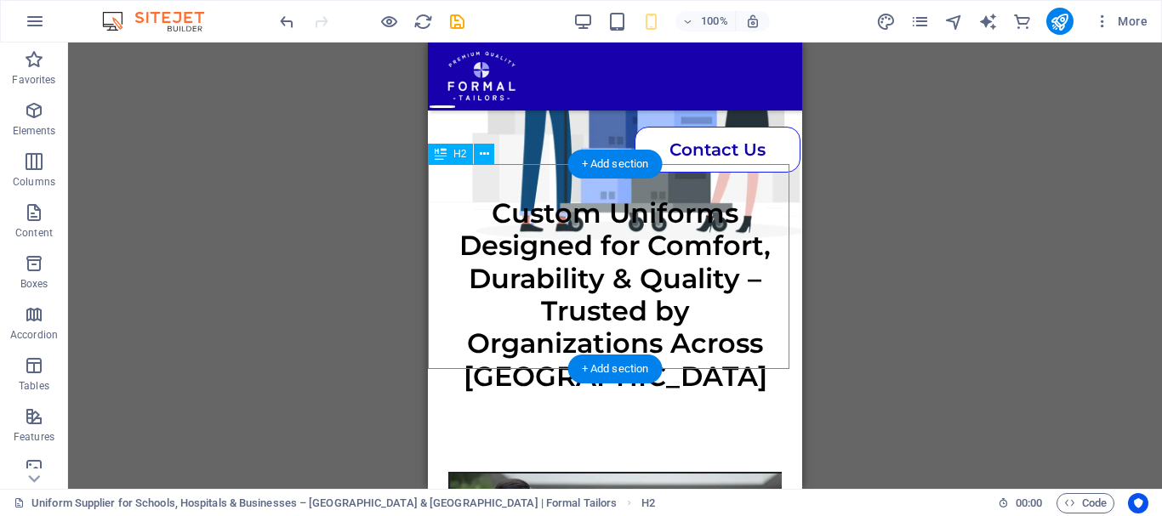
select select "px"
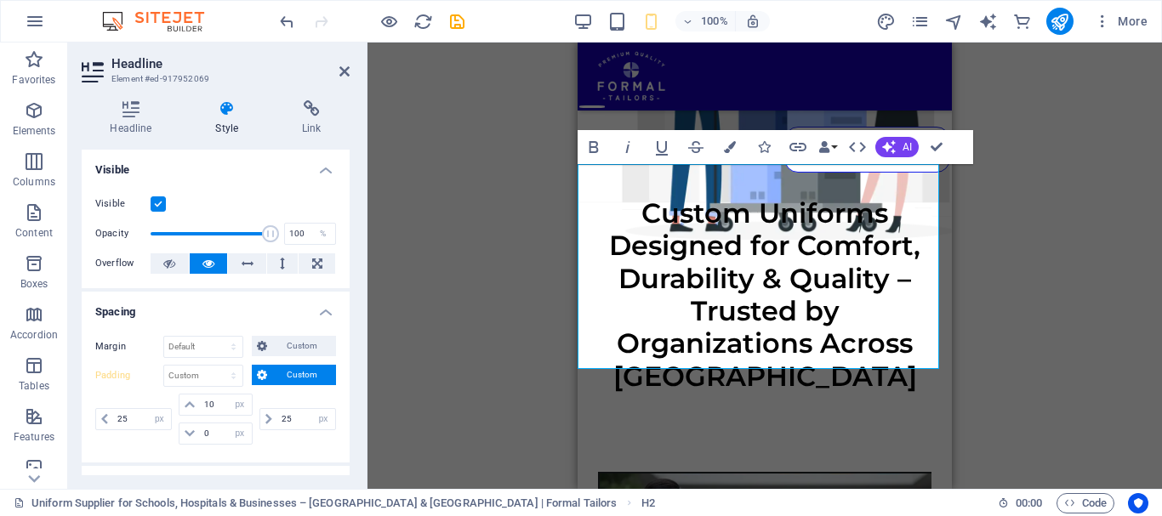
click at [784, 247] on h2 "Custom Uniforms Designed for Comfort, Durability & Quality – Trusted by Organiz…" at bounding box center [765, 295] width 332 height 196
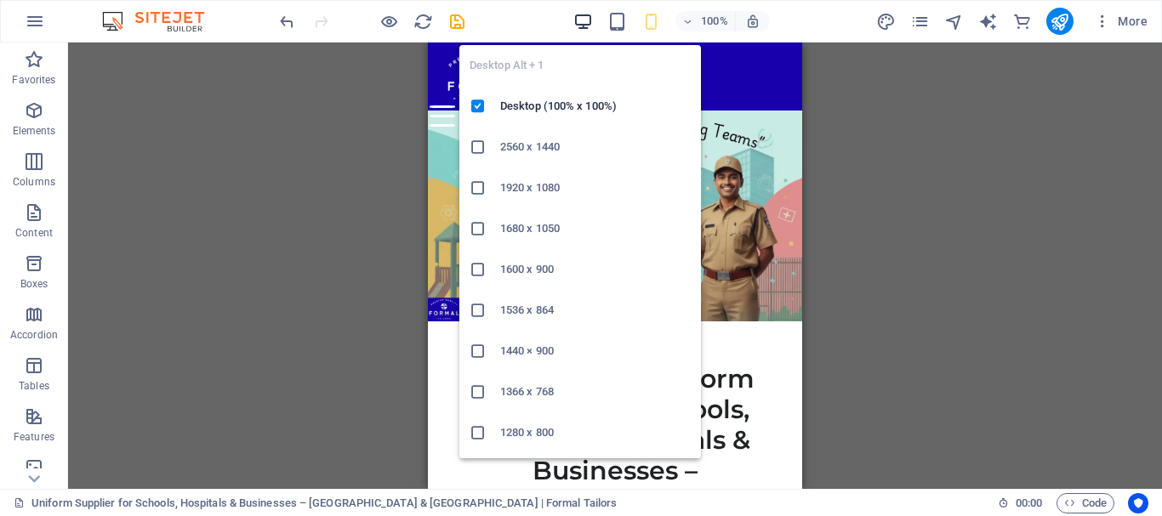
click at [582, 20] on icon "button" at bounding box center [583, 22] width 20 height 20
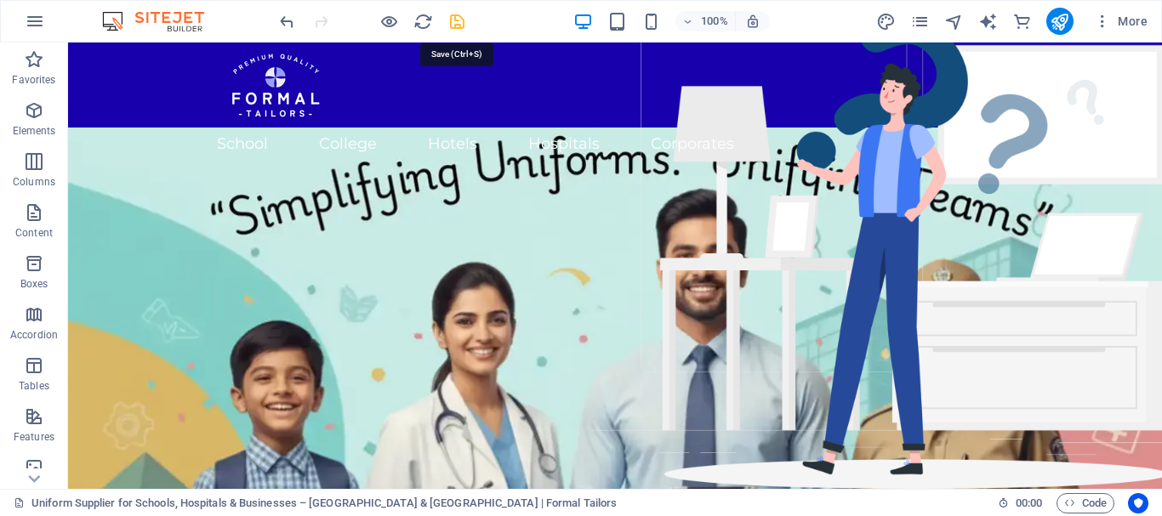
click at [457, 28] on icon "save" at bounding box center [457, 22] width 20 height 20
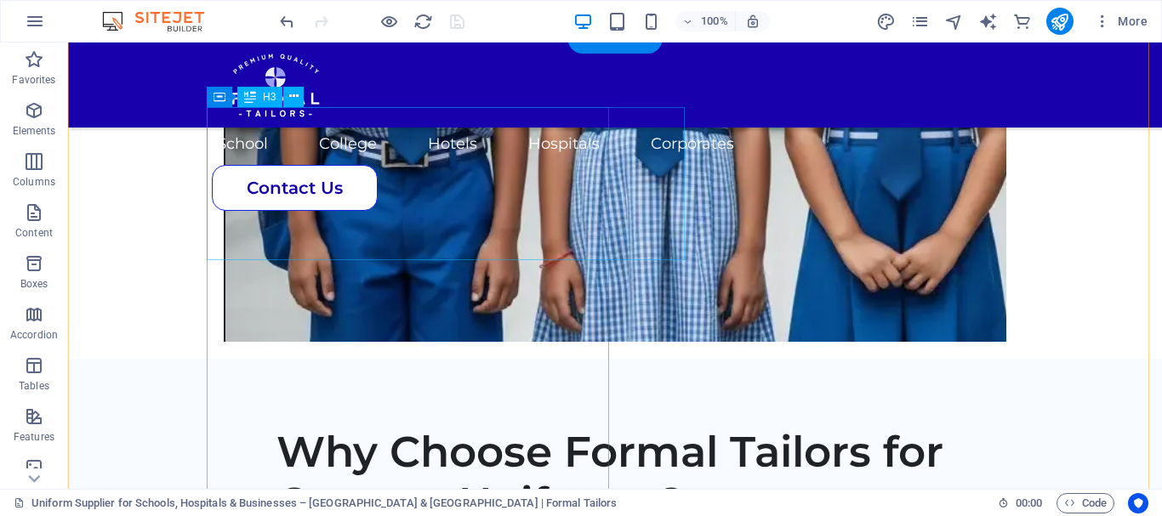
scroll to position [1935, 0]
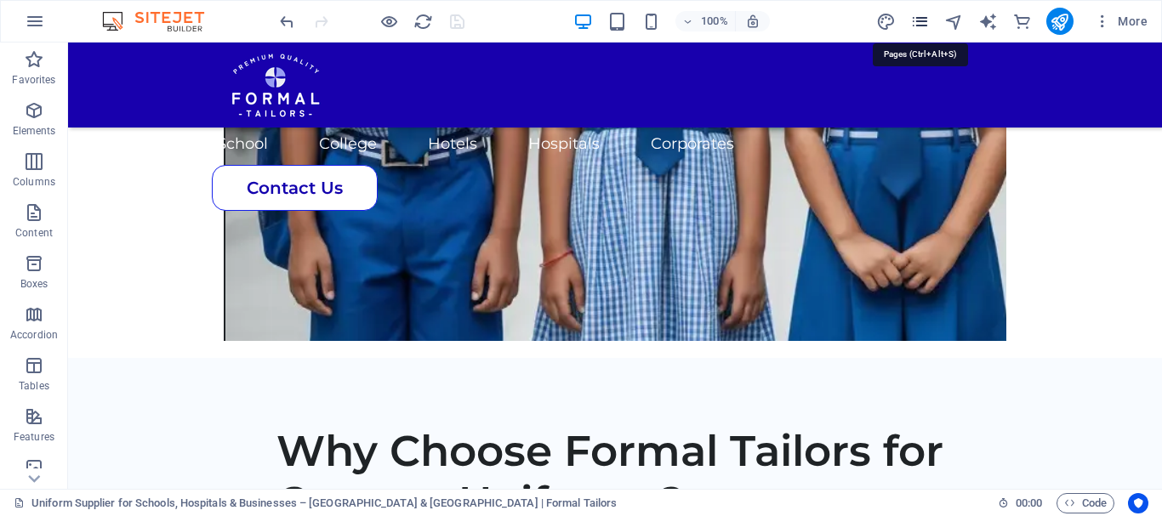
click at [928, 20] on icon "pages" at bounding box center [920, 22] width 20 height 20
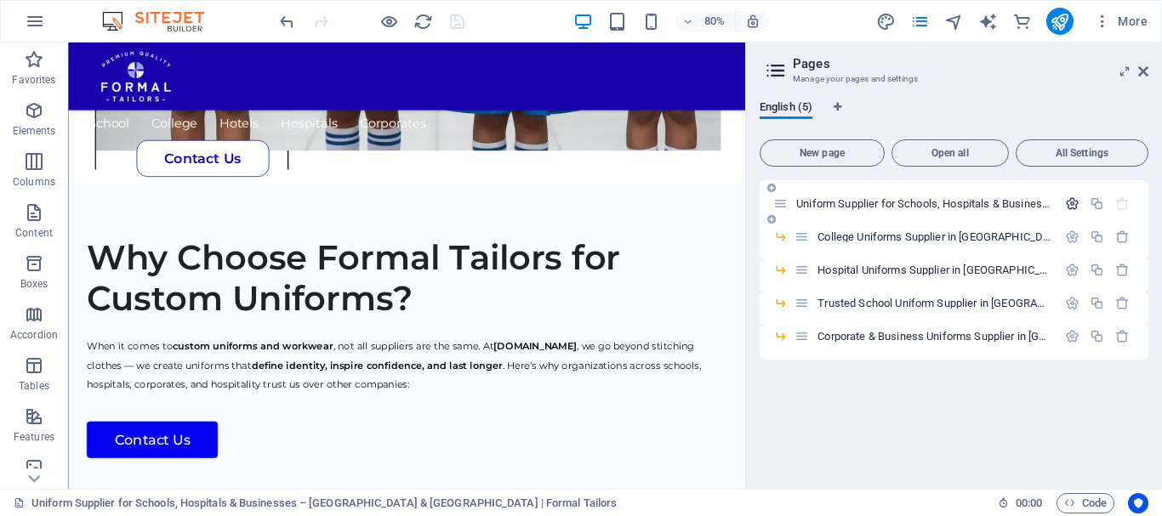
click at [1074, 202] on icon "button" at bounding box center [1072, 203] width 14 height 14
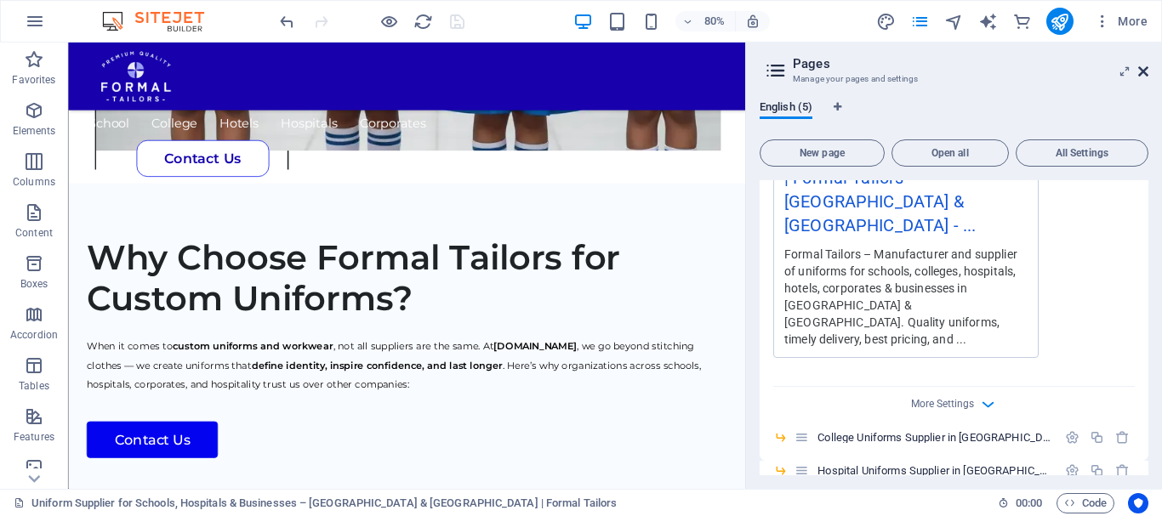
scroll to position [0, 0]
click at [1146, 75] on icon at bounding box center [1143, 72] width 10 height 14
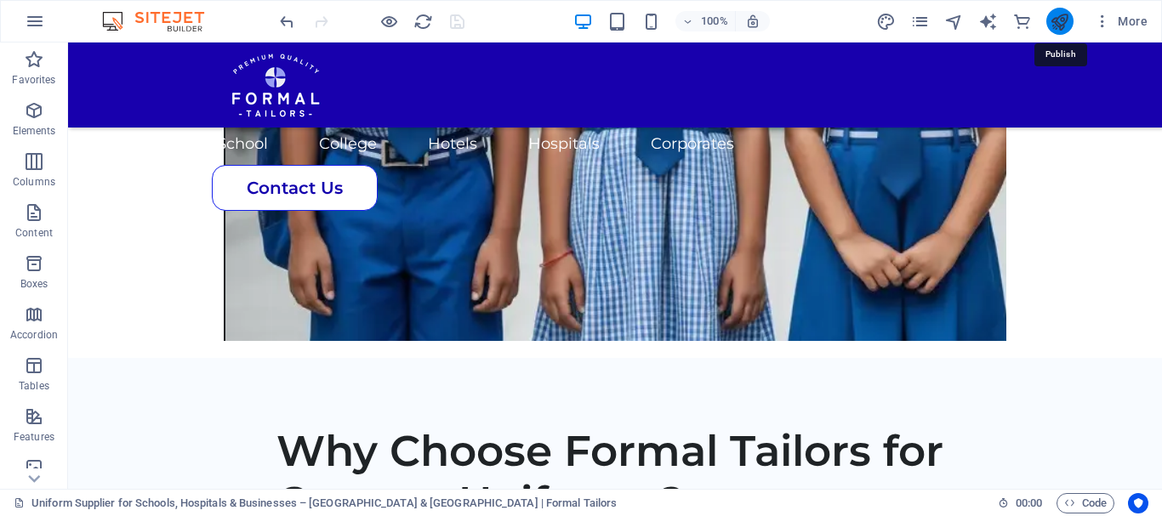
click at [1055, 25] on icon "publish" at bounding box center [1059, 22] width 20 height 20
